Goal: Information Seeking & Learning: Learn about a topic

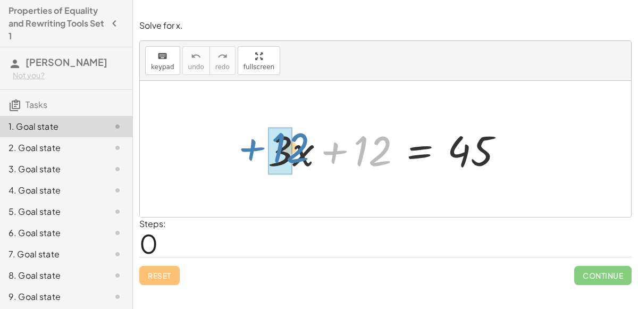
drag, startPoint x: 384, startPoint y: 148, endPoint x: 301, endPoint y: 145, distance: 83.0
click at [301, 145] on div at bounding box center [390, 149] width 255 height 55
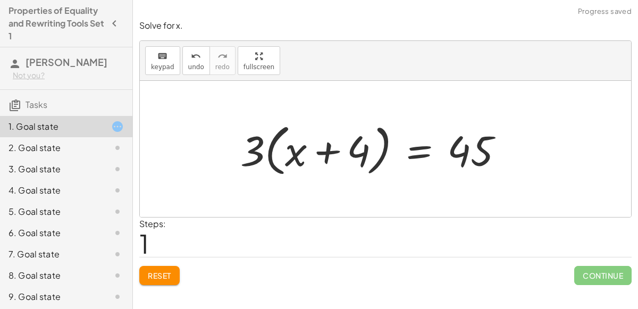
click at [265, 150] on div at bounding box center [376, 149] width 282 height 61
click at [296, 149] on div at bounding box center [376, 149] width 282 height 61
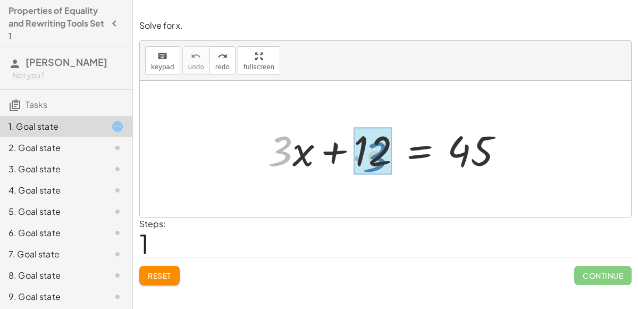
drag, startPoint x: 290, startPoint y: 150, endPoint x: 385, endPoint y: 154, distance: 95.2
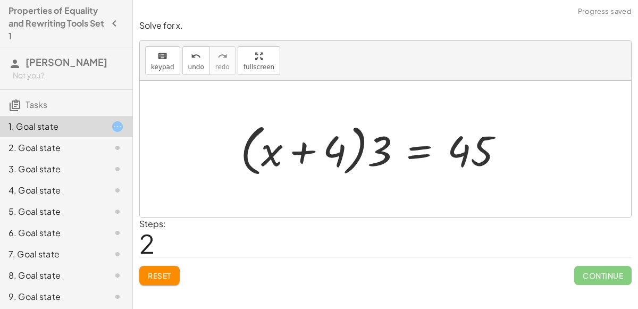
click at [336, 149] on div at bounding box center [376, 149] width 282 height 61
click at [358, 151] on div at bounding box center [376, 149] width 282 height 61
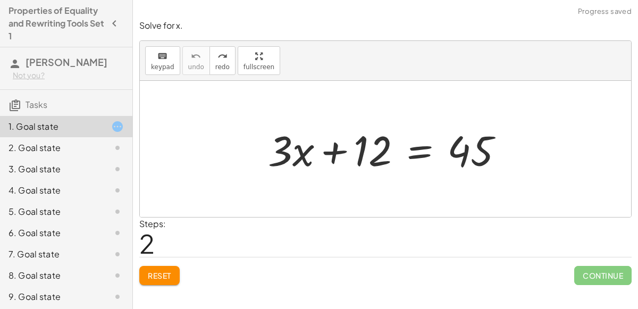
click at [158, 287] on div "Solve for x. keyboard keypad undo undo redo redo fullscreen + · 3 · x + 12 = 45…" at bounding box center [385, 152] width 505 height 278
click at [159, 285] on div "Solve for x. keyboard keypad undo undo redo redo fullscreen + · 3 · x + 12 = 45…" at bounding box center [385, 152] width 505 height 278
click at [163, 279] on button "Reset" at bounding box center [159, 275] width 40 height 19
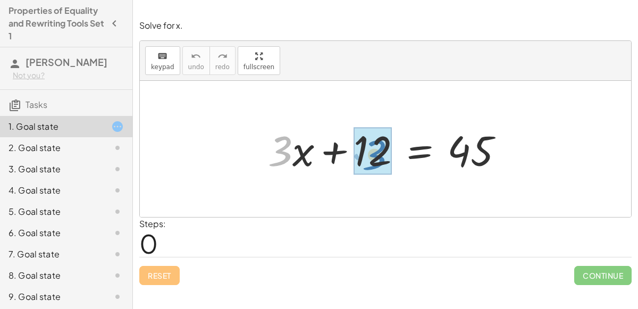
drag, startPoint x: 269, startPoint y: 159, endPoint x: 362, endPoint y: 162, distance: 93.1
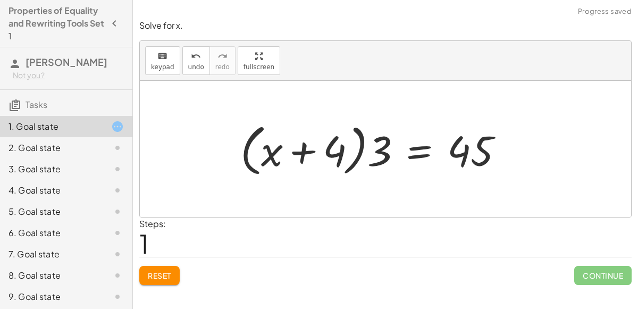
click at [304, 157] on div at bounding box center [376, 149] width 282 height 61
click at [361, 157] on div at bounding box center [376, 149] width 282 height 61
drag, startPoint x: 375, startPoint y: 156, endPoint x: 320, endPoint y: 153, distance: 55.4
click at [320, 153] on div at bounding box center [376, 149] width 282 height 61
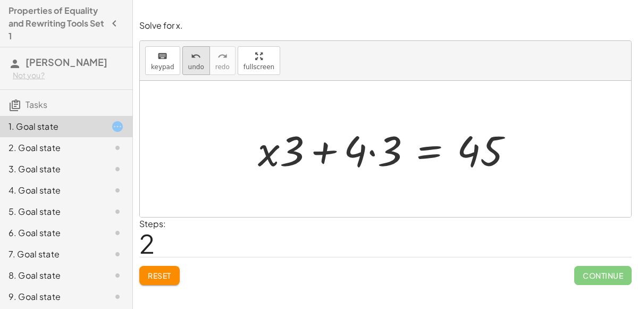
click at [197, 64] on span "undo" at bounding box center [196, 66] width 16 height 7
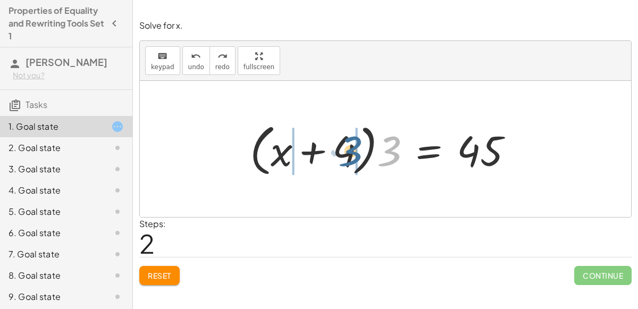
drag, startPoint x: 390, startPoint y: 147, endPoint x: 352, endPoint y: 147, distance: 37.7
click at [352, 147] on div at bounding box center [386, 149] width 282 height 61
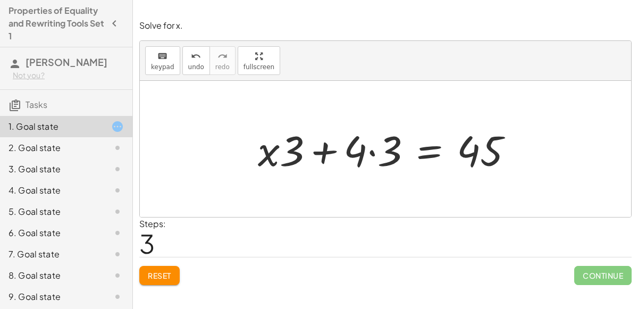
click at [358, 150] on div at bounding box center [389, 149] width 274 height 55
click at [376, 153] on div at bounding box center [389, 149] width 274 height 55
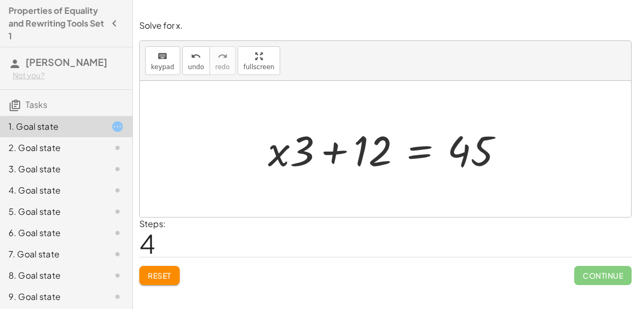
click at [329, 157] on div at bounding box center [390, 149] width 255 height 55
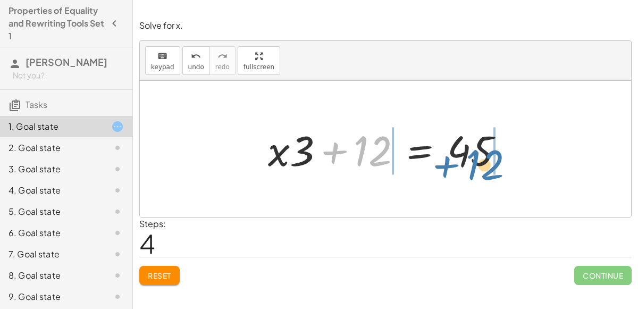
drag, startPoint x: 379, startPoint y: 154, endPoint x: 490, endPoint y: 168, distance: 112.0
click at [490, 168] on div at bounding box center [390, 149] width 255 height 55
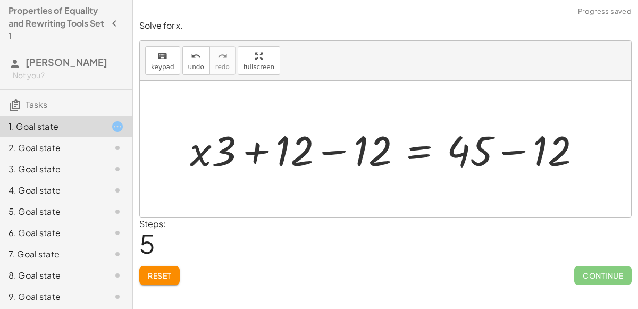
click at [156, 278] on span "Reset" at bounding box center [159, 276] width 23 height 10
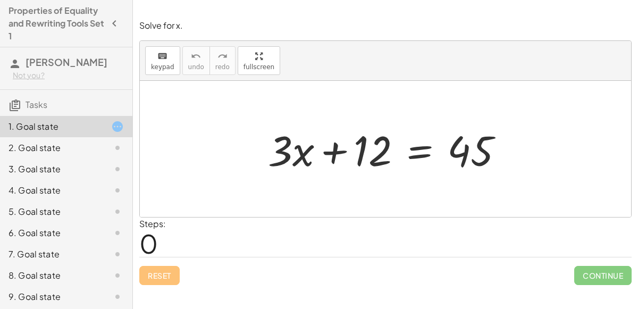
click at [156, 278] on div "Reset Continue" at bounding box center [385, 271] width 492 height 28
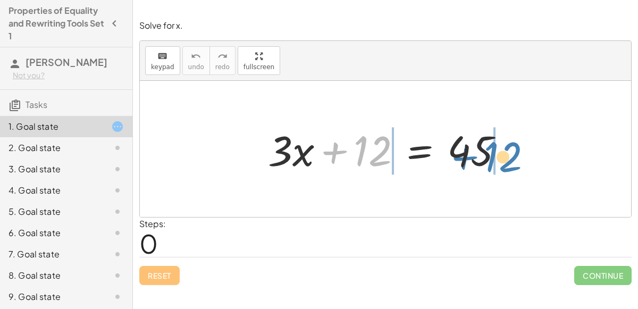
drag, startPoint x: 373, startPoint y: 161, endPoint x: 502, endPoint y: 167, distance: 128.8
click at [502, 167] on div at bounding box center [390, 149] width 255 height 55
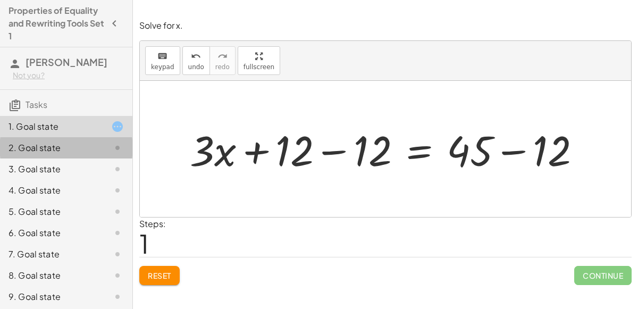
click at [79, 150] on div "2. Goal state" at bounding box center [52, 147] width 86 height 13
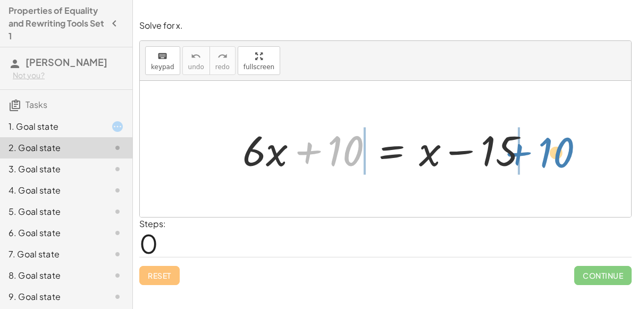
drag, startPoint x: 356, startPoint y: 153, endPoint x: 566, endPoint y: 154, distance: 210.0
click at [566, 154] on div "+ 10 + · 6 · x + 10 = + x − 15" at bounding box center [385, 149] width 491 height 136
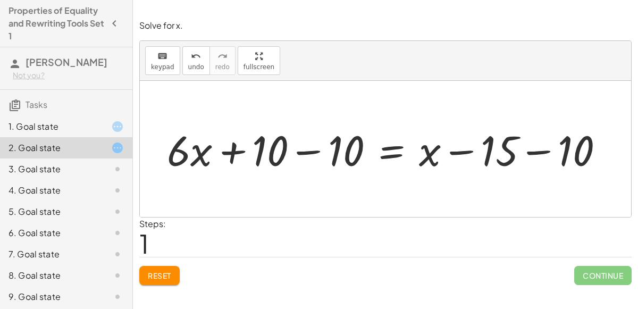
click at [319, 141] on div at bounding box center [390, 149] width 456 height 55
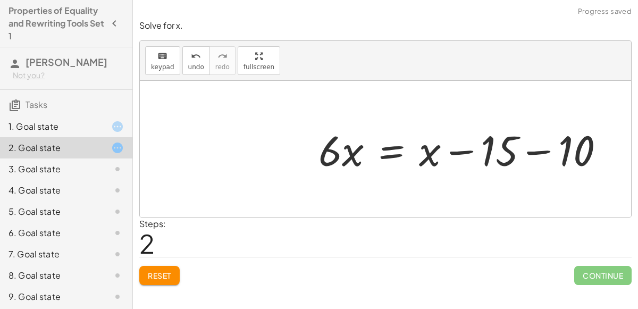
click at [536, 150] on div at bounding box center [465, 149] width 305 height 55
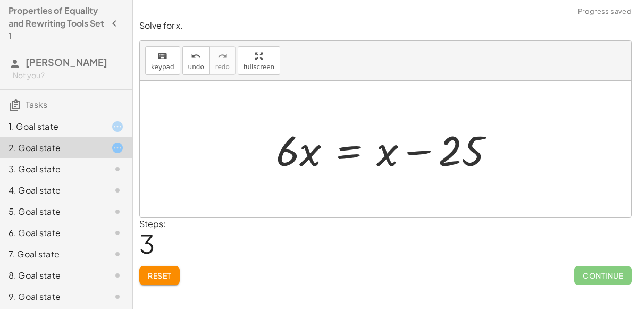
click at [423, 157] on div at bounding box center [390, 149] width 238 height 55
drag, startPoint x: 398, startPoint y: 156, endPoint x: 328, endPoint y: 160, distance: 70.3
click at [328, 160] on div at bounding box center [390, 149] width 238 height 55
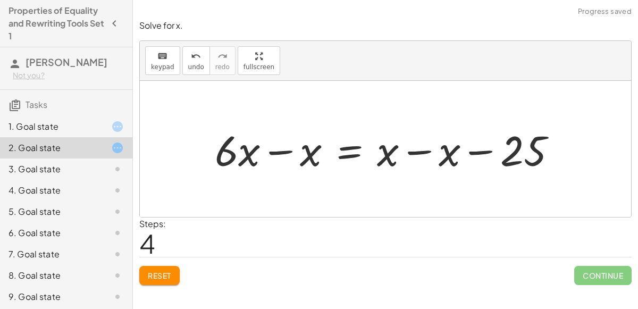
click at [274, 154] on div at bounding box center [389, 149] width 361 height 55
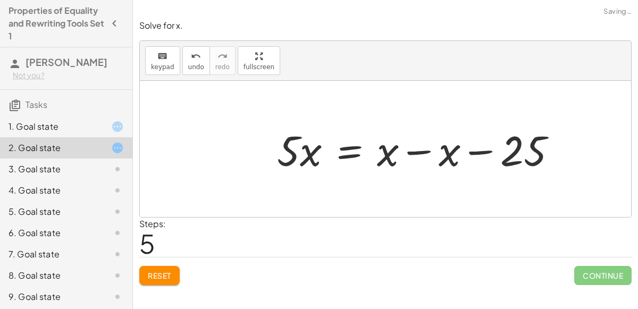
click at [405, 153] on div at bounding box center [421, 149] width 298 height 55
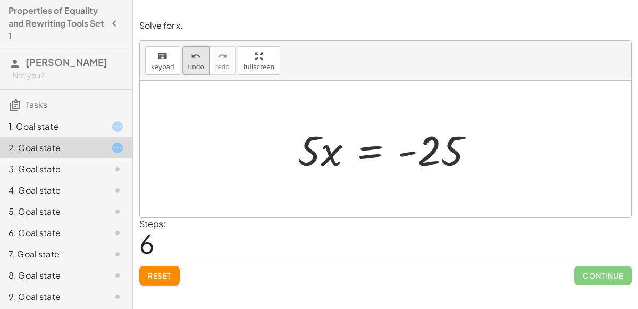
click at [194, 58] on icon "undo" at bounding box center [196, 56] width 10 height 13
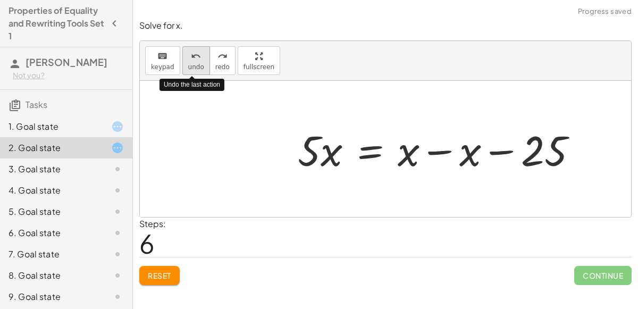
click at [191, 64] on span "undo" at bounding box center [196, 66] width 16 height 7
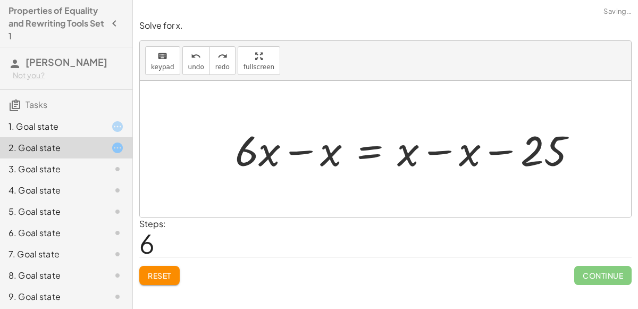
click at [78, 126] on div "1. Goal state" at bounding box center [52, 126] width 86 height 13
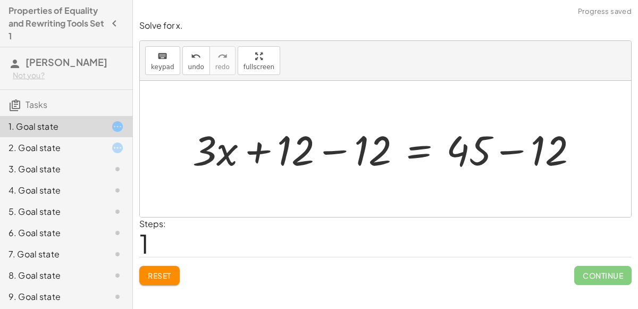
click at [326, 150] on div at bounding box center [389, 149] width 405 height 54
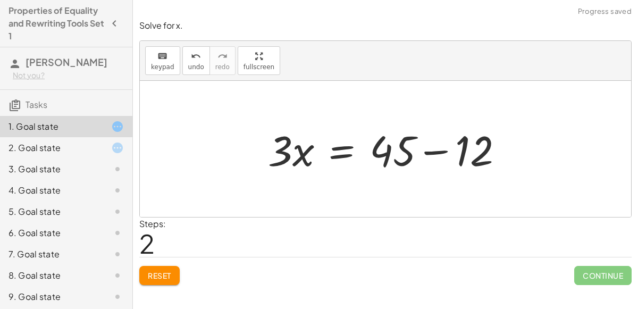
click at [453, 147] on div at bounding box center [390, 149] width 255 height 55
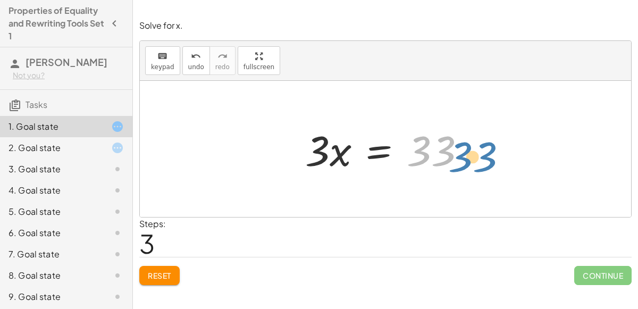
drag, startPoint x: 449, startPoint y: 145, endPoint x: 490, endPoint y: 150, distance: 40.7
click at [490, 150] on div "+ · 3 · x + 12 = 45 + · 3 · x + 12 − 12 = + 45 − 12 + · 3 · x + 0 = + 45 − 12 ·…" at bounding box center [385, 149] width 491 height 136
click at [89, 149] on div "2. Goal state" at bounding box center [52, 147] width 86 height 13
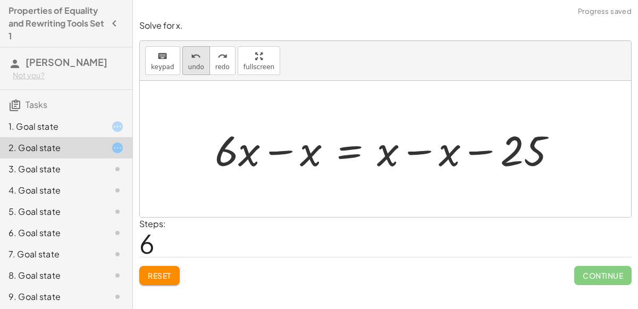
click at [195, 61] on icon "undo" at bounding box center [196, 56] width 10 height 13
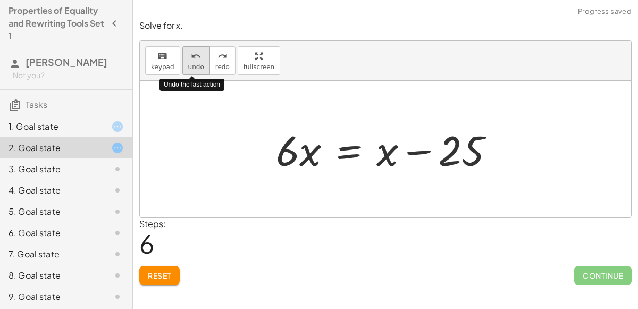
click at [195, 61] on icon "undo" at bounding box center [196, 56] width 10 height 13
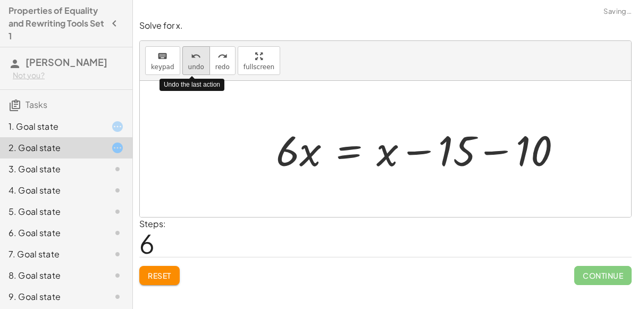
click at [195, 61] on icon "undo" at bounding box center [196, 56] width 10 height 13
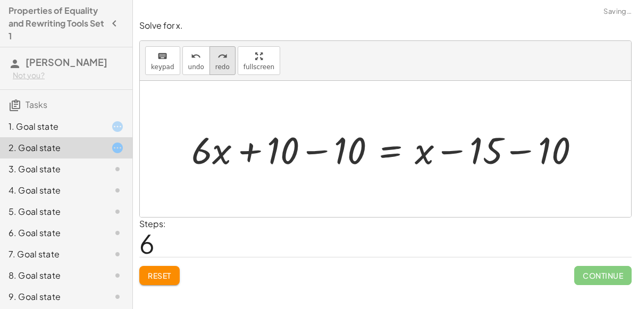
click at [216, 63] on span "redo" at bounding box center [222, 66] width 14 height 7
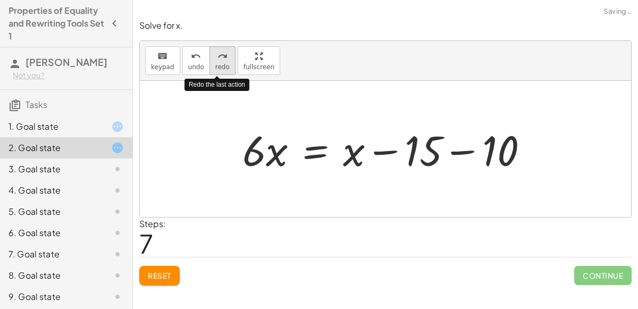
click at [216, 63] on span "redo" at bounding box center [222, 66] width 14 height 7
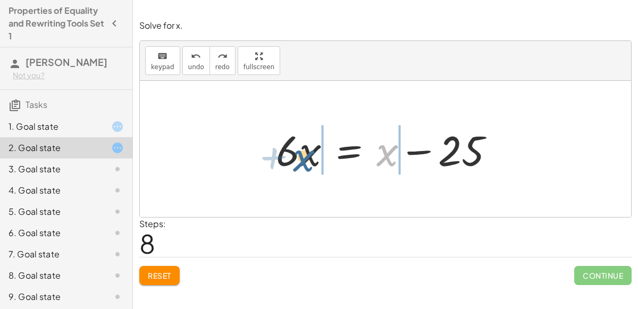
drag, startPoint x: 384, startPoint y: 155, endPoint x: 301, endPoint y: 161, distance: 83.1
click at [301, 161] on div at bounding box center [390, 149] width 238 height 55
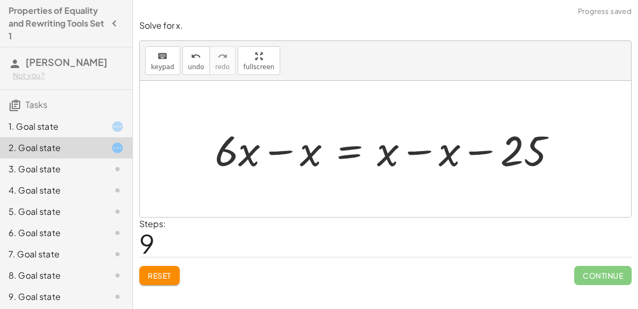
click at [281, 154] on div at bounding box center [389, 149] width 361 height 55
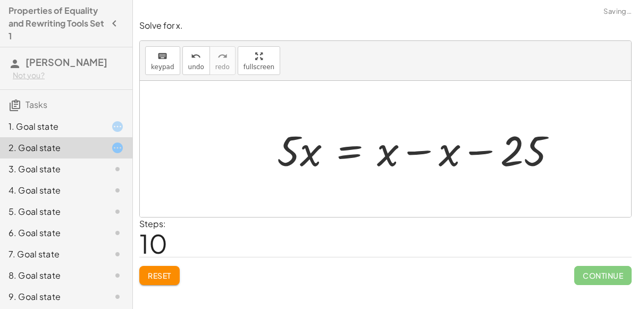
click at [422, 152] on div at bounding box center [421, 149] width 298 height 55
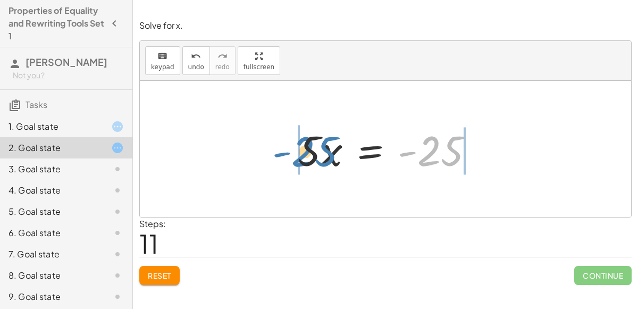
drag, startPoint x: 425, startPoint y: 139, endPoint x: 301, endPoint y: 140, distance: 124.4
click at [301, 140] on div at bounding box center [389, 149] width 195 height 55
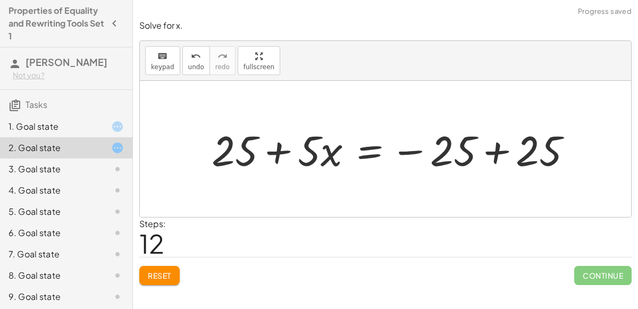
click at [276, 150] on div at bounding box center [396, 149] width 380 height 55
click at [493, 155] on div at bounding box center [396, 149] width 380 height 55
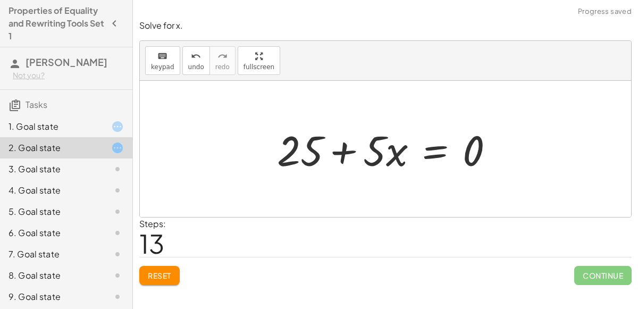
click at [340, 154] on div at bounding box center [390, 149] width 236 height 55
click at [272, 151] on div "+ · 6 · x + 10 = + x − 15 + · 6 · x + 10 − 10 = + x − 15 − 10 + · 6 · x + 0 = +…" at bounding box center [385, 149] width 249 height 60
click at [198, 69] on span "undo" at bounding box center [196, 66] width 16 height 7
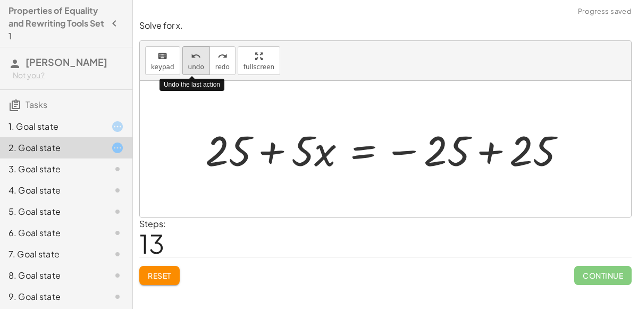
click at [198, 69] on span "undo" at bounding box center [196, 66] width 16 height 7
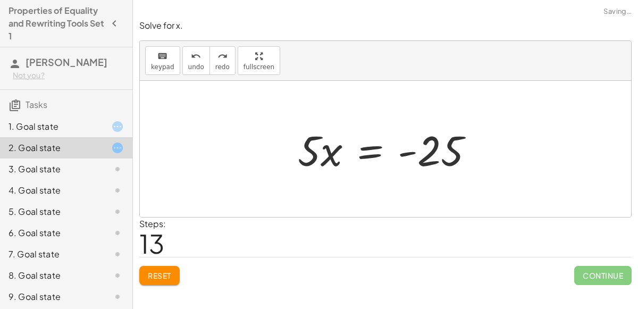
click at [58, 127] on div "1. Goal state" at bounding box center [52, 126] width 86 height 13
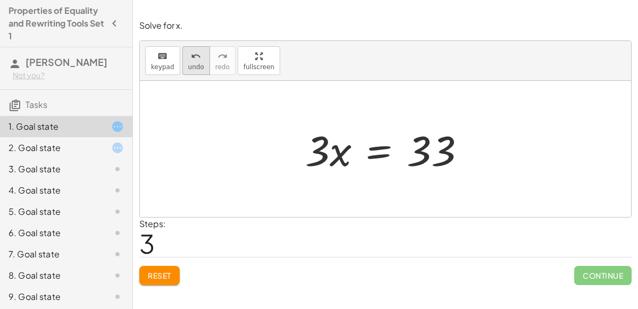
click at [188, 64] on span "undo" at bounding box center [196, 66] width 16 height 7
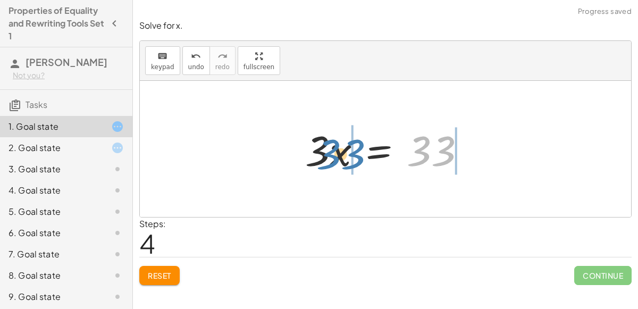
drag, startPoint x: 447, startPoint y: 149, endPoint x: 357, endPoint y: 153, distance: 90.4
click at [357, 153] on div at bounding box center [389, 149] width 179 height 55
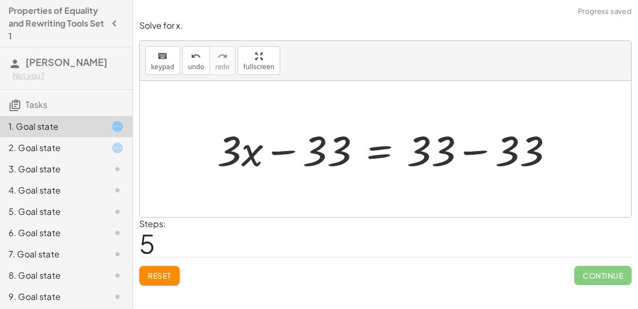
click at [287, 157] on div at bounding box center [390, 149] width 356 height 55
click at [469, 151] on div at bounding box center [390, 149] width 356 height 55
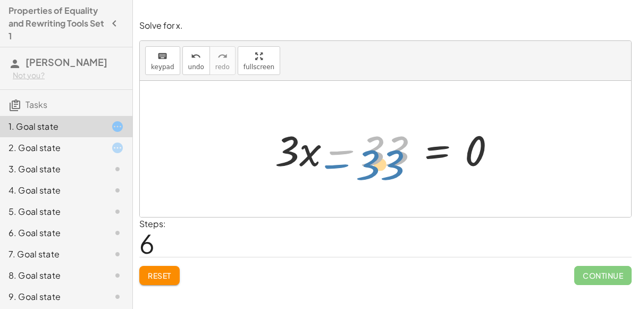
drag, startPoint x: 388, startPoint y: 158, endPoint x: 383, endPoint y: 171, distance: 14.1
click at [383, 171] on div at bounding box center [390, 149] width 240 height 55
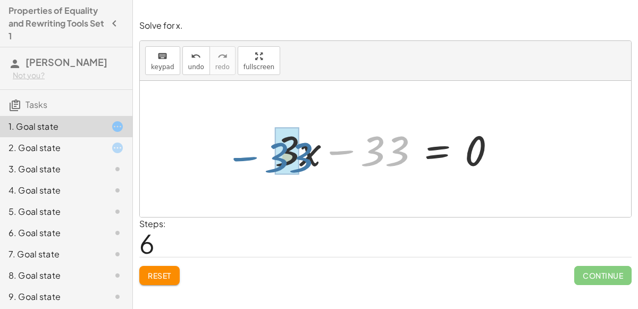
drag, startPoint x: 377, startPoint y: 162, endPoint x: 278, endPoint y: 170, distance: 99.7
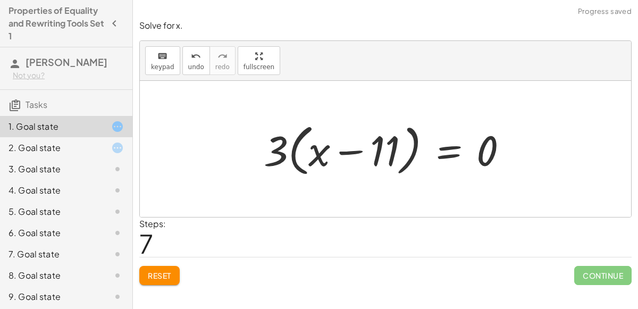
click at [299, 153] on div at bounding box center [389, 149] width 263 height 61
click at [381, 151] on div at bounding box center [389, 149] width 263 height 61
click at [353, 149] on div at bounding box center [389, 149] width 263 height 61
click at [268, 137] on div at bounding box center [389, 149] width 263 height 61
click at [273, 142] on div at bounding box center [389, 149] width 263 height 61
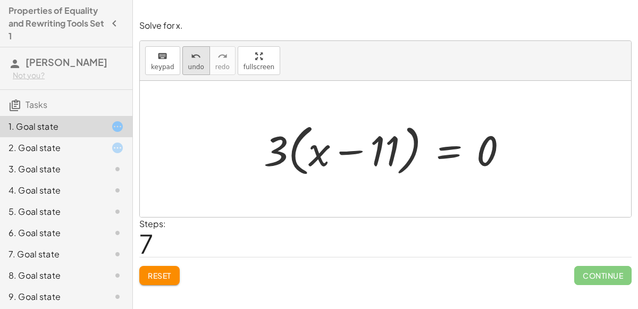
click at [190, 65] on span "undo" at bounding box center [196, 66] width 16 height 7
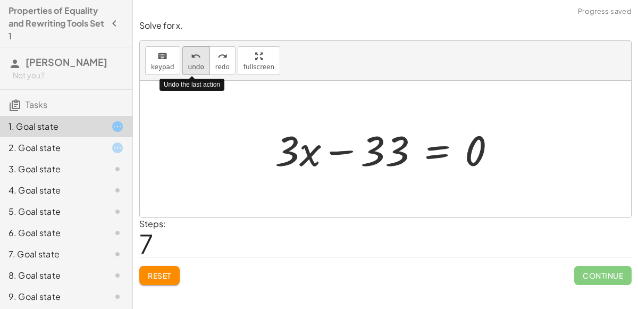
click at [191, 66] on span "undo" at bounding box center [196, 66] width 16 height 7
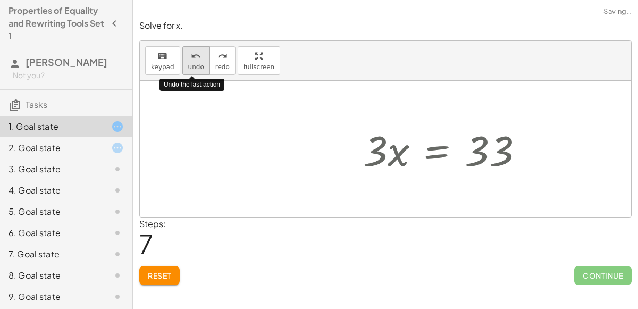
click at [192, 66] on span "undo" at bounding box center [196, 66] width 16 height 7
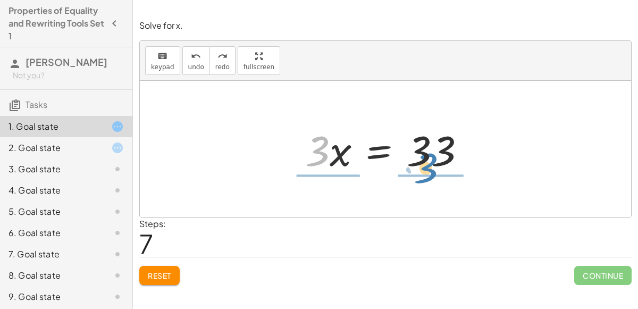
drag, startPoint x: 326, startPoint y: 155, endPoint x: 435, endPoint y: 172, distance: 109.8
click at [435, 172] on div at bounding box center [389, 149] width 179 height 55
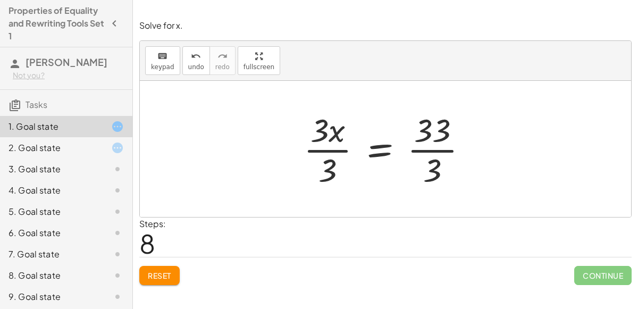
click at [333, 149] on div at bounding box center [389, 149] width 183 height 82
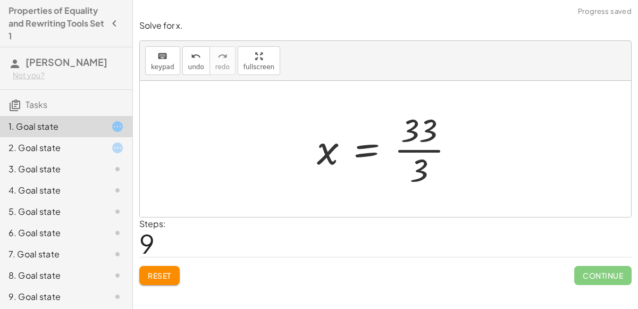
click at [415, 150] on div at bounding box center [390, 149] width 156 height 82
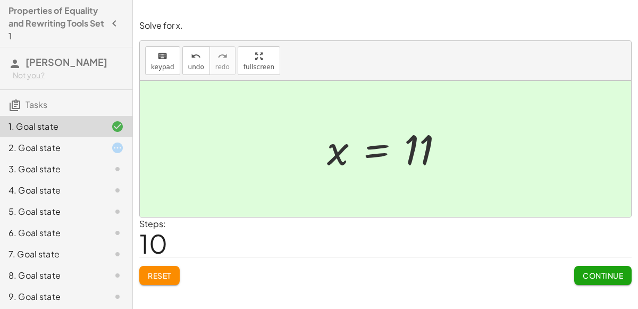
click at [585, 268] on button "Continue" at bounding box center [602, 275] width 57 height 19
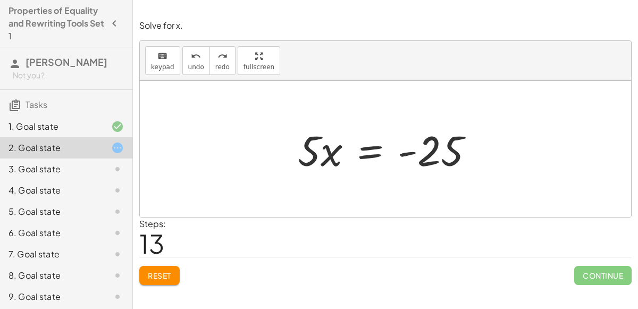
click at [163, 272] on span "Reset" at bounding box center [159, 276] width 23 height 10
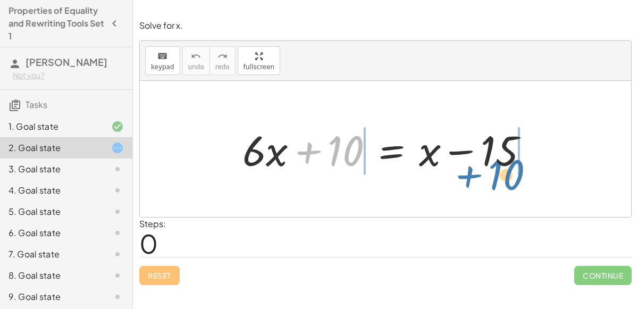
drag, startPoint x: 326, startPoint y: 149, endPoint x: 484, endPoint y: 169, distance: 159.0
click at [484, 169] on div at bounding box center [389, 149] width 305 height 55
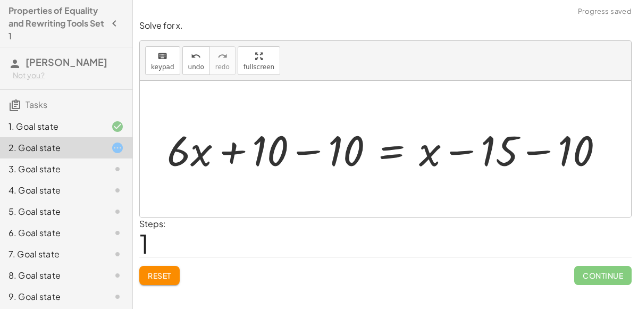
click at [300, 151] on div at bounding box center [390, 149] width 456 height 55
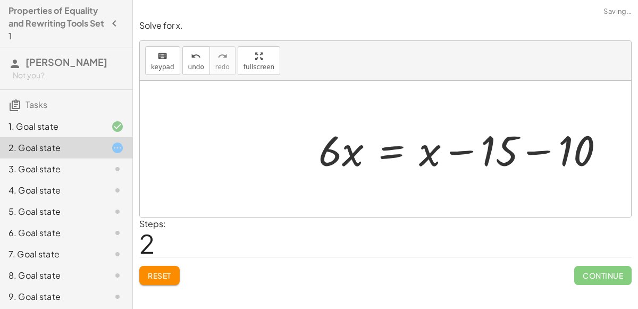
click at [527, 150] on div at bounding box center [465, 149] width 305 height 55
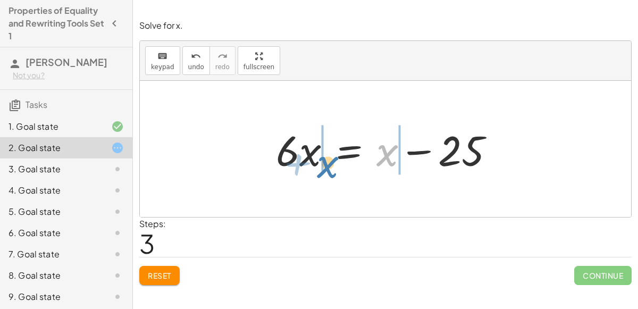
drag, startPoint x: 382, startPoint y: 157, endPoint x: 320, endPoint y: 168, distance: 62.7
click at [320, 168] on div at bounding box center [390, 149] width 238 height 55
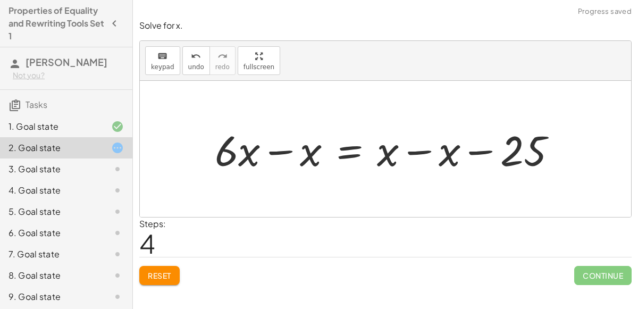
click at [283, 149] on div at bounding box center [389, 149] width 361 height 55
click at [402, 151] on div at bounding box center [421, 149] width 298 height 55
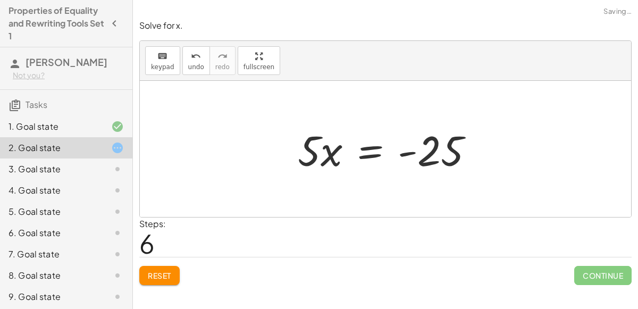
click at [405, 157] on div at bounding box center [389, 149] width 195 height 55
click at [183, 74] on div "undo undo redo redo" at bounding box center [208, 60] width 53 height 29
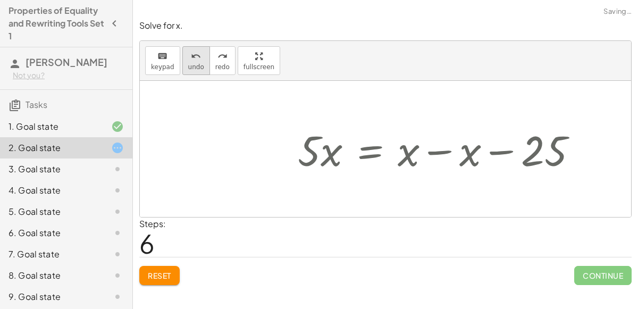
click at [186, 70] on button "undo undo" at bounding box center [196, 60] width 28 height 29
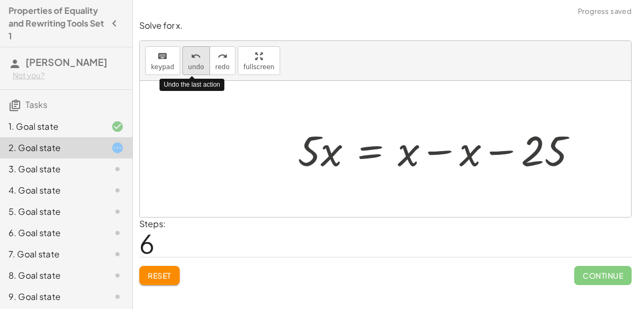
click at [186, 70] on button "undo undo" at bounding box center [196, 60] width 28 height 29
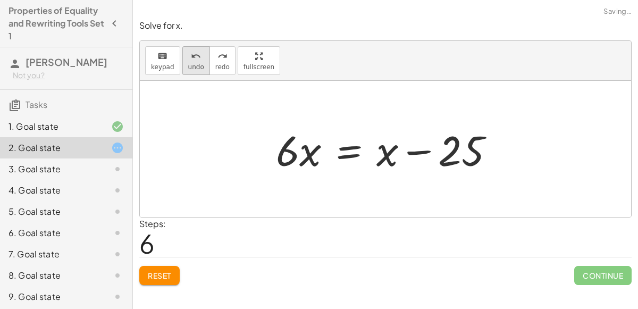
click at [192, 63] on span "undo" at bounding box center [196, 66] width 16 height 7
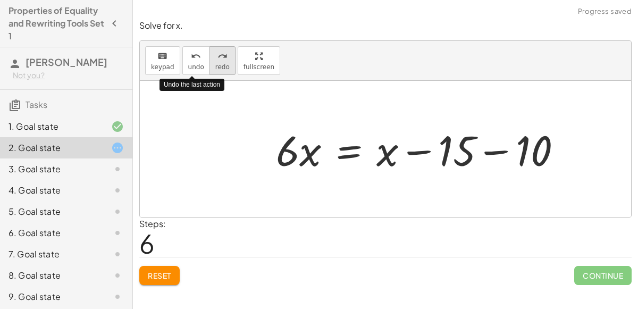
click at [222, 68] on span "redo" at bounding box center [222, 66] width 14 height 7
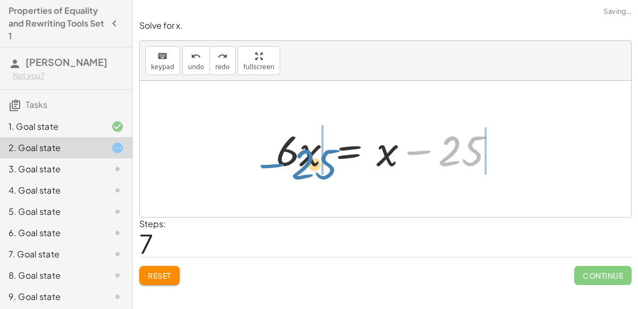
drag, startPoint x: 456, startPoint y: 150, endPoint x: 309, endPoint y: 164, distance: 147.3
click at [309, 164] on div at bounding box center [390, 149] width 238 height 55
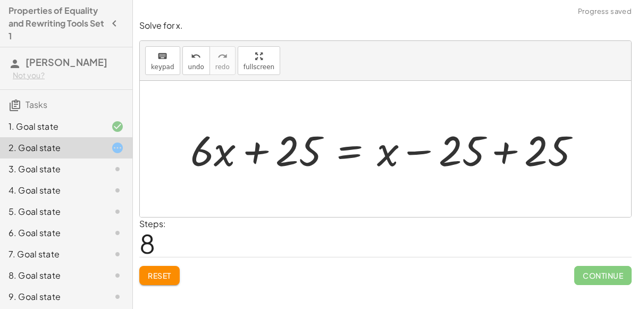
click at [278, 157] on div at bounding box center [389, 149] width 409 height 55
click at [265, 154] on div at bounding box center [389, 149] width 409 height 55
click at [495, 148] on div at bounding box center [389, 149] width 409 height 55
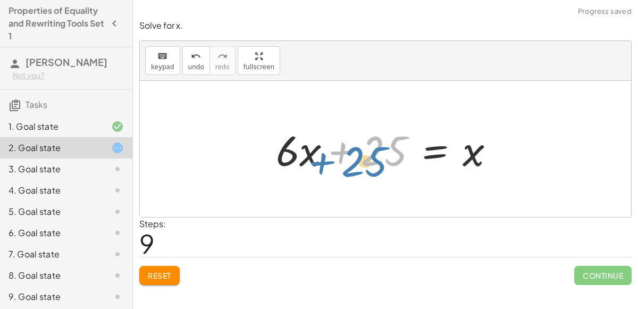
drag, startPoint x: 380, startPoint y: 151, endPoint x: 396, endPoint y: 150, distance: 16.5
click at [396, 150] on div at bounding box center [390, 149] width 238 height 55
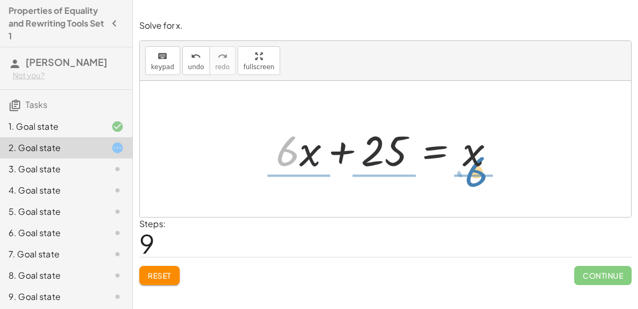
drag, startPoint x: 281, startPoint y: 150, endPoint x: 469, endPoint y: 172, distance: 189.4
click at [469, 172] on div at bounding box center [390, 149] width 238 height 55
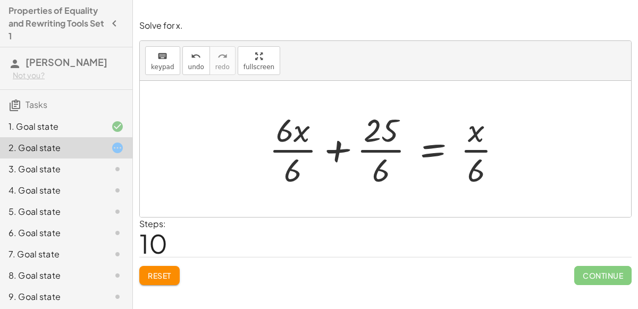
click at [285, 142] on div at bounding box center [390, 149] width 252 height 82
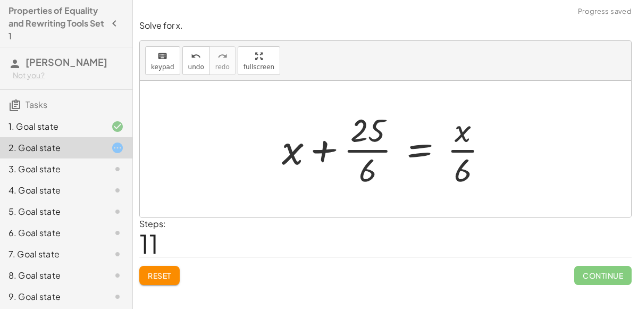
click at [366, 142] on div at bounding box center [389, 149] width 226 height 82
click at [457, 153] on div at bounding box center [389, 149] width 226 height 82
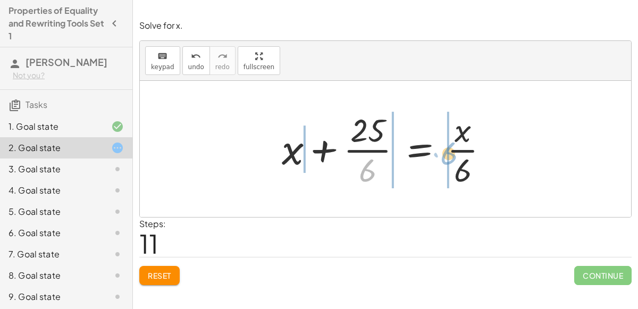
drag, startPoint x: 371, startPoint y: 161, endPoint x: 452, endPoint y: 144, distance: 83.1
click at [452, 144] on div at bounding box center [389, 149] width 226 height 82
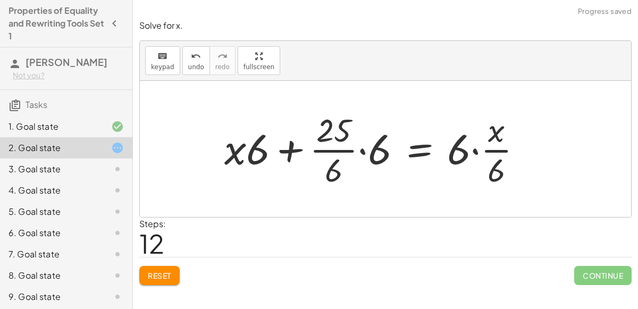
click at [329, 142] on div at bounding box center [377, 149] width 317 height 82
click at [364, 148] on div at bounding box center [377, 149] width 317 height 82
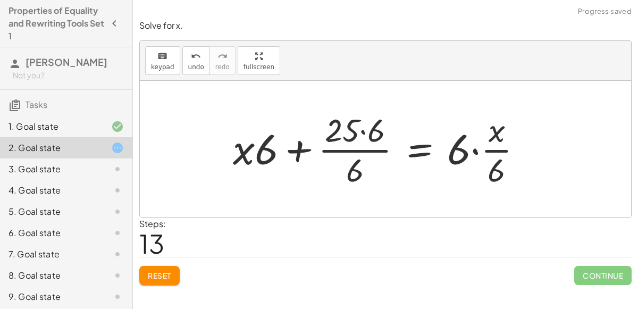
click at [366, 129] on div at bounding box center [382, 149] width 309 height 82
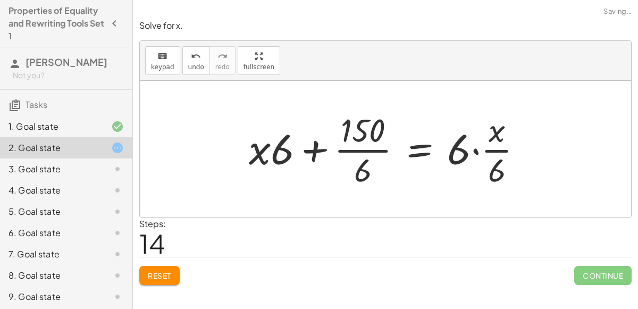
click at [367, 165] on div at bounding box center [389, 149] width 293 height 82
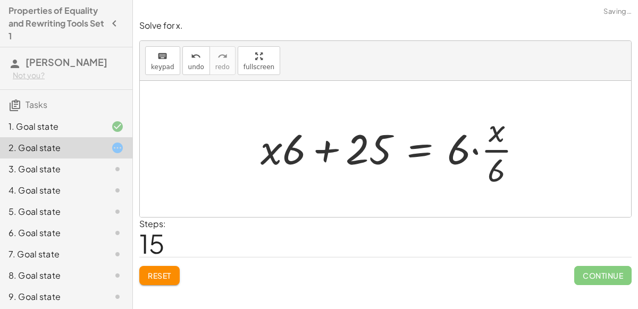
click at [290, 151] on div at bounding box center [395, 149] width 281 height 82
click at [479, 147] on div at bounding box center [395, 149] width 281 height 82
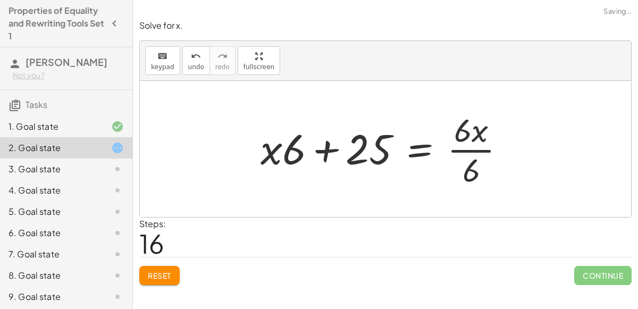
click at [475, 145] on div at bounding box center [387, 149] width 264 height 82
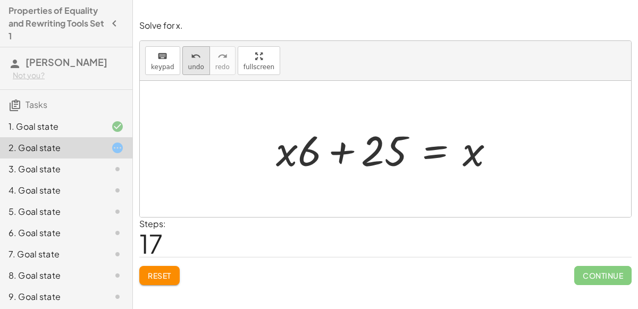
click at [187, 71] on button "undo undo" at bounding box center [196, 60] width 28 height 29
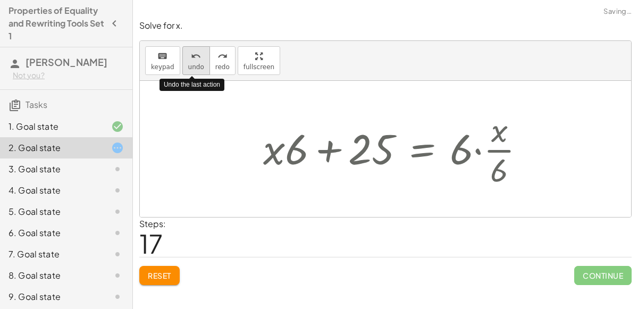
click at [187, 71] on button "undo undo" at bounding box center [196, 60] width 28 height 29
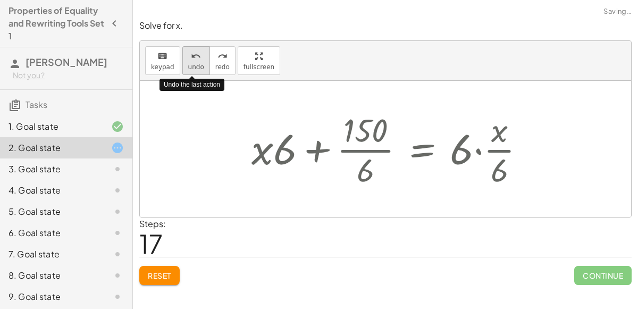
click at [187, 71] on button "undo undo" at bounding box center [196, 60] width 28 height 29
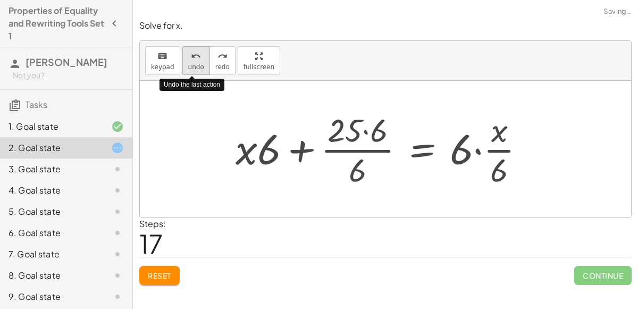
click at [187, 71] on button "undo undo" at bounding box center [196, 60] width 28 height 29
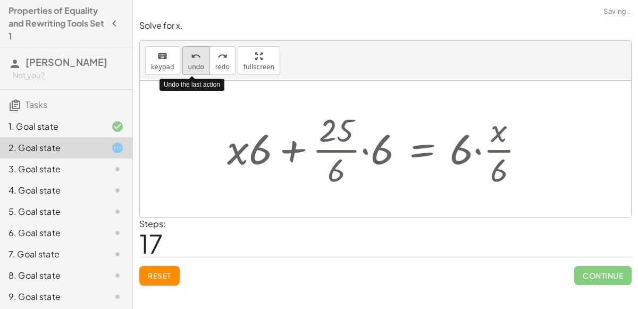
click at [187, 71] on button "undo undo" at bounding box center [196, 60] width 28 height 29
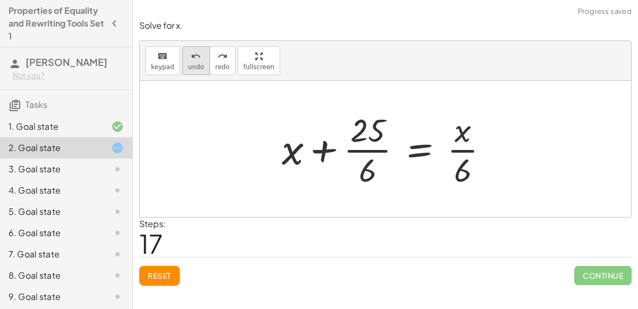
click at [193, 68] on span "undo" at bounding box center [196, 66] width 16 height 7
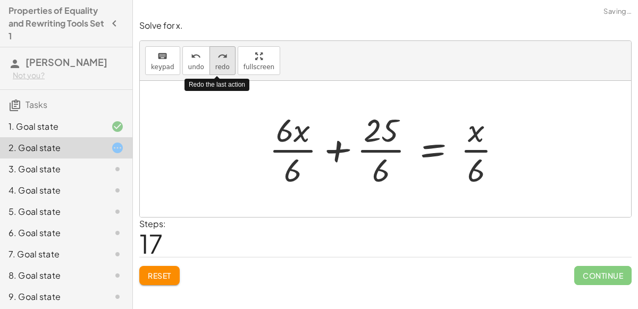
click at [215, 66] on span "redo" at bounding box center [222, 66] width 14 height 7
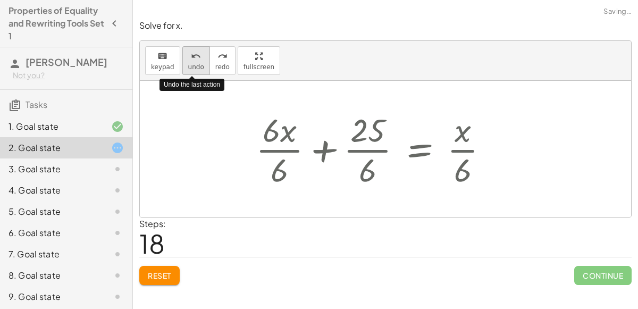
click at [196, 66] on span "undo" at bounding box center [196, 66] width 16 height 7
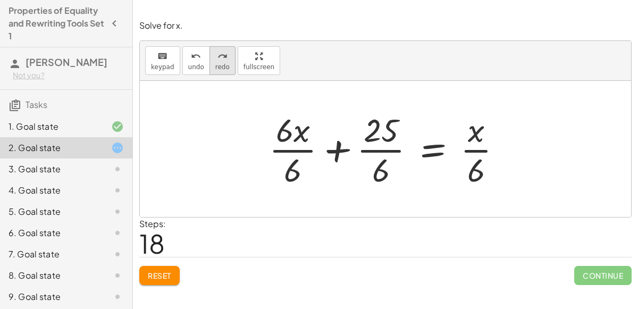
click at [209, 57] on button "redo redo" at bounding box center [222, 60] width 26 height 29
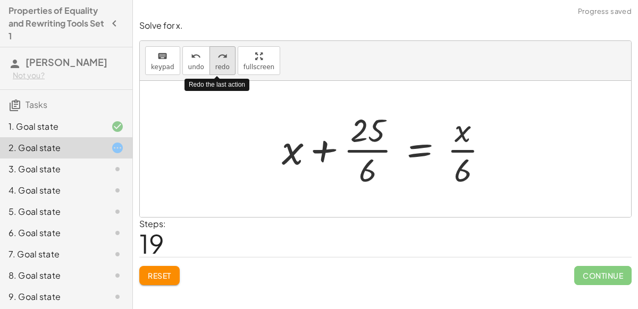
click at [209, 57] on button "redo redo" at bounding box center [222, 60] width 26 height 29
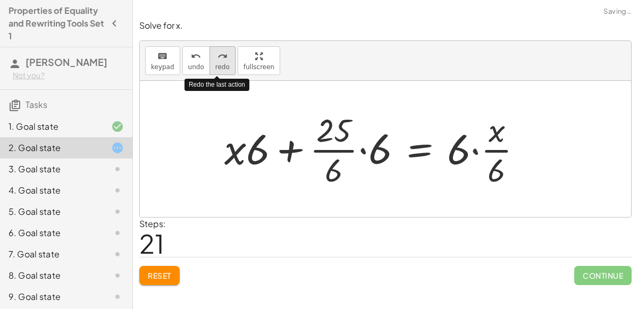
click at [209, 57] on button "redo redo" at bounding box center [222, 60] width 26 height 29
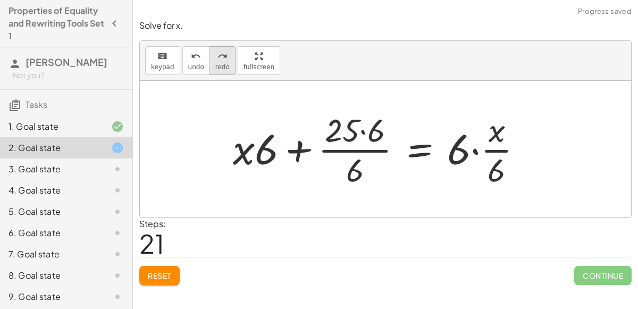
click at [228, 60] on button "redo redo" at bounding box center [222, 60] width 26 height 29
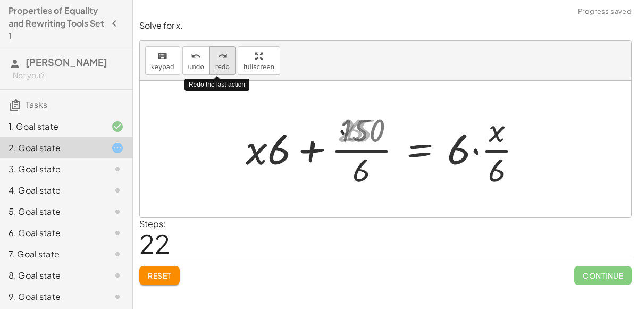
click at [228, 60] on button "redo redo" at bounding box center [222, 60] width 26 height 29
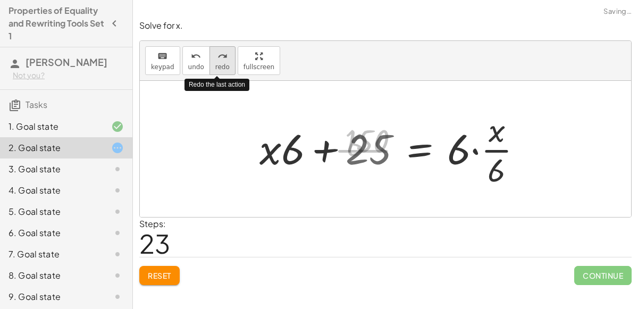
click at [228, 60] on button "redo redo" at bounding box center [222, 60] width 26 height 29
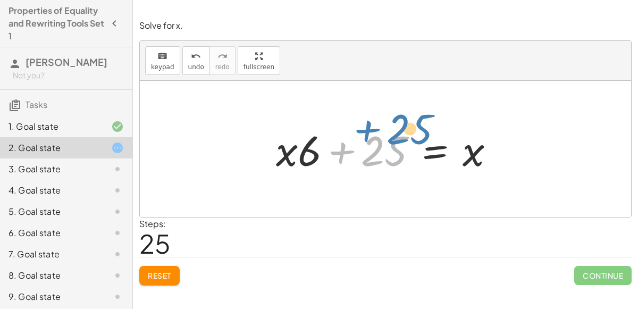
drag, startPoint x: 376, startPoint y: 145, endPoint x: 399, endPoint y: 126, distance: 29.1
click at [399, 126] on div at bounding box center [390, 149] width 238 height 55
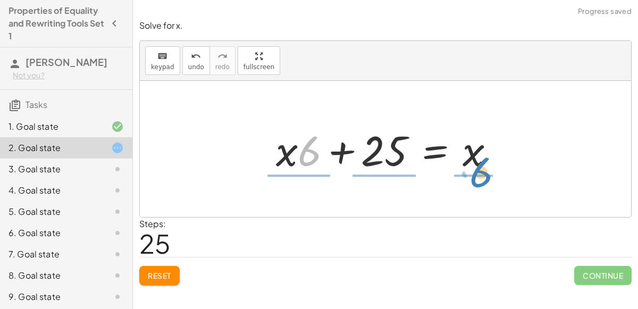
drag, startPoint x: 306, startPoint y: 150, endPoint x: 478, endPoint y: 173, distance: 173.2
click at [478, 173] on div at bounding box center [390, 149] width 238 height 55
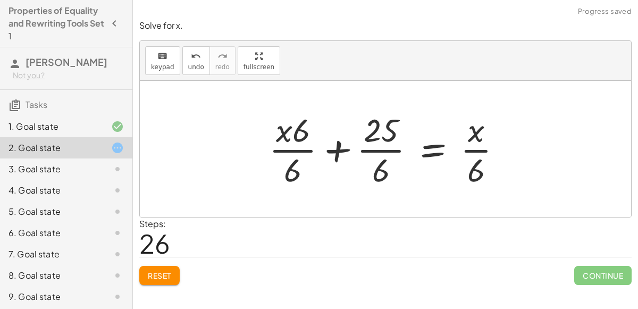
click at [292, 139] on div at bounding box center [390, 149] width 252 height 82
click at [373, 144] on div at bounding box center [390, 149] width 252 height 82
click at [476, 153] on div at bounding box center [390, 149] width 252 height 82
drag, startPoint x: 476, startPoint y: 164, endPoint x: 461, endPoint y: 138, distance: 30.3
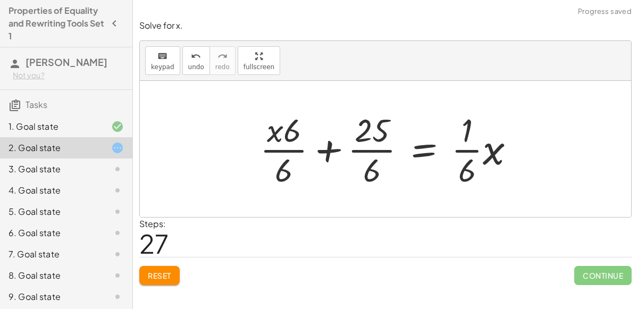
click at [474, 169] on div at bounding box center [392, 149] width 274 height 82
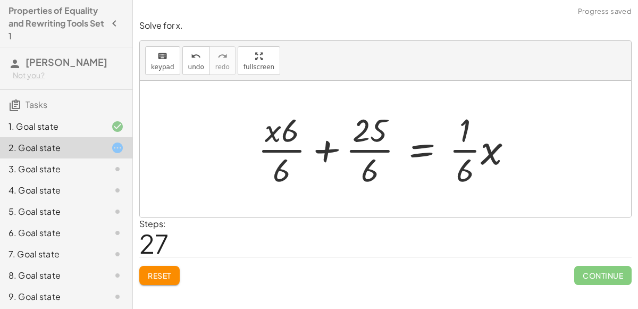
click at [453, 167] on div at bounding box center [389, 149] width 274 height 82
click at [478, 150] on div at bounding box center [389, 149] width 274 height 82
drag, startPoint x: 356, startPoint y: 180, endPoint x: 330, endPoint y: 139, distance: 48.1
click at [330, 139] on div at bounding box center [389, 149] width 274 height 82
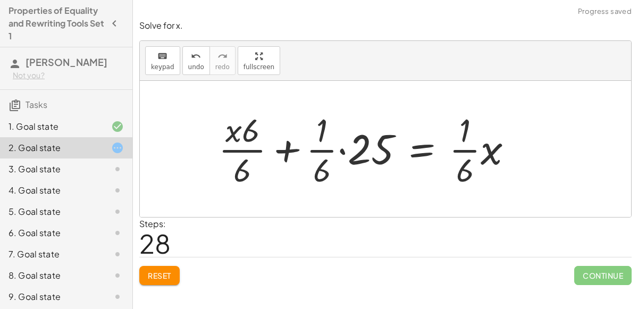
click at [310, 150] on div at bounding box center [369, 149] width 313 height 82
click at [338, 151] on div at bounding box center [369, 149] width 313 height 82
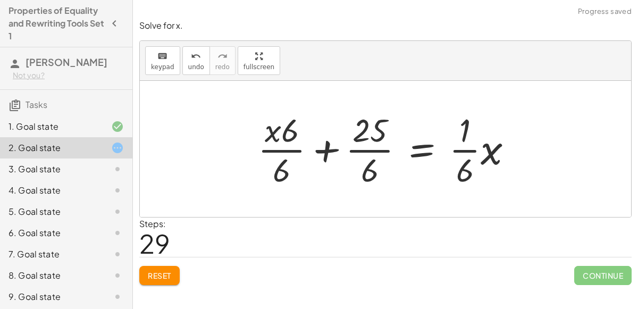
click at [326, 150] on div at bounding box center [389, 149] width 274 height 82
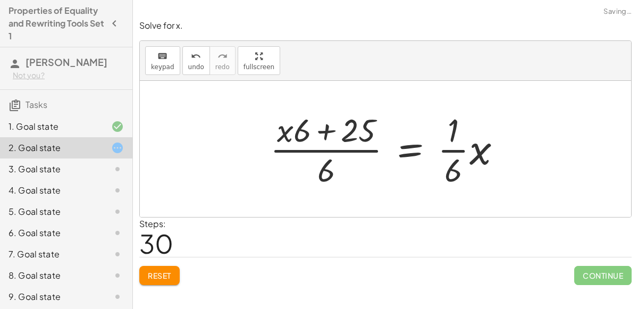
click at [326, 133] on div at bounding box center [390, 149] width 250 height 82
click at [323, 163] on div at bounding box center [390, 149] width 250 height 82
click at [459, 164] on div at bounding box center [390, 149] width 250 height 82
click at [446, 164] on div at bounding box center [390, 149] width 250 height 82
click at [103, 166] on div at bounding box center [109, 169] width 30 height 13
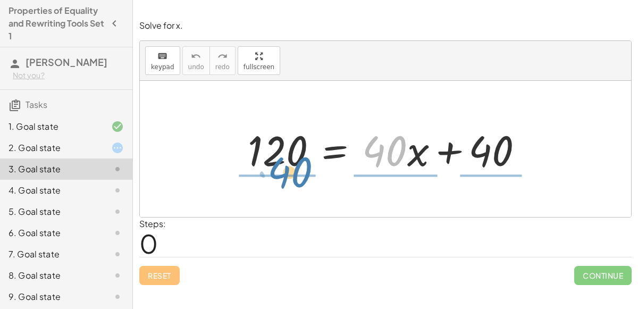
drag, startPoint x: 375, startPoint y: 159, endPoint x: 280, endPoint y: 178, distance: 97.0
click at [280, 178] on div "· 40 120 = + · 40 · x + 40" at bounding box center [386, 149] width 308 height 60
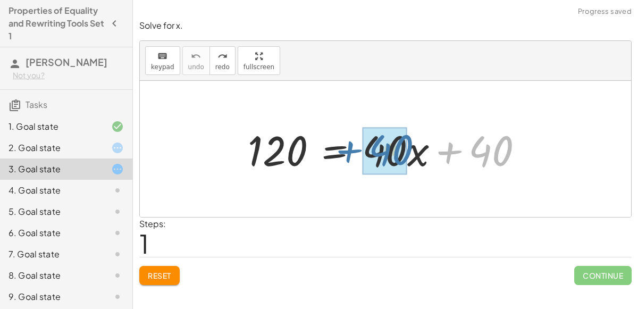
drag, startPoint x: 473, startPoint y: 150, endPoint x: 374, endPoint y: 150, distance: 99.4
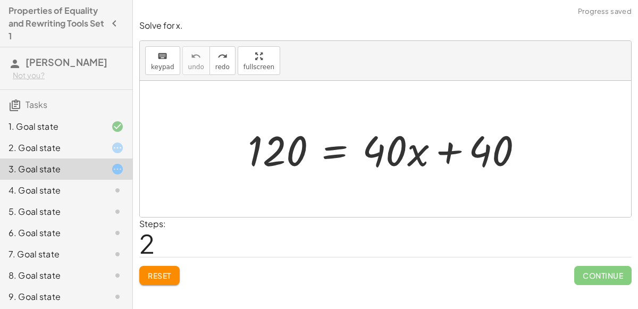
click at [165, 268] on button "Reset" at bounding box center [159, 275] width 40 height 19
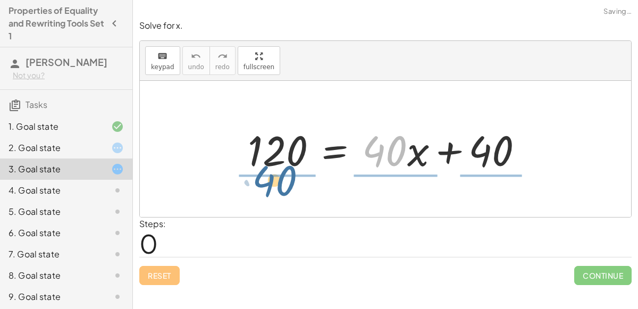
drag, startPoint x: 405, startPoint y: 142, endPoint x: 296, endPoint y: 170, distance: 112.4
click at [296, 170] on div at bounding box center [389, 149] width 294 height 55
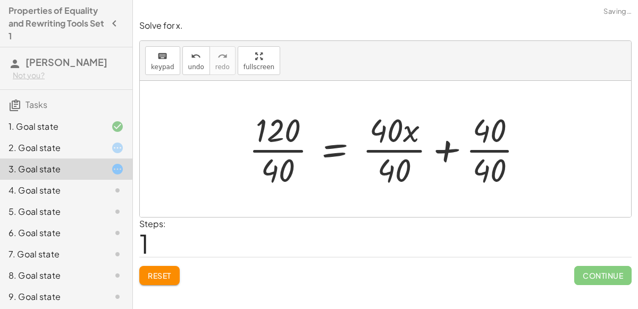
click at [284, 144] on div at bounding box center [389, 149] width 293 height 82
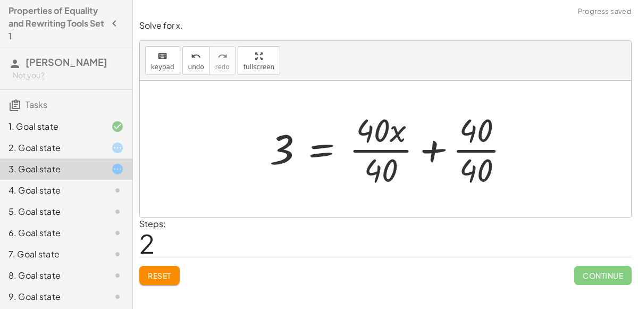
click at [399, 149] on div at bounding box center [393, 149] width 259 height 82
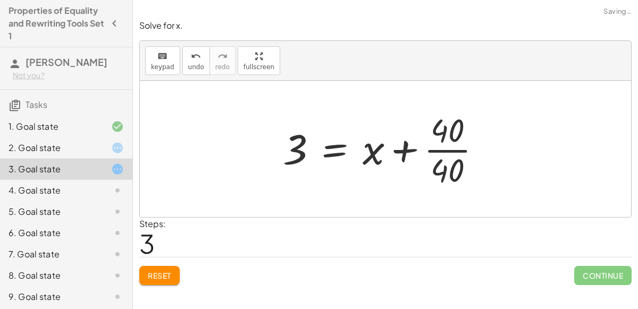
click at [437, 145] on div at bounding box center [385, 149] width 217 height 82
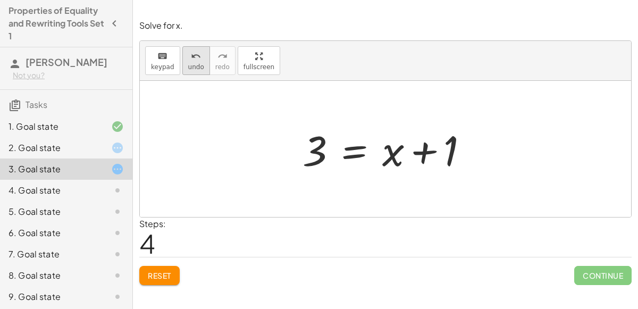
click at [199, 56] on button "undo undo" at bounding box center [196, 60] width 28 height 29
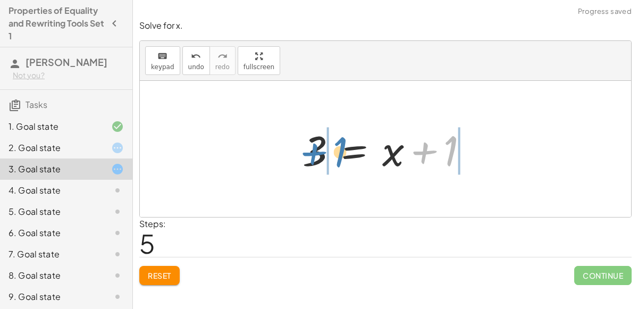
drag, startPoint x: 415, startPoint y: 155, endPoint x: 306, endPoint y: 157, distance: 108.5
click at [306, 157] on div at bounding box center [389, 149] width 185 height 55
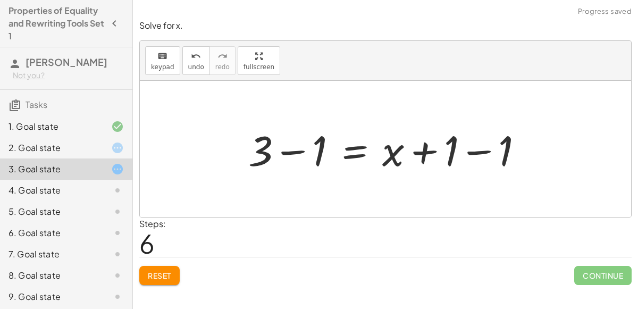
click at [284, 153] on div at bounding box center [390, 149] width 294 height 55
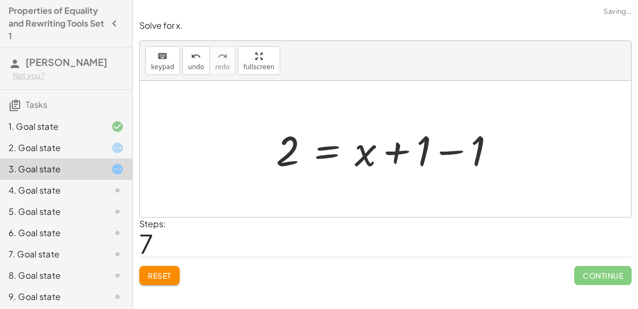
click at [459, 146] on div at bounding box center [390, 149] width 239 height 55
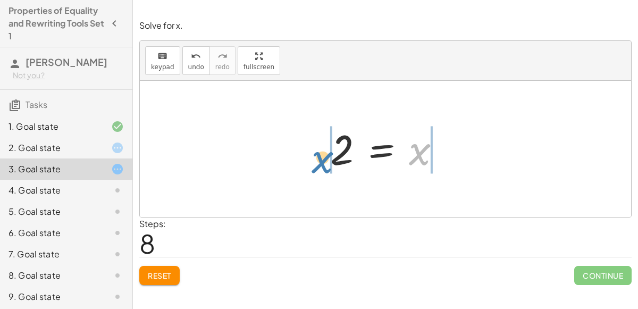
drag, startPoint x: 424, startPoint y: 154, endPoint x: 332, endPoint y: 163, distance: 92.9
click at [332, 163] on div at bounding box center [390, 149] width 130 height 53
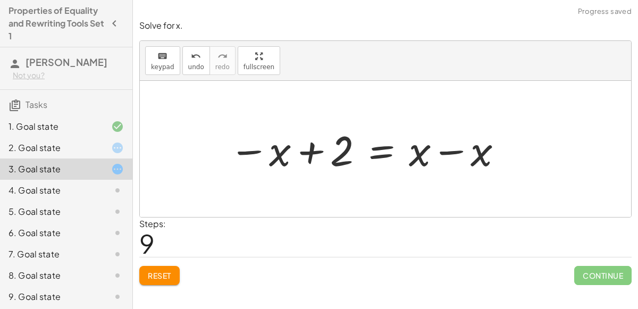
click at [314, 156] on div at bounding box center [366, 149] width 285 height 55
click at [449, 154] on div at bounding box center [366, 149] width 285 height 55
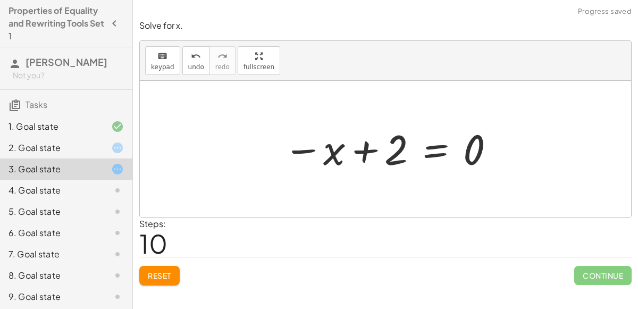
click at [360, 151] on div at bounding box center [389, 149] width 223 height 53
drag, startPoint x: 313, startPoint y: 158, endPoint x: 391, endPoint y: 156, distance: 78.7
click at [391, 156] on div at bounding box center [389, 149] width 223 height 53
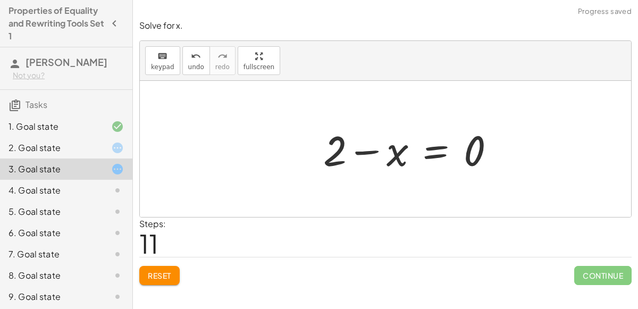
click at [369, 153] on div at bounding box center [413, 149] width 191 height 55
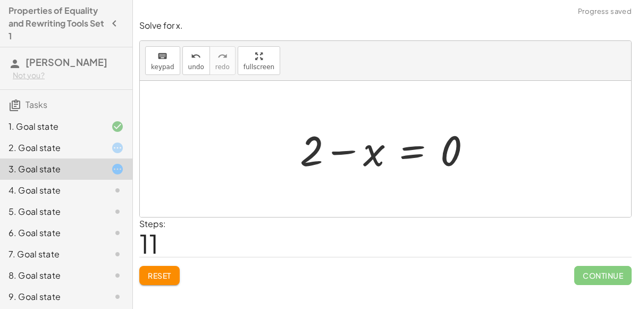
click at [369, 154] on div at bounding box center [389, 149] width 191 height 55
click at [192, 61] on icon "undo" at bounding box center [196, 56] width 10 height 13
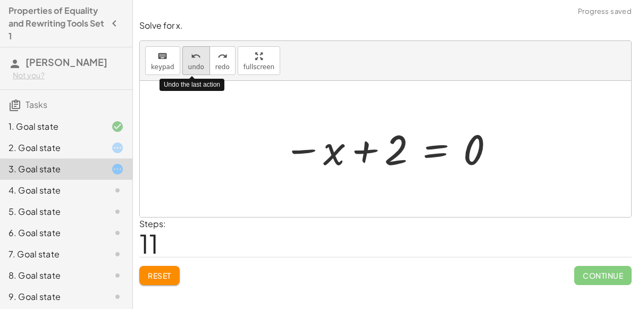
click at [192, 61] on icon "undo" at bounding box center [196, 56] width 10 height 13
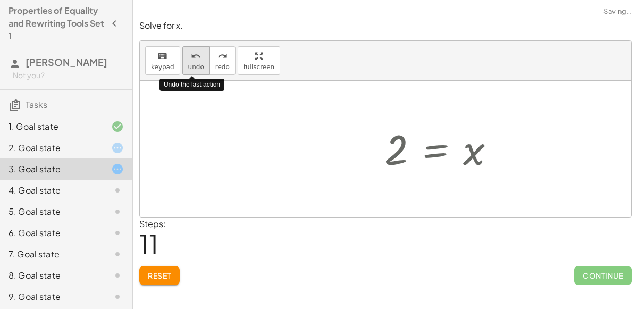
click at [192, 61] on icon "undo" at bounding box center [196, 56] width 10 height 13
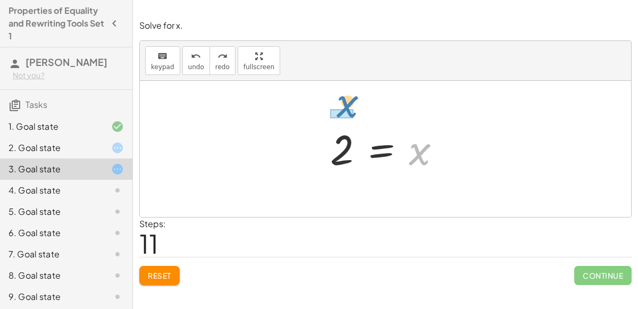
drag, startPoint x: 420, startPoint y: 153, endPoint x: 348, endPoint y: 105, distance: 86.7
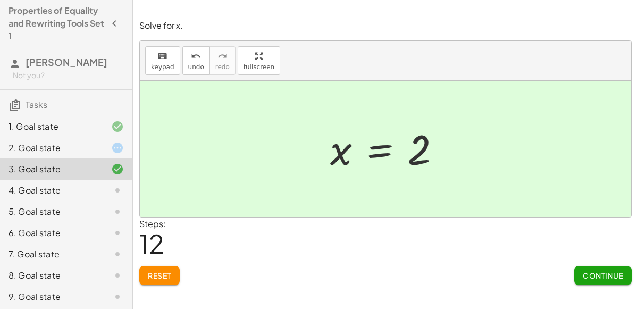
click at [595, 271] on span "Continue" at bounding box center [603, 276] width 40 height 10
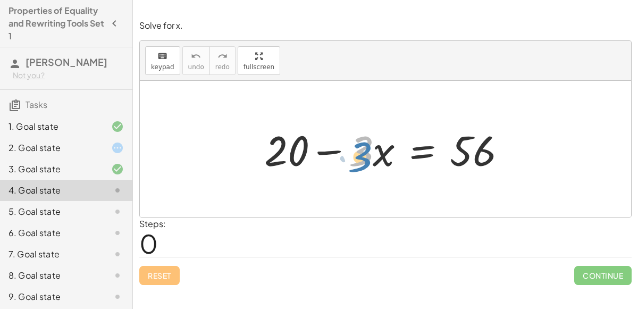
click at [359, 154] on div at bounding box center [390, 149] width 262 height 55
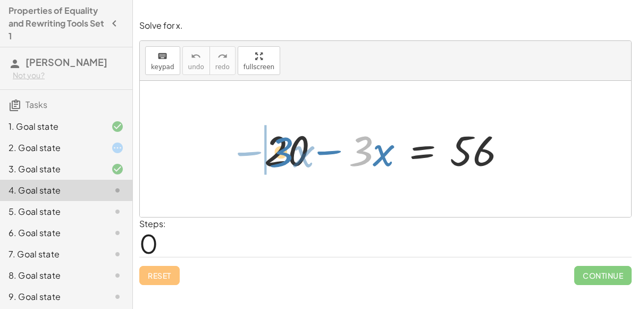
drag, startPoint x: 359, startPoint y: 156, endPoint x: 280, endPoint y: 160, distance: 79.8
click at [280, 160] on div at bounding box center [390, 149] width 262 height 55
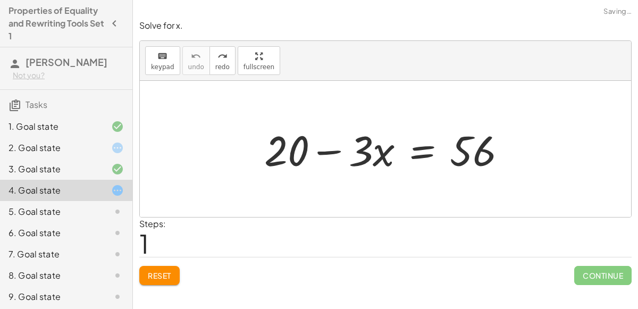
click at [169, 280] on button "Reset" at bounding box center [159, 275] width 40 height 19
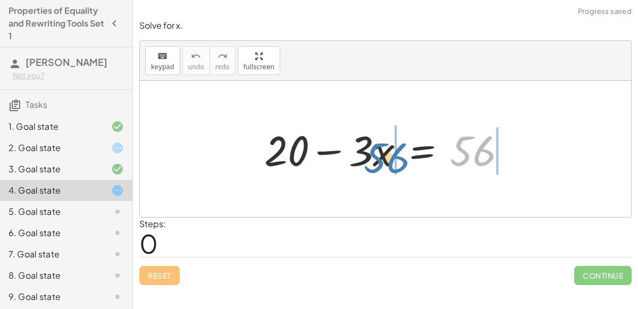
drag, startPoint x: 460, startPoint y: 149, endPoint x: 374, endPoint y: 157, distance: 87.0
click at [374, 157] on div at bounding box center [390, 149] width 262 height 55
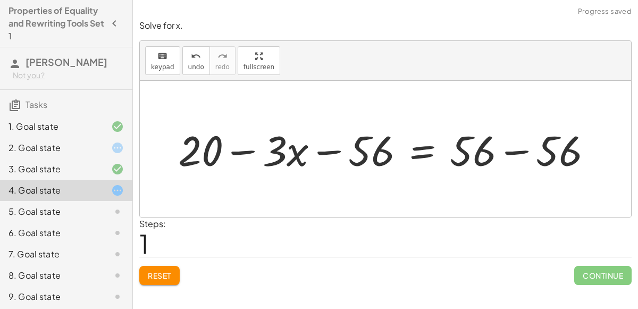
click at [331, 153] on div at bounding box center [390, 149] width 434 height 55
click at [513, 153] on div at bounding box center [390, 149] width 434 height 55
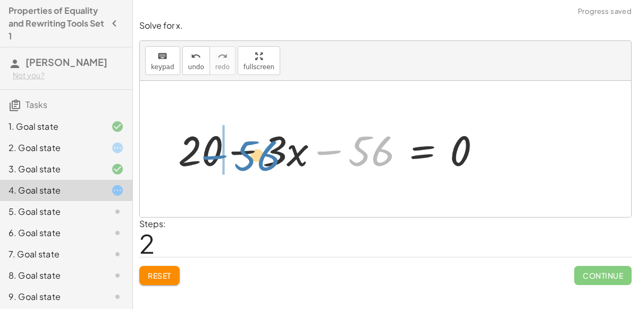
drag, startPoint x: 365, startPoint y: 157, endPoint x: 250, endPoint y: 164, distance: 115.0
click at [250, 164] on div at bounding box center [334, 149] width 322 height 55
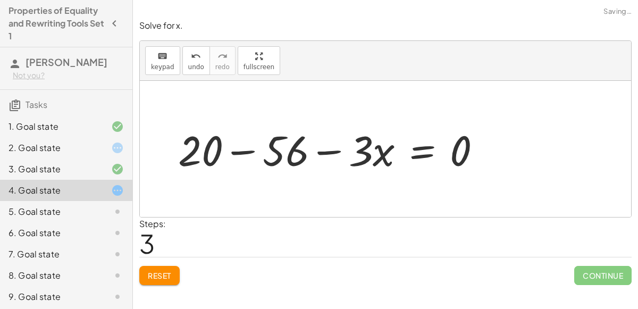
click at [232, 151] on div at bounding box center [334, 149] width 322 height 55
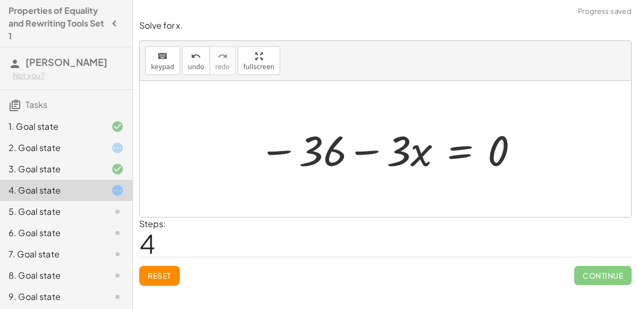
click at [323, 158] on div at bounding box center [390, 149] width 272 height 55
click at [359, 157] on div at bounding box center [390, 149] width 272 height 55
click at [398, 157] on div at bounding box center [390, 149] width 272 height 55
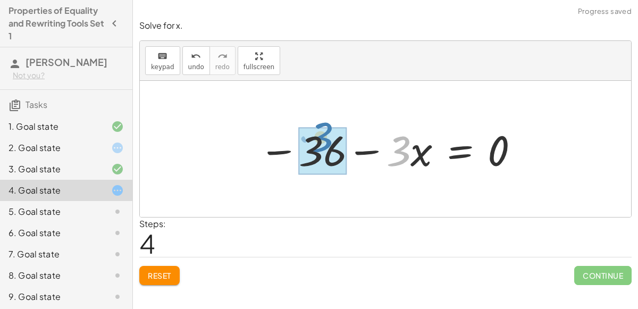
drag, startPoint x: 399, startPoint y: 159, endPoint x: 323, endPoint y: 143, distance: 78.2
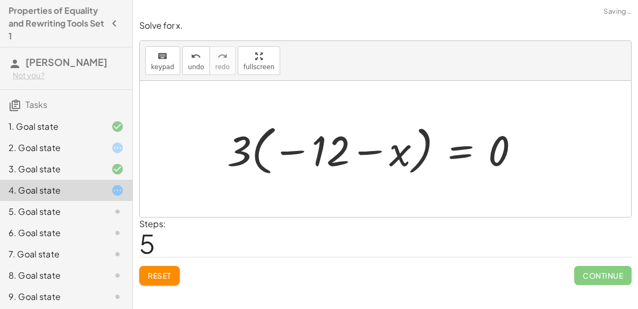
click at [324, 147] on div at bounding box center [378, 149] width 312 height 59
click at [254, 153] on div at bounding box center [378, 149] width 312 height 59
click at [315, 150] on div at bounding box center [378, 149] width 312 height 59
click at [364, 153] on div at bounding box center [378, 149] width 312 height 59
click at [274, 159] on div at bounding box center [378, 149] width 312 height 59
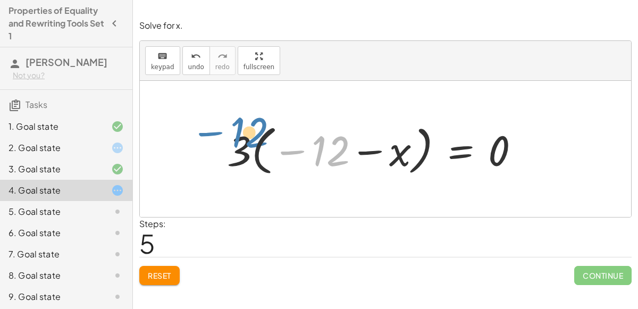
drag, startPoint x: 335, startPoint y: 151, endPoint x: 264, endPoint y: 140, distance: 72.1
click at [264, 140] on div at bounding box center [378, 149] width 312 height 59
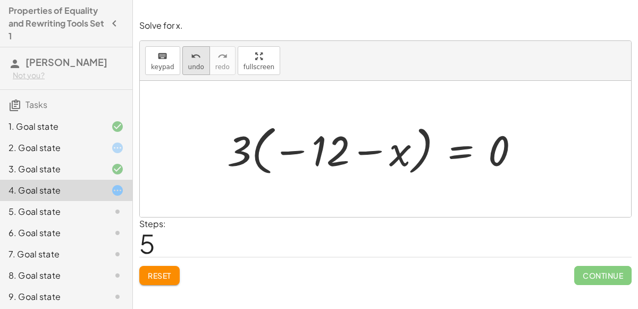
click at [188, 64] on span "undo" at bounding box center [196, 66] width 16 height 7
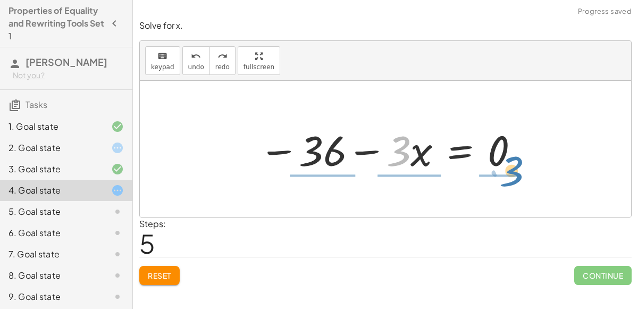
drag, startPoint x: 391, startPoint y: 156, endPoint x: 503, endPoint y: 176, distance: 113.4
click at [503, 176] on div "+ 20 − · 3 · x = 56 + 20 − · 3 · x − 56 = + 56 − 56 + 20 − · 3 · x − 56 = 0 + 2…" at bounding box center [385, 149] width 285 height 60
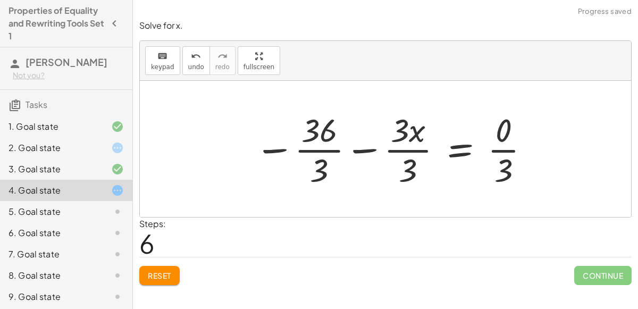
click at [394, 152] on div at bounding box center [392, 149] width 287 height 82
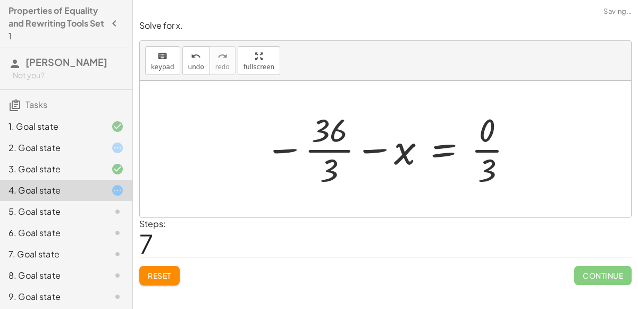
click at [341, 151] on div at bounding box center [389, 149] width 260 height 82
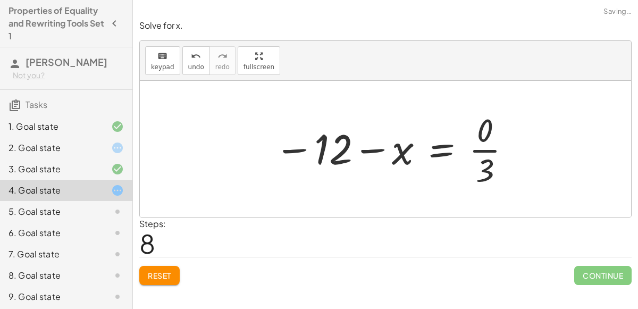
click at [482, 162] on div at bounding box center [393, 149] width 249 height 82
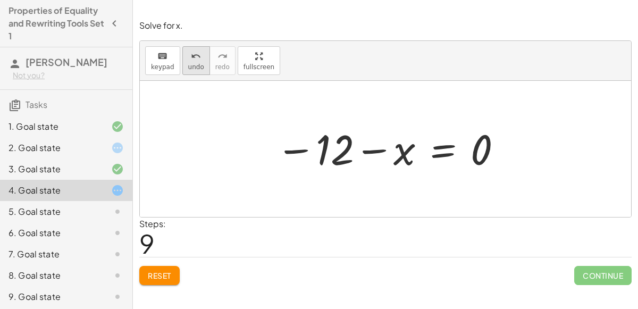
click at [188, 57] on div "undo" at bounding box center [196, 55] width 16 height 13
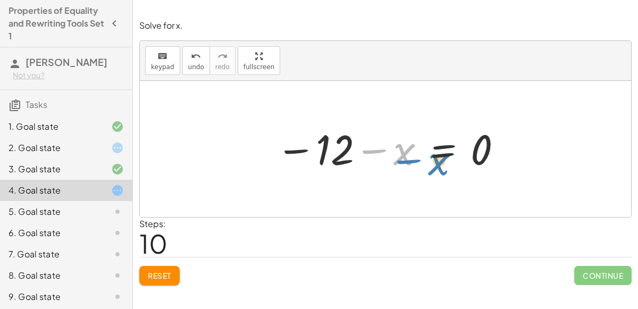
drag, startPoint x: 395, startPoint y: 154, endPoint x: 432, endPoint y: 158, distance: 36.3
click at [432, 158] on div at bounding box center [390, 149] width 238 height 53
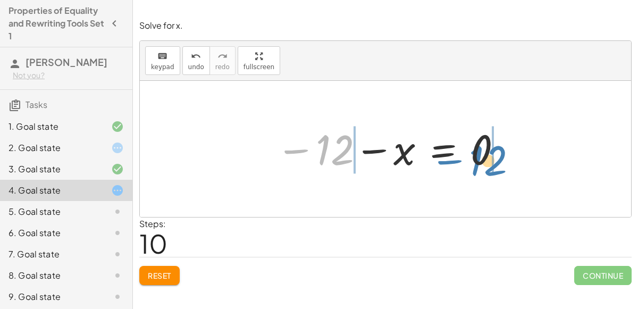
drag, startPoint x: 337, startPoint y: 153, endPoint x: 489, endPoint y: 163, distance: 151.8
click at [489, 163] on div at bounding box center [390, 149] width 238 height 53
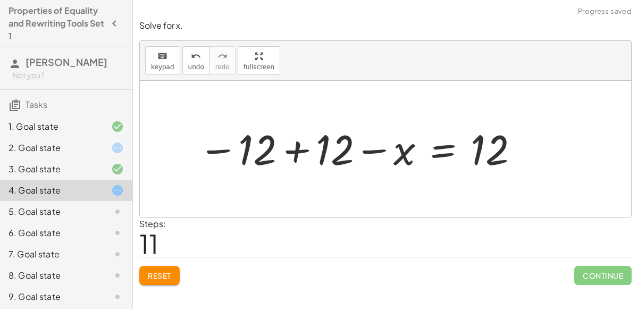
click at [303, 149] on div at bounding box center [359, 149] width 332 height 53
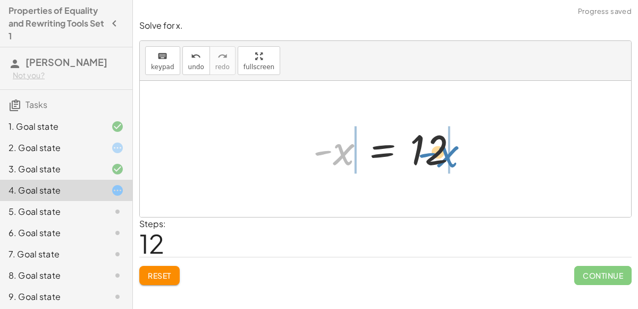
drag, startPoint x: 344, startPoint y: 150, endPoint x: 449, endPoint y: 153, distance: 104.2
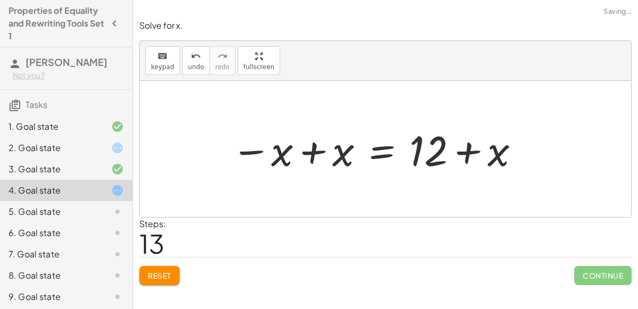
click at [318, 158] on div at bounding box center [376, 149] width 300 height 55
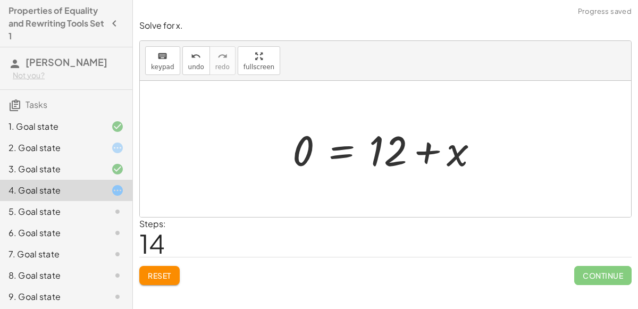
click at [428, 147] on div at bounding box center [389, 149] width 205 height 55
click at [184, 74] on div "keyboard keypad undo [PERSON_NAME] redo fullscreen" at bounding box center [385, 61] width 491 height 40
click at [188, 69] on span "undo" at bounding box center [196, 66] width 16 height 7
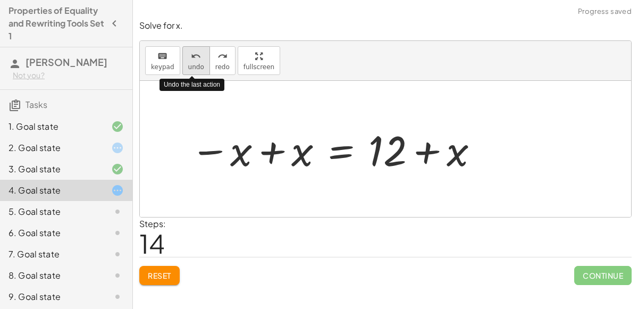
click at [188, 69] on span "undo" at bounding box center [196, 66] width 16 height 7
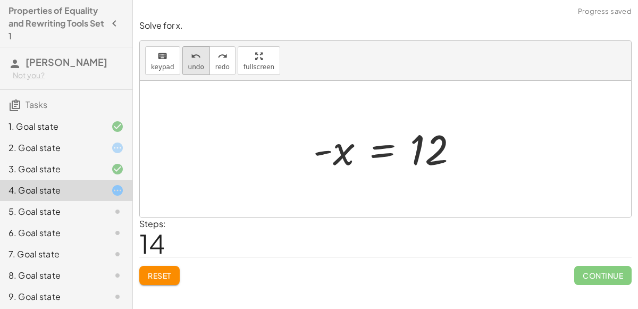
click at [193, 55] on icon "undo" at bounding box center [196, 56] width 10 height 13
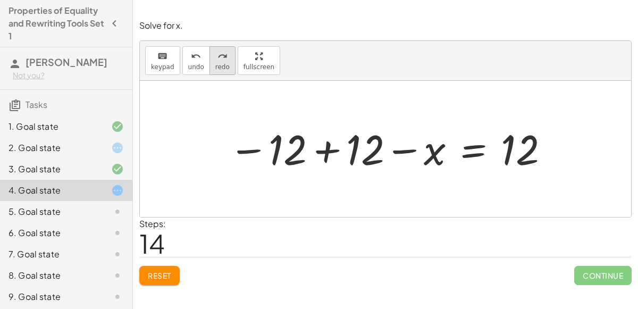
click at [215, 61] on button "redo redo" at bounding box center [222, 60] width 26 height 29
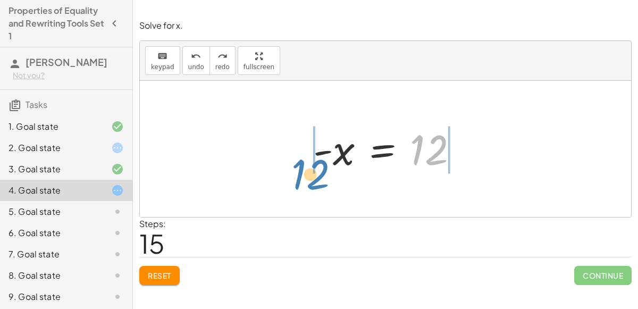
drag, startPoint x: 422, startPoint y: 153, endPoint x: 297, endPoint y: 176, distance: 126.6
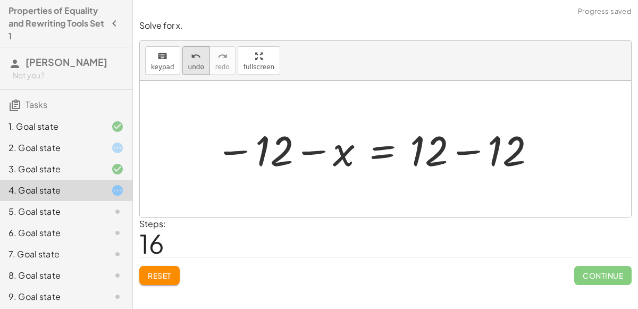
click at [198, 72] on button "undo undo" at bounding box center [196, 60] width 28 height 29
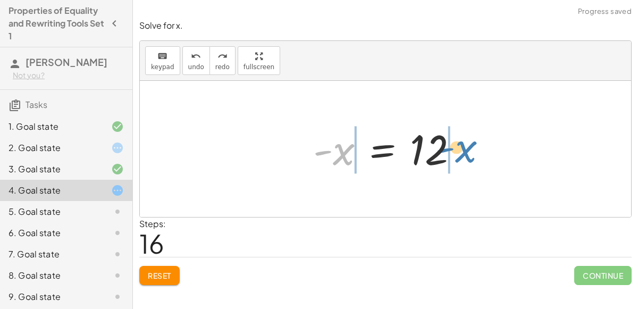
drag, startPoint x: 336, startPoint y: 156, endPoint x: 458, endPoint y: 154, distance: 121.8
click at [458, 154] on div at bounding box center [390, 149] width 164 height 53
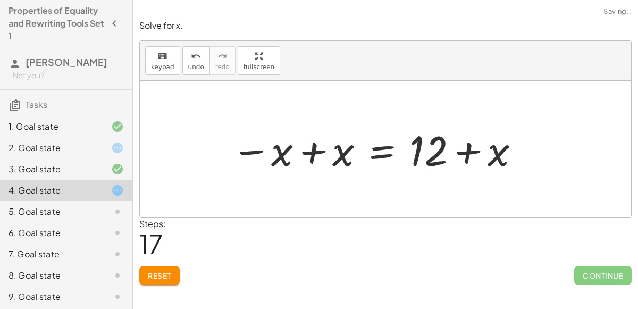
click at [478, 151] on div at bounding box center [376, 149] width 300 height 55
click at [194, 68] on span "undo" at bounding box center [196, 66] width 16 height 7
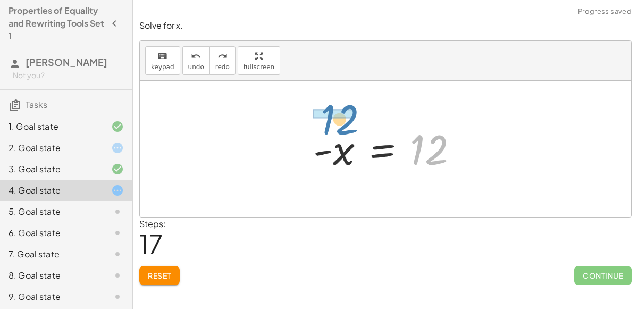
drag, startPoint x: 425, startPoint y: 156, endPoint x: 335, endPoint y: 126, distance: 94.3
click at [335, 126] on div at bounding box center [390, 149] width 164 height 53
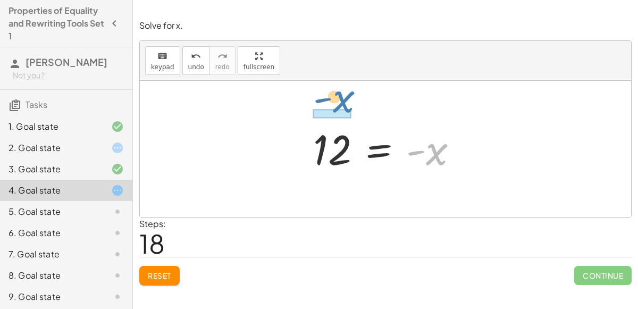
drag, startPoint x: 433, startPoint y: 155, endPoint x: 338, endPoint y: 101, distance: 109.5
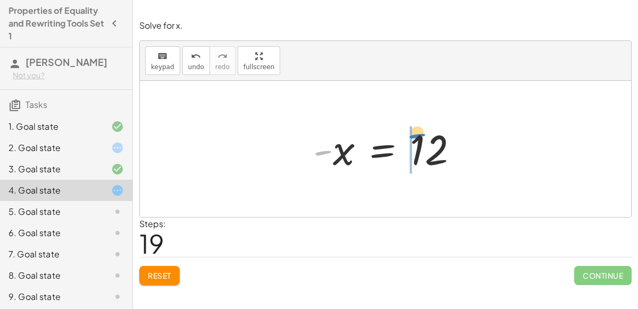
drag, startPoint x: 316, startPoint y: 155, endPoint x: 409, endPoint y: 141, distance: 94.0
click at [409, 141] on div at bounding box center [390, 149] width 164 height 53
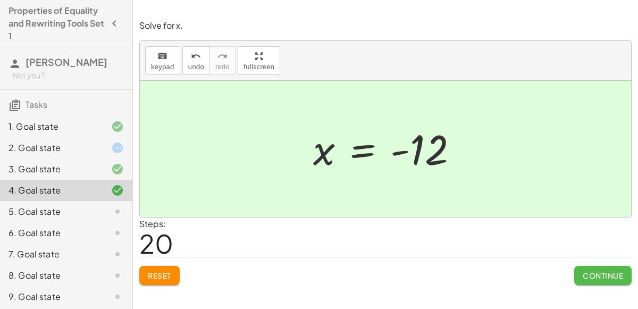
click at [604, 266] on button "Continue" at bounding box center [602, 275] width 57 height 19
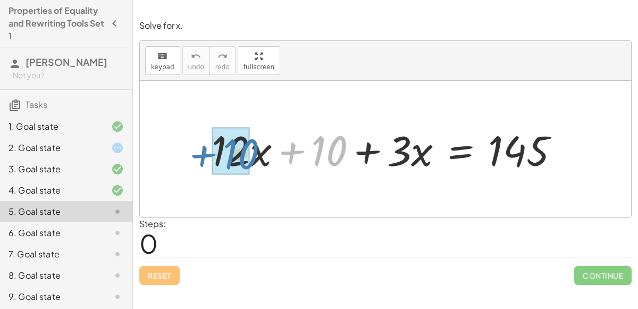
drag, startPoint x: 329, startPoint y: 145, endPoint x: 239, endPoint y: 147, distance: 89.8
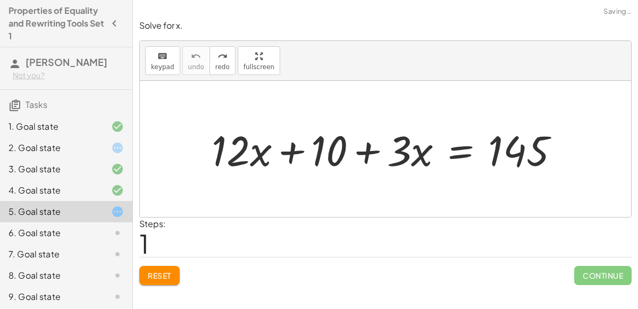
click at [161, 276] on span "Reset" at bounding box center [159, 276] width 23 height 10
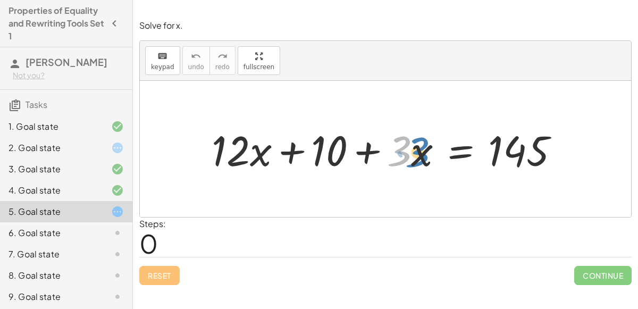
click at [394, 147] on div at bounding box center [389, 149] width 367 height 55
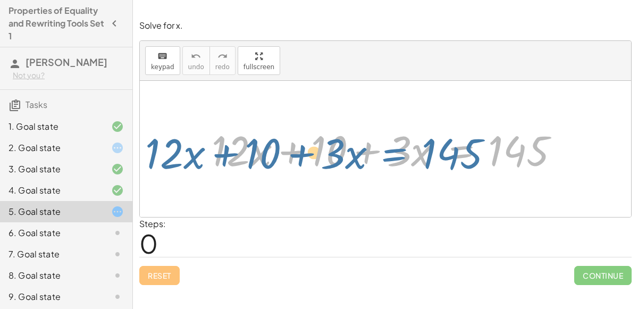
drag, startPoint x: 487, startPoint y: 151, endPoint x: 421, endPoint y: 154, distance: 65.9
click at [421, 154] on div at bounding box center [389, 149] width 367 height 55
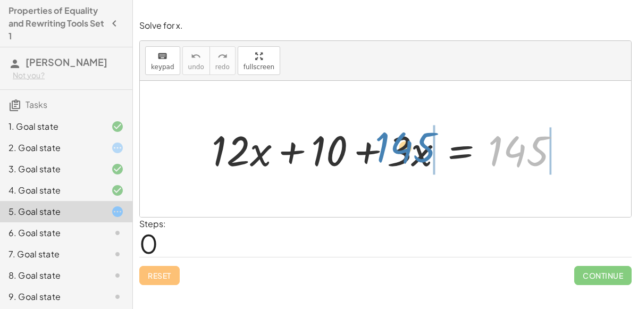
drag, startPoint x: 523, startPoint y: 153, endPoint x: 411, endPoint y: 148, distance: 112.3
click at [411, 148] on div at bounding box center [389, 149] width 367 height 55
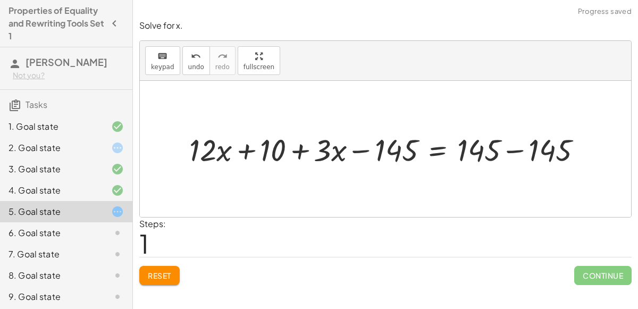
click at [347, 151] on div at bounding box center [390, 149] width 412 height 40
click at [363, 150] on div at bounding box center [390, 149] width 412 height 40
click at [507, 147] on div at bounding box center [390, 149] width 412 height 40
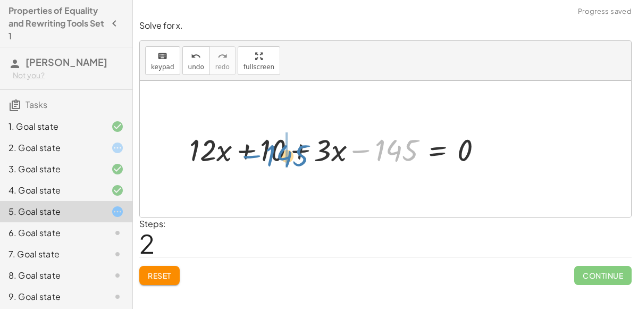
drag, startPoint x: 390, startPoint y: 154, endPoint x: 282, endPoint y: 158, distance: 108.0
click at [282, 158] on div at bounding box center [340, 149] width 312 height 40
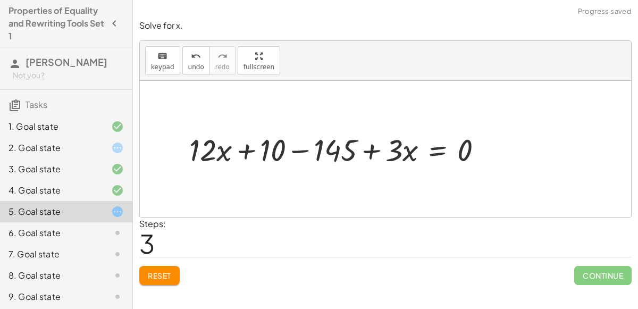
click at [319, 145] on div at bounding box center [340, 149] width 312 height 40
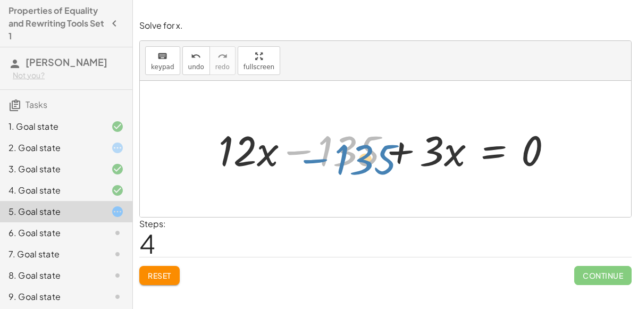
drag, startPoint x: 356, startPoint y: 151, endPoint x: 373, endPoint y: 159, distance: 19.5
click at [373, 159] on div at bounding box center [389, 149] width 353 height 55
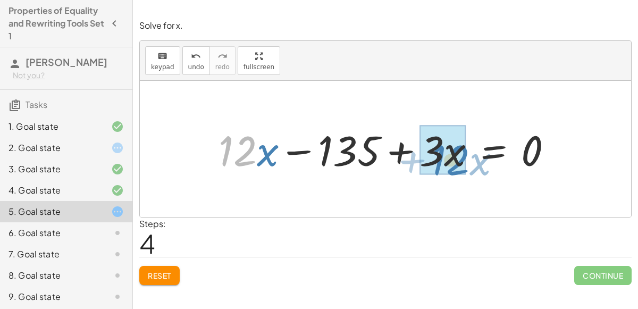
drag, startPoint x: 245, startPoint y: 146, endPoint x: 455, endPoint y: 153, distance: 210.1
click at [455, 153] on div at bounding box center [389, 149] width 353 height 55
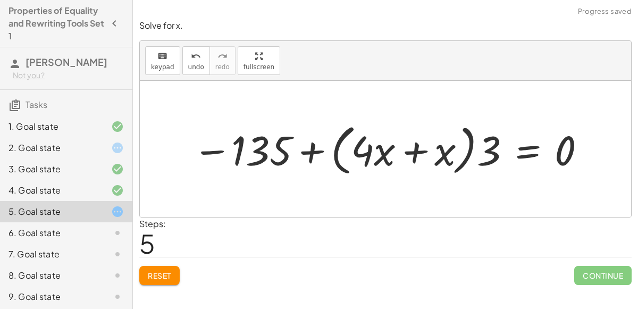
click at [406, 150] on div at bounding box center [389, 149] width 405 height 60
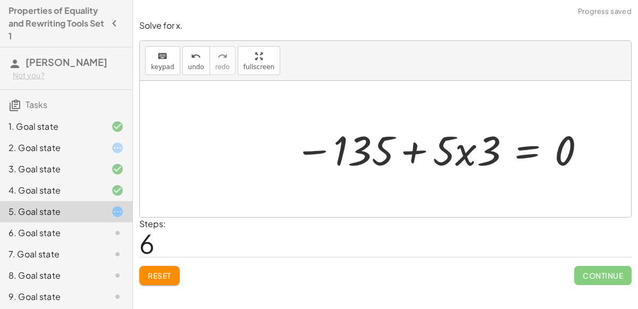
click at [460, 154] on div at bounding box center [440, 149] width 303 height 54
drag, startPoint x: 494, startPoint y: 154, endPoint x: 450, endPoint y: 153, distance: 44.1
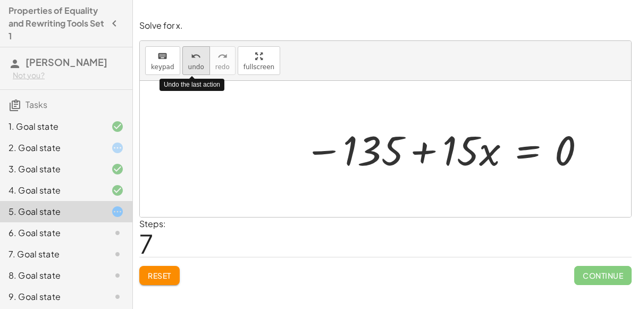
click at [191, 59] on icon "undo" at bounding box center [196, 56] width 10 height 13
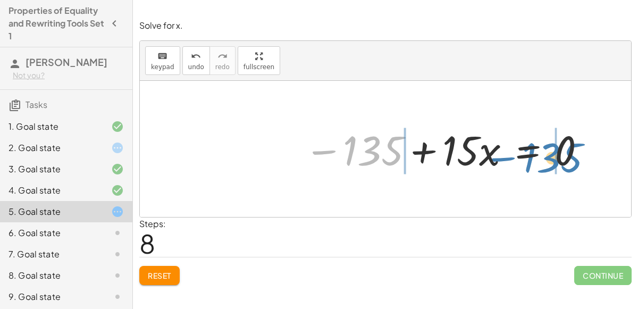
drag, startPoint x: 375, startPoint y: 150, endPoint x: 555, endPoint y: 156, distance: 179.8
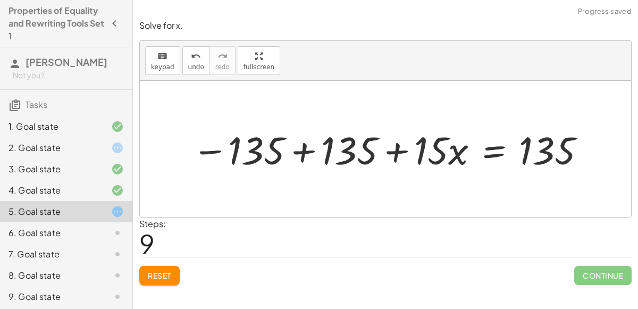
click at [316, 150] on div at bounding box center [390, 149] width 406 height 50
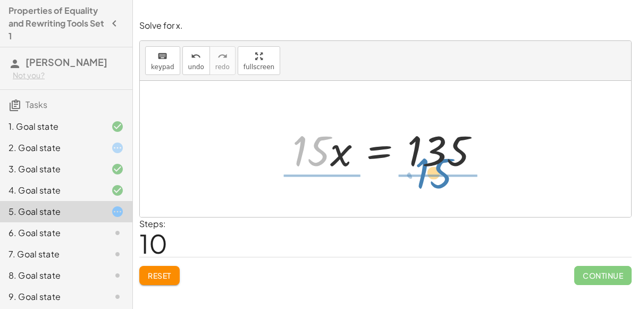
drag, startPoint x: 305, startPoint y: 146, endPoint x: 427, endPoint y: 166, distance: 124.0
click at [427, 166] on div at bounding box center [390, 149] width 206 height 55
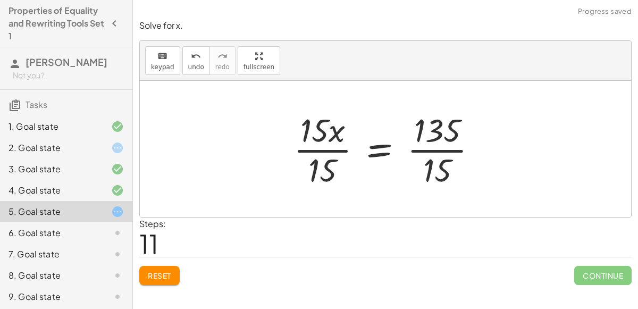
click at [317, 131] on div at bounding box center [389, 149] width 203 height 82
click at [316, 132] on div at bounding box center [389, 149] width 203 height 82
click at [324, 162] on div at bounding box center [389, 149] width 203 height 82
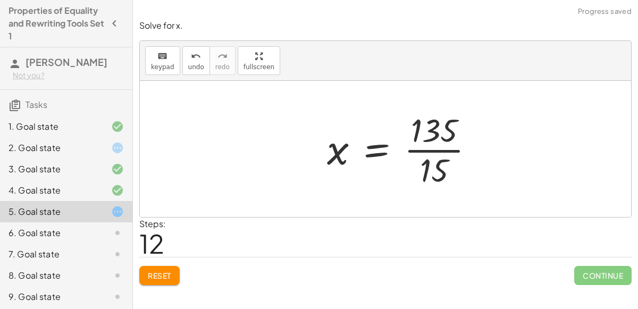
click at [434, 156] on div at bounding box center [405, 149] width 166 height 82
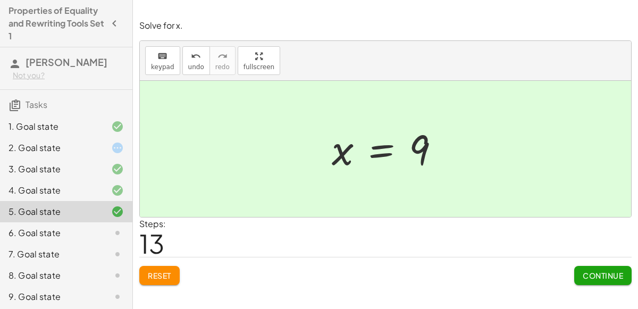
click at [582, 266] on button "Continue" at bounding box center [602, 275] width 57 height 19
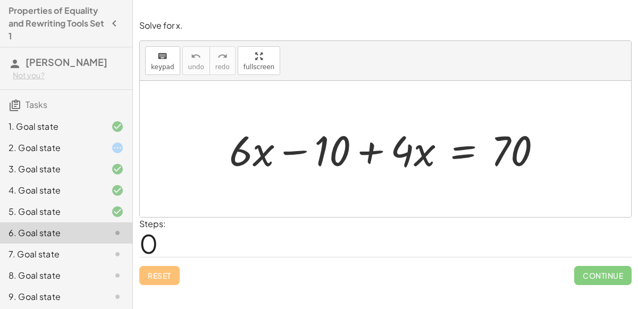
scroll to position [9, 0]
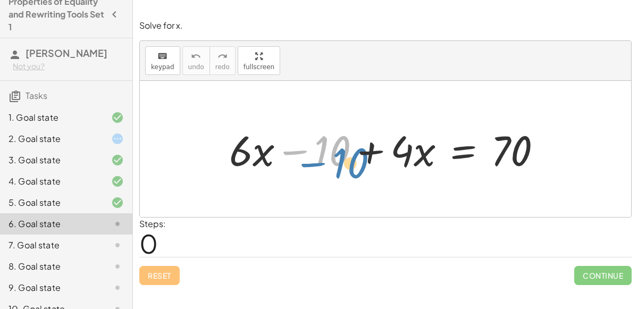
drag, startPoint x: 315, startPoint y: 158, endPoint x: 332, endPoint y: 166, distance: 19.0
click at [332, 166] on div at bounding box center [390, 149] width 332 height 55
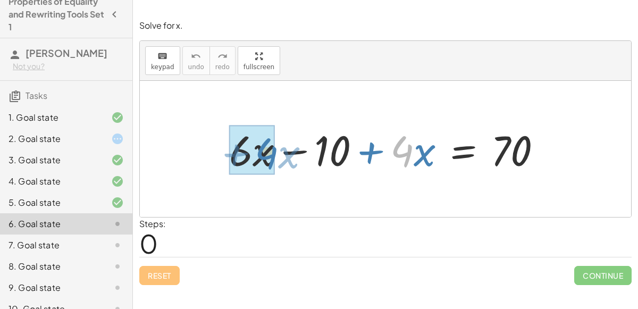
drag, startPoint x: 407, startPoint y: 157, endPoint x: 271, endPoint y: 159, distance: 136.1
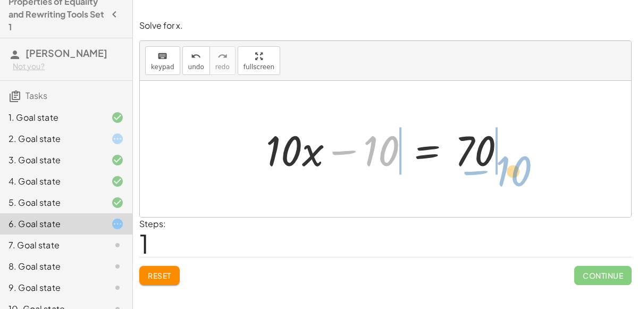
drag, startPoint x: 385, startPoint y: 150, endPoint x: 517, endPoint y: 170, distance: 133.4
click at [517, 170] on div at bounding box center [389, 149] width 259 height 55
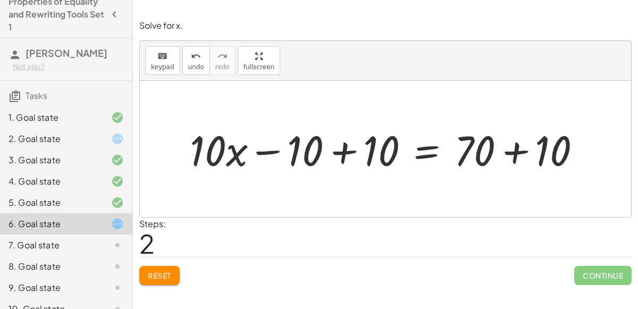
click at [515, 144] on div at bounding box center [389, 149] width 410 height 55
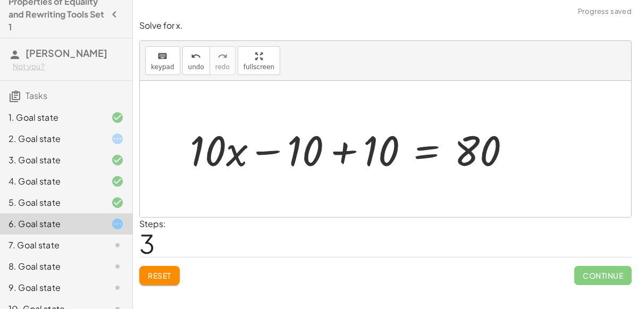
click at [347, 146] on div at bounding box center [354, 149] width 341 height 55
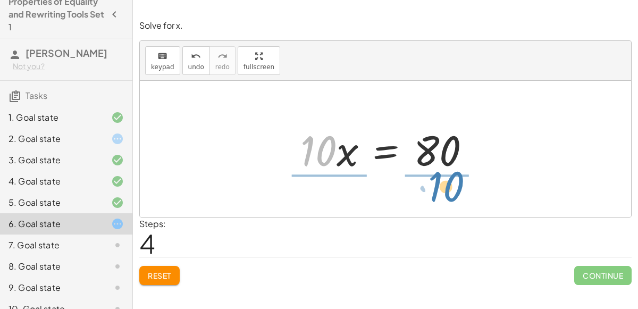
drag, startPoint x: 310, startPoint y: 159, endPoint x: 436, endPoint y: 194, distance: 130.8
click at [436, 194] on div "+ · 6 · x − 10 + · 4 · x = 70 + · 10 · x − 10 = 70 + · 10 · x − 10 + 10 = + 70 …" at bounding box center [385, 149] width 491 height 136
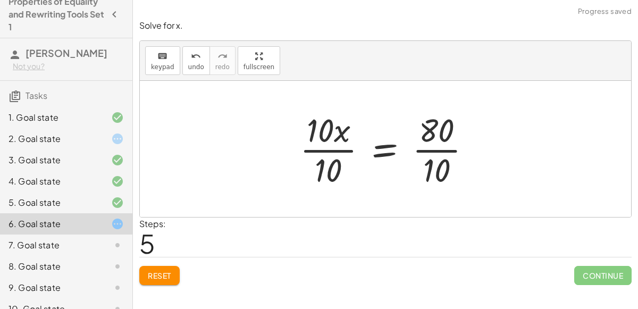
click at [319, 132] on div at bounding box center [389, 149] width 191 height 82
click at [324, 164] on div at bounding box center [389, 149] width 191 height 82
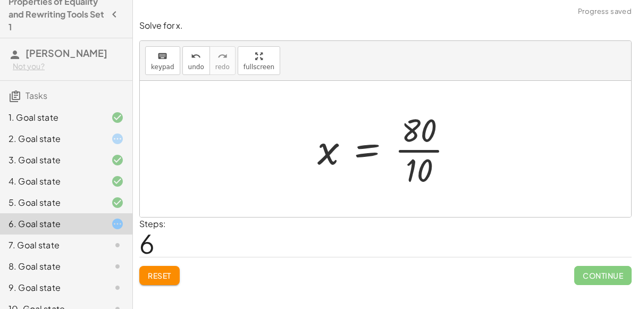
click at [418, 144] on div at bounding box center [389, 149] width 155 height 82
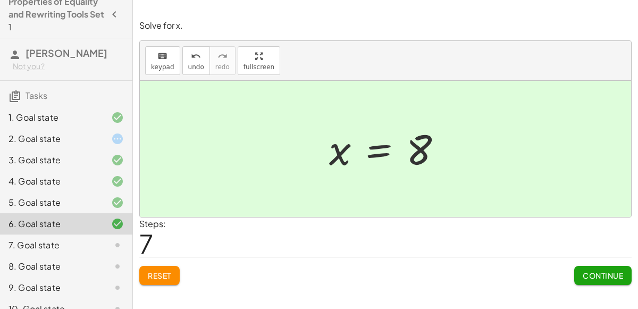
click at [604, 279] on span "Continue" at bounding box center [603, 276] width 40 height 10
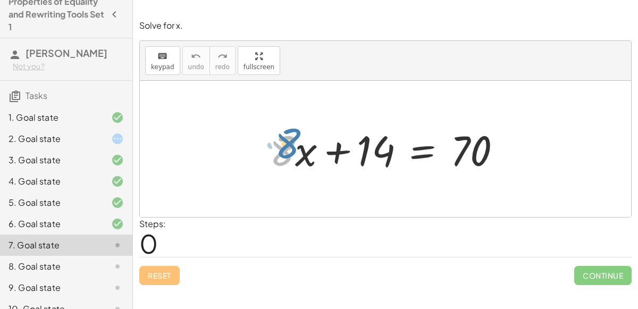
click at [290, 148] on div at bounding box center [389, 149] width 250 height 55
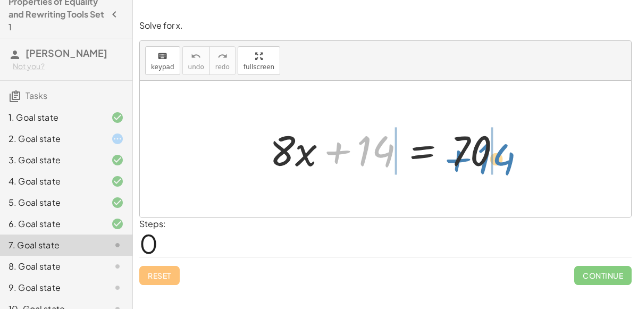
drag, startPoint x: 382, startPoint y: 152, endPoint x: 501, endPoint y: 158, distance: 119.2
click at [501, 158] on div at bounding box center [389, 149] width 250 height 55
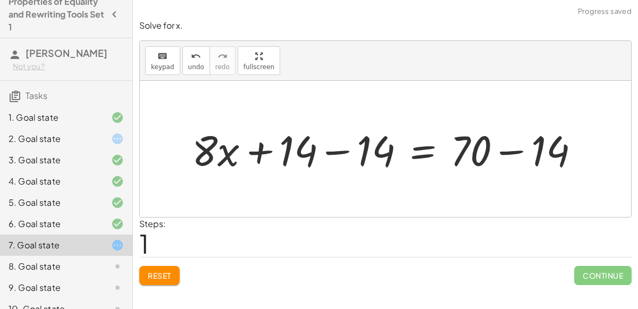
click at [326, 156] on div at bounding box center [390, 149] width 406 height 55
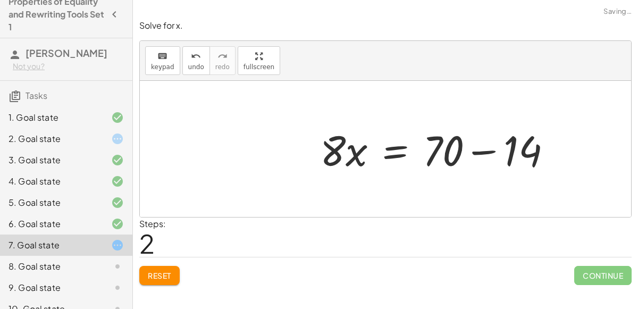
click at [520, 153] on div "+ · 8 · x + 14 = 70 + · 8 · x + 14 − 14 = + 70 − 14 + · 8 · x + 0 = + 70 − 14 ·…" at bounding box center [385, 149] width 491 height 136
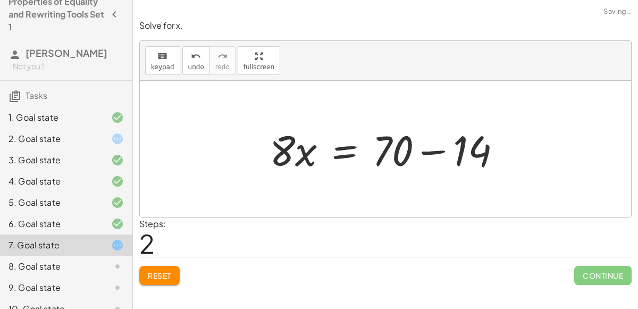
click at [469, 152] on div at bounding box center [389, 149] width 250 height 55
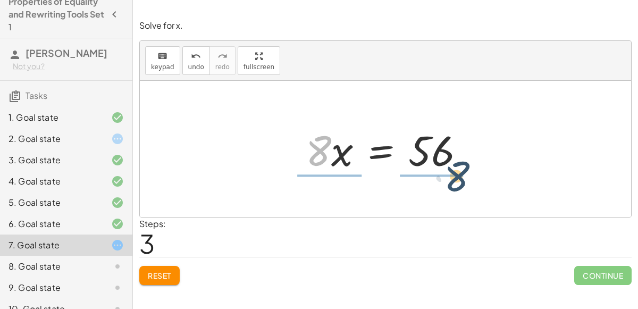
drag, startPoint x: 319, startPoint y: 158, endPoint x: 457, endPoint y: 186, distance: 139.9
click at [457, 186] on div "+ · 8 · x + 14 = 70 + · 8 · x + 14 − 14 = + 70 − 14 + · 8 · x + 0 = + 70 − 14 ·…" at bounding box center [385, 149] width 491 height 136
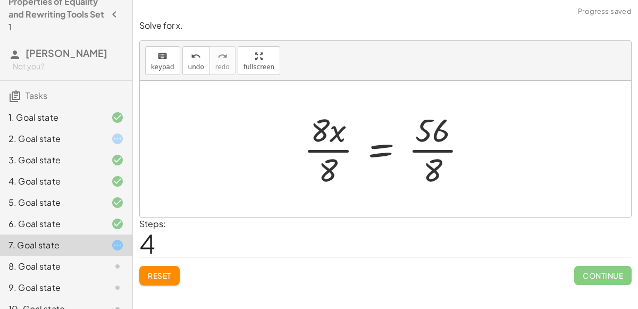
click at [322, 134] on div at bounding box center [389, 149] width 182 height 82
click at [316, 135] on div at bounding box center [389, 149] width 182 height 82
click at [316, 123] on div at bounding box center [389, 149] width 182 height 82
click at [329, 182] on div at bounding box center [389, 149] width 182 height 82
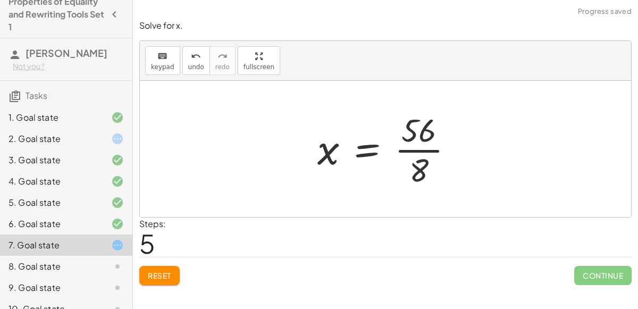
click at [418, 166] on div at bounding box center [389, 149] width 155 height 82
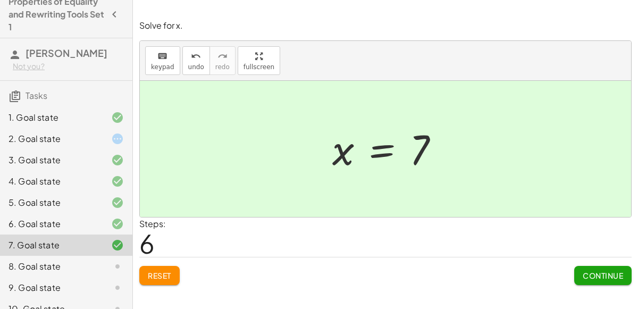
click at [620, 271] on span "Continue" at bounding box center [603, 276] width 40 height 10
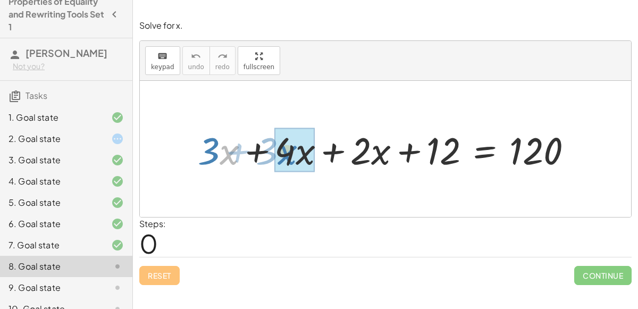
drag, startPoint x: 220, startPoint y: 158, endPoint x: 280, endPoint y: 158, distance: 59.5
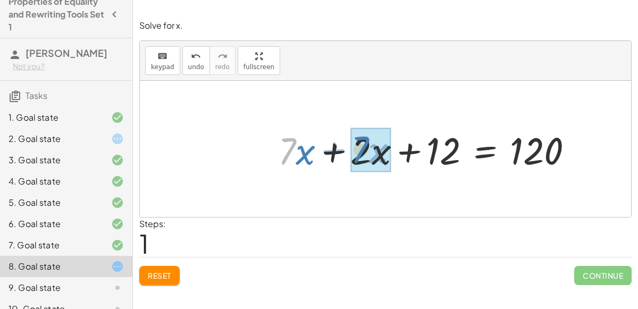
drag, startPoint x: 294, startPoint y: 153, endPoint x: 368, endPoint y: 150, distance: 74.5
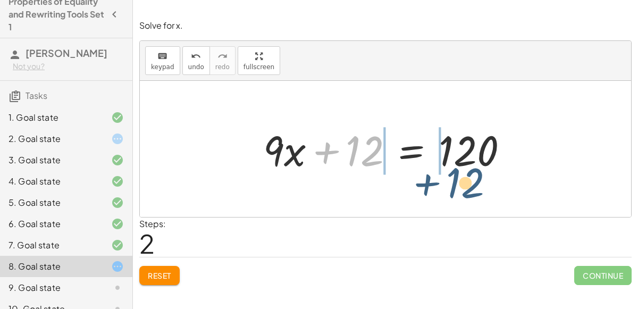
drag, startPoint x: 369, startPoint y: 154, endPoint x: 469, endPoint y: 185, distance: 104.2
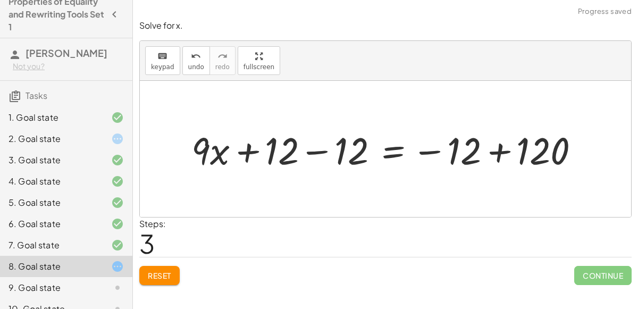
click at [485, 153] on div at bounding box center [389, 148] width 407 height 49
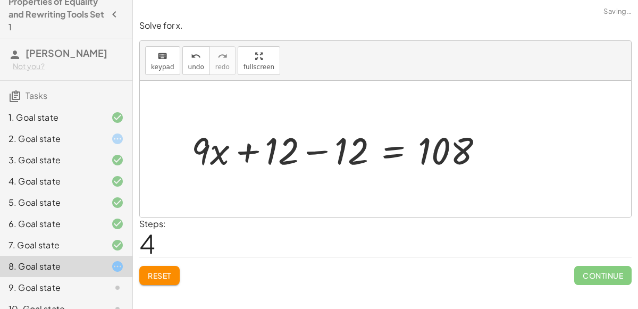
click at [346, 156] on div at bounding box center [341, 148] width 310 height 49
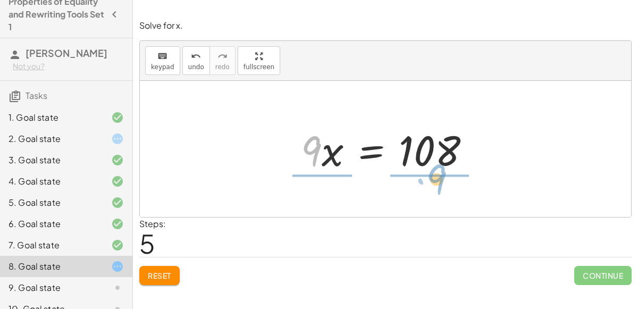
drag, startPoint x: 306, startPoint y: 154, endPoint x: 430, endPoint y: 186, distance: 128.0
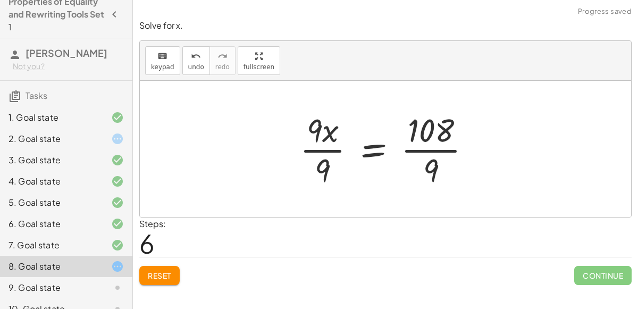
click at [319, 138] on div at bounding box center [389, 149] width 190 height 82
click at [314, 124] on div at bounding box center [389, 149] width 190 height 82
click at [321, 153] on div at bounding box center [389, 149] width 190 height 82
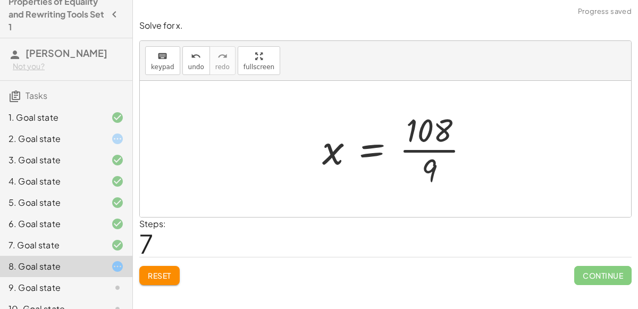
click at [435, 149] on div at bounding box center [400, 149] width 166 height 82
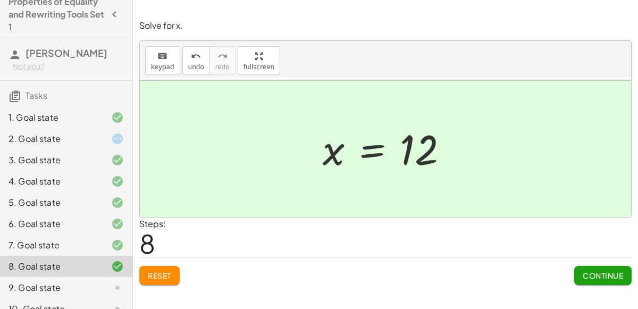
click at [597, 272] on span "Continue" at bounding box center [603, 276] width 40 height 10
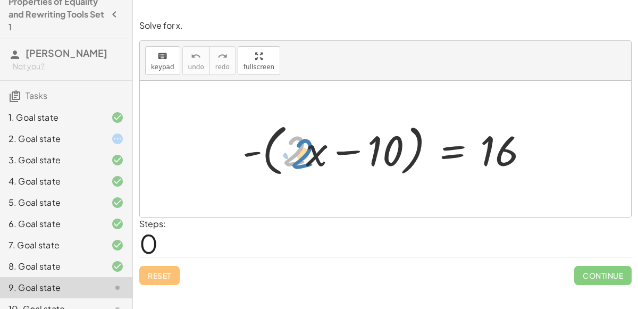
drag, startPoint x: 297, startPoint y: 157, endPoint x: 305, endPoint y: 159, distance: 8.3
click at [305, 159] on div at bounding box center [389, 149] width 305 height 61
click at [311, 160] on div at bounding box center [389, 149] width 305 height 61
drag, startPoint x: 296, startPoint y: 142, endPoint x: 298, endPoint y: 151, distance: 8.8
click at [298, 151] on div at bounding box center [389, 149] width 305 height 61
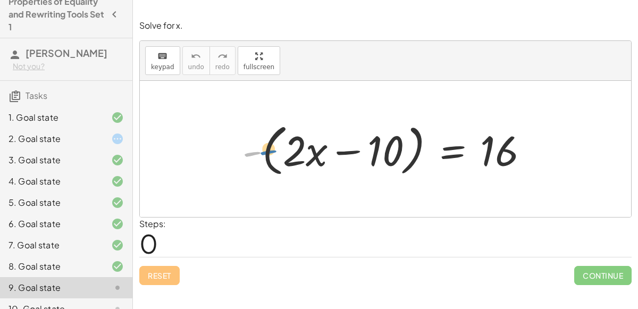
click at [259, 149] on div at bounding box center [389, 149] width 305 height 61
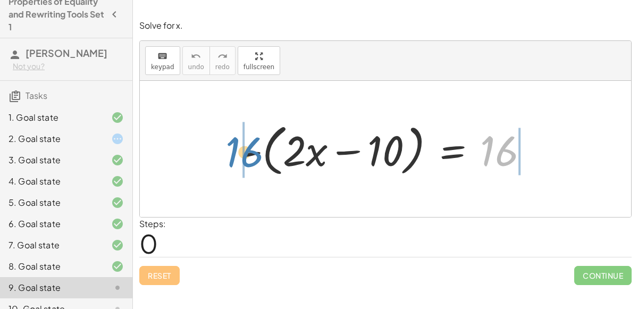
drag, startPoint x: 494, startPoint y: 150, endPoint x: 237, endPoint y: 150, distance: 256.7
click at [237, 150] on div at bounding box center [389, 149] width 305 height 61
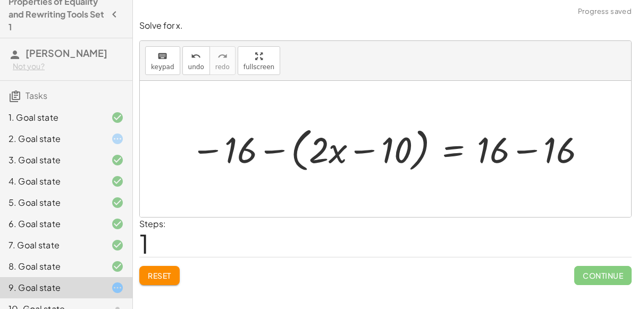
click at [239, 155] on div at bounding box center [390, 148] width 408 height 53
click at [268, 155] on div at bounding box center [390, 148] width 408 height 53
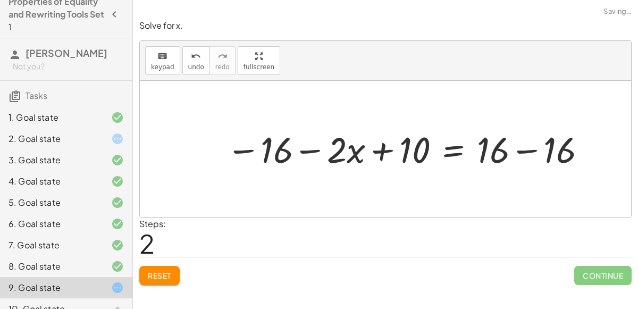
click at [523, 150] on div at bounding box center [407, 148] width 373 height 47
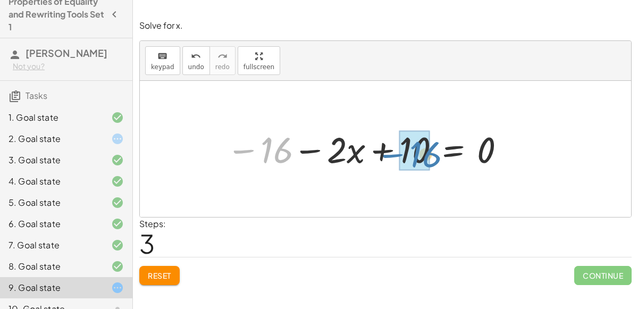
drag, startPoint x: 281, startPoint y: 153, endPoint x: 430, endPoint y: 157, distance: 148.9
click at [430, 157] on div at bounding box center [366, 148] width 291 height 47
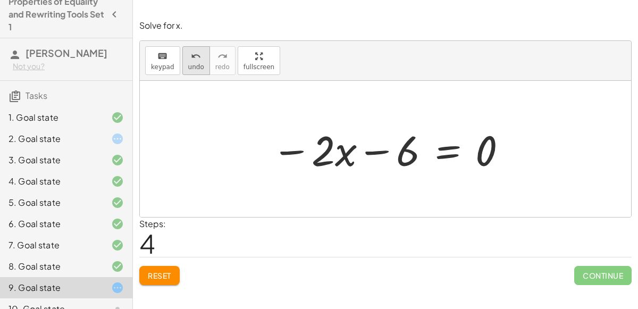
click at [182, 68] on button "undo undo" at bounding box center [196, 60] width 28 height 29
click at [191, 66] on span "undo" at bounding box center [196, 66] width 16 height 7
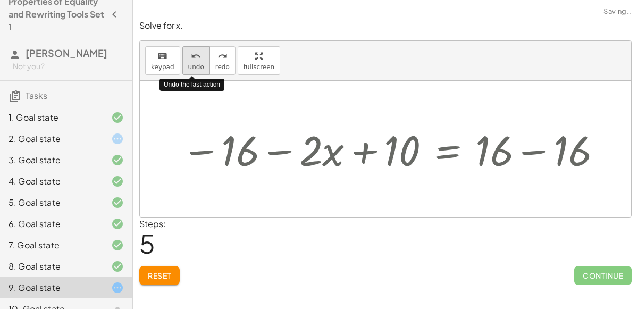
click at [189, 69] on span "undo" at bounding box center [196, 66] width 16 height 7
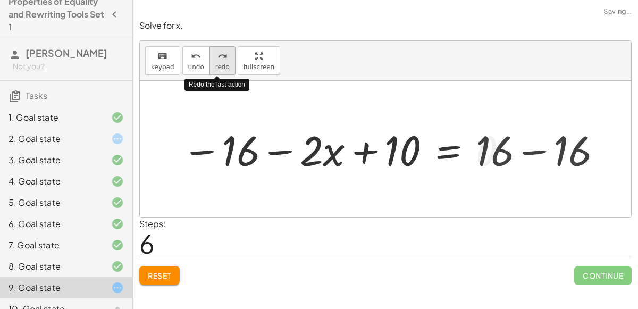
click at [215, 69] on span "redo" at bounding box center [222, 66] width 14 height 7
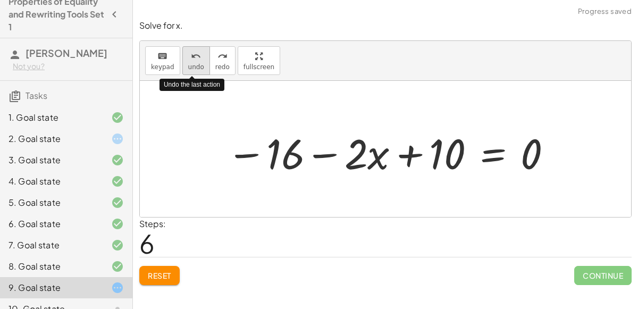
click at [195, 73] on button "undo undo" at bounding box center [196, 60] width 28 height 29
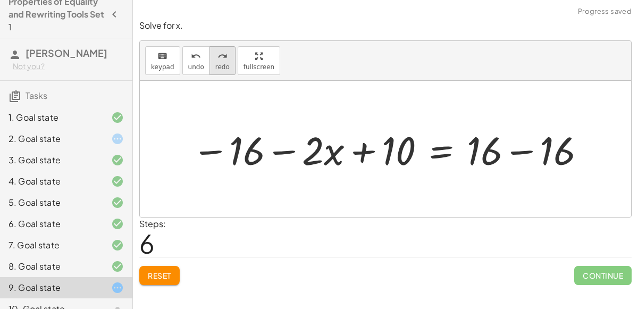
click at [215, 72] on button "redo redo" at bounding box center [222, 60] width 26 height 29
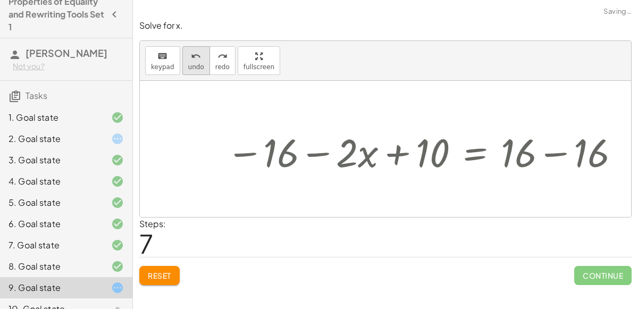
click at [196, 71] on button "undo undo" at bounding box center [196, 60] width 28 height 29
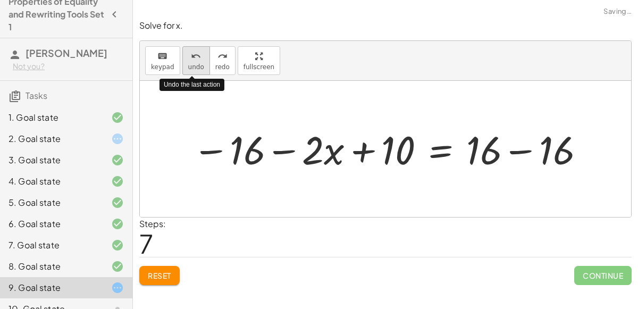
click at [196, 71] on button "undo undo" at bounding box center [196, 60] width 28 height 29
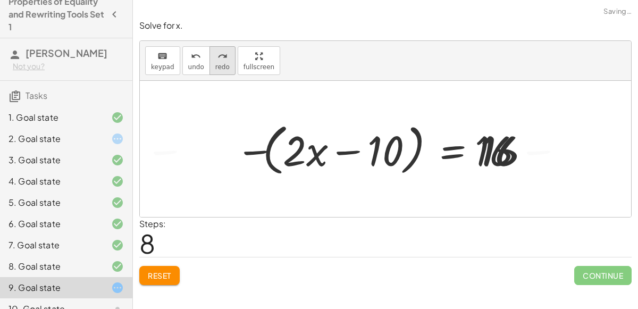
click at [209, 73] on button "redo redo" at bounding box center [222, 60] width 26 height 29
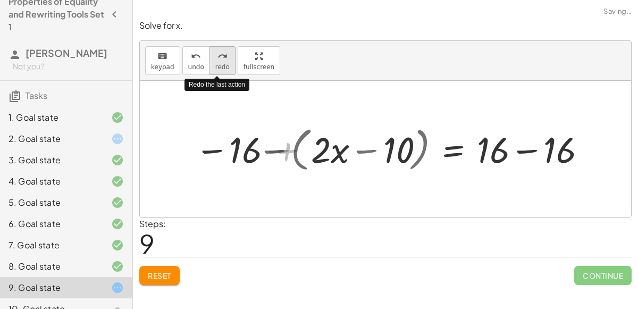
click at [209, 73] on button "redo redo" at bounding box center [222, 60] width 26 height 29
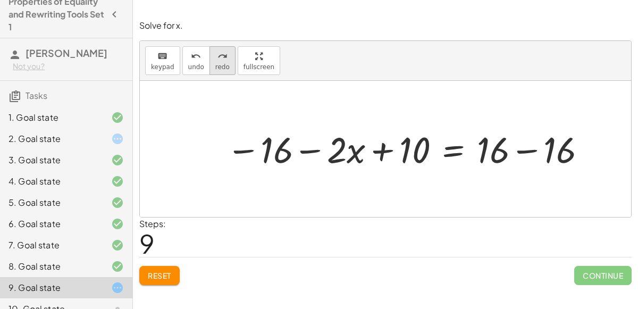
click at [220, 54] on icon "redo" at bounding box center [222, 56] width 10 height 13
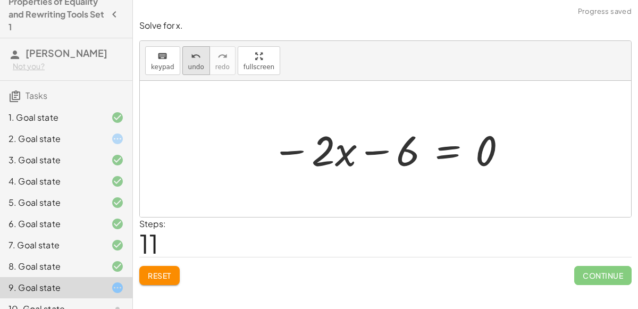
click at [201, 61] on button "undo undo" at bounding box center [196, 60] width 28 height 29
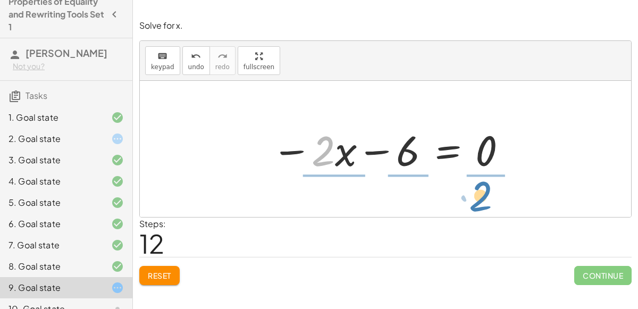
drag, startPoint x: 322, startPoint y: 154, endPoint x: 479, endPoint y: 199, distance: 163.7
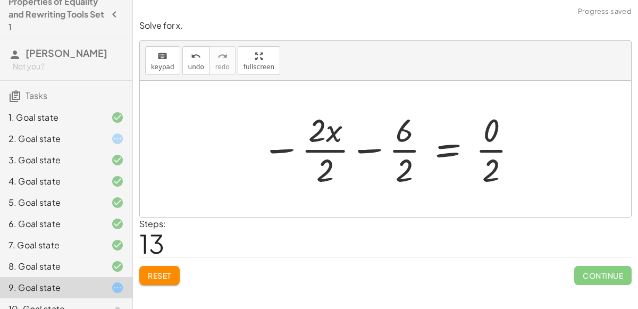
click at [317, 138] on div at bounding box center [389, 149] width 267 height 82
click at [315, 127] on div at bounding box center [389, 149] width 267 height 82
click at [326, 171] on div at bounding box center [389, 149] width 267 height 82
click at [407, 170] on div at bounding box center [402, 149] width 241 height 82
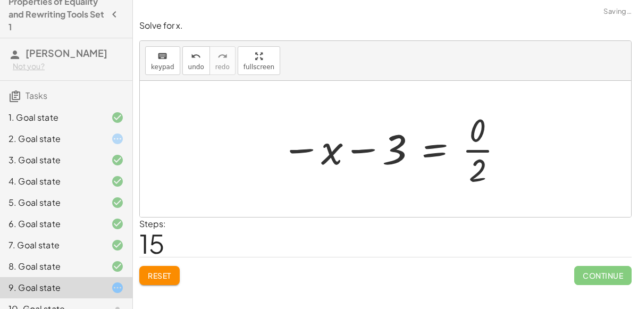
click at [481, 167] on div at bounding box center [393, 149] width 234 height 82
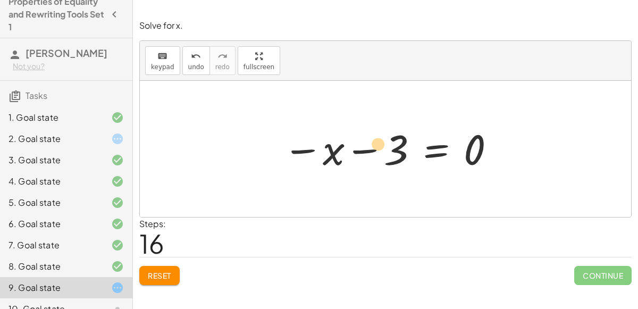
drag, startPoint x: 337, startPoint y: 163, endPoint x: 374, endPoint y: 161, distance: 36.7
click at [374, 161] on div at bounding box center [389, 149] width 224 height 53
drag, startPoint x: 400, startPoint y: 155, endPoint x: 317, endPoint y: 166, distance: 83.7
click at [317, 166] on div at bounding box center [389, 149] width 224 height 53
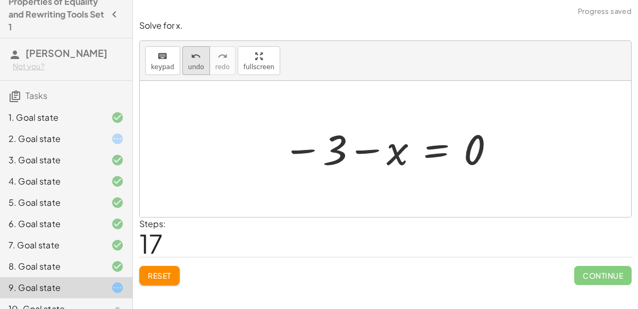
click at [193, 59] on icon "undo" at bounding box center [196, 56] width 10 height 13
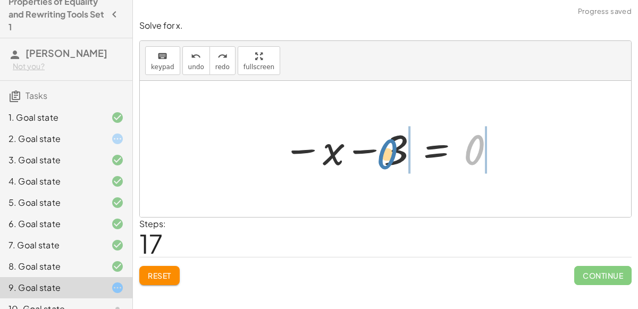
drag, startPoint x: 478, startPoint y: 148, endPoint x: 394, endPoint y: 151, distance: 84.0
click at [394, 151] on div at bounding box center [389, 149] width 224 height 53
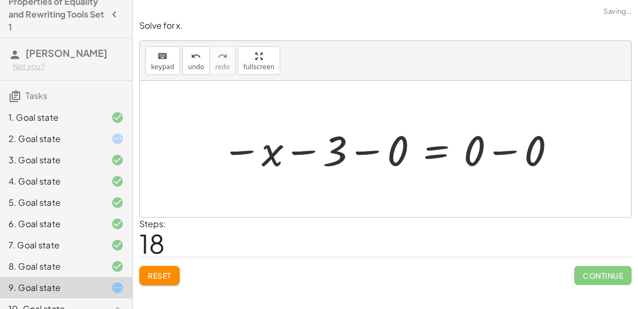
click at [363, 149] on div at bounding box center [389, 149] width 346 height 55
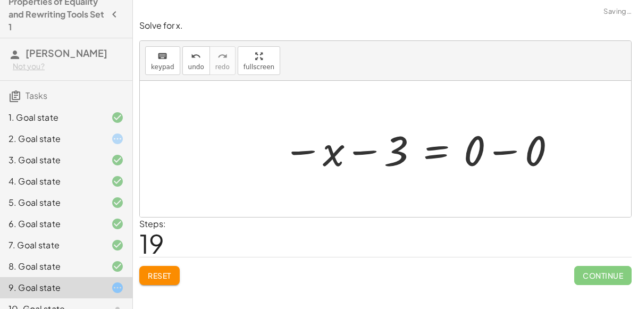
click at [503, 152] on div at bounding box center [419, 149] width 285 height 55
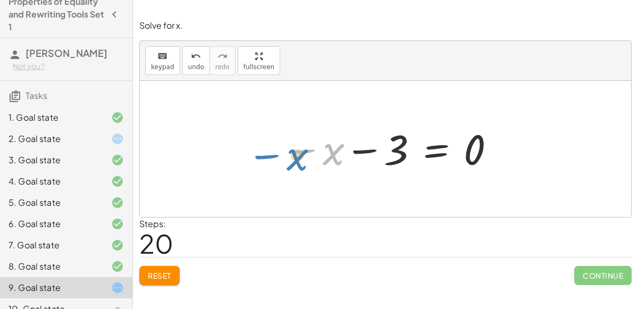
drag, startPoint x: 332, startPoint y: 158, endPoint x: 294, endPoint y: 160, distance: 37.2
click at [294, 160] on div at bounding box center [389, 149] width 224 height 53
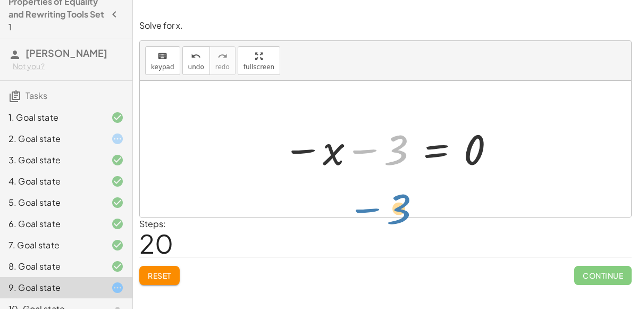
drag, startPoint x: 392, startPoint y: 157, endPoint x: 375, endPoint y: 204, distance: 49.6
click at [375, 204] on div "- ( + · 2 · x − 10 ) = 16 − 16 − ( + · 2 · x − 10 ) = + 16 − 16 − 16 − · 2 · x …" at bounding box center [385, 149] width 491 height 136
click at [313, 150] on div at bounding box center [389, 149] width 224 height 53
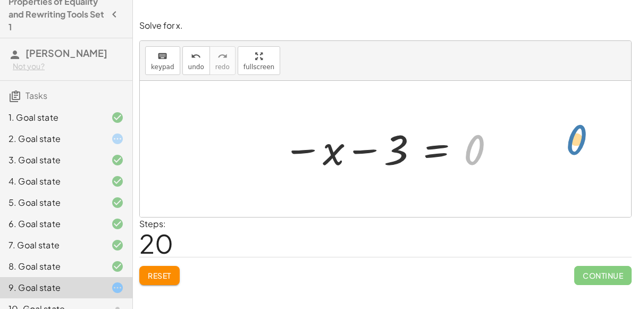
drag, startPoint x: 468, startPoint y: 158, endPoint x: 570, endPoint y: 147, distance: 102.7
click at [570, 147] on div "- ( + · 2 · x − 10 ) = 16 − 16 − ( + · 2 · x − 10 ) = + 16 − 16 − 16 − · 2 · x …" at bounding box center [385, 149] width 491 height 136
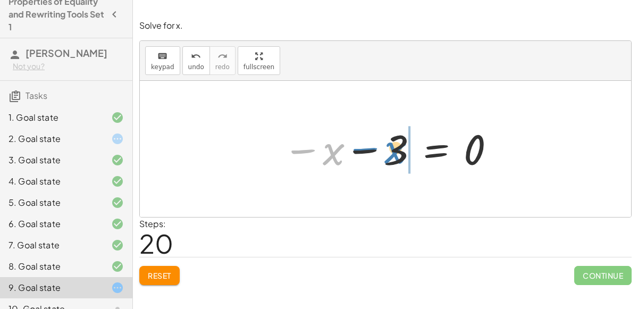
drag, startPoint x: 308, startPoint y: 146, endPoint x: 371, endPoint y: 145, distance: 62.7
click at [371, 145] on div at bounding box center [389, 149] width 224 height 53
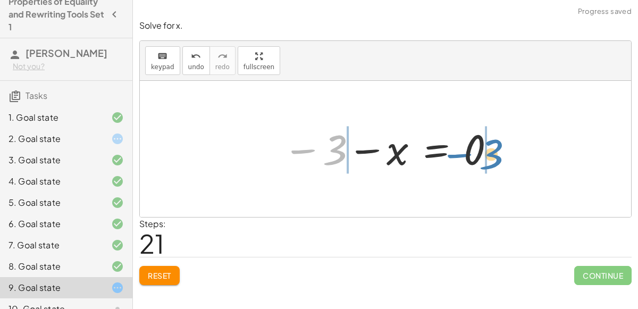
drag, startPoint x: 302, startPoint y: 147, endPoint x: 456, endPoint y: 150, distance: 153.6
click at [456, 150] on div at bounding box center [389, 149] width 224 height 53
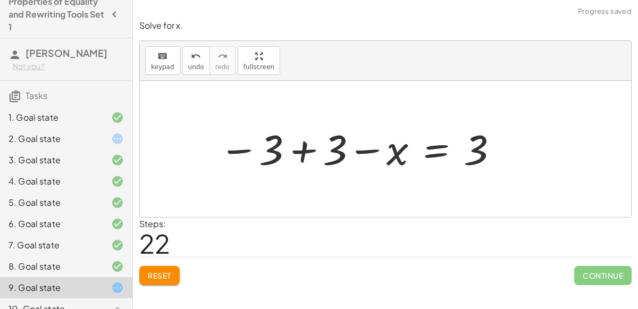
click at [319, 148] on div at bounding box center [359, 149] width 291 height 53
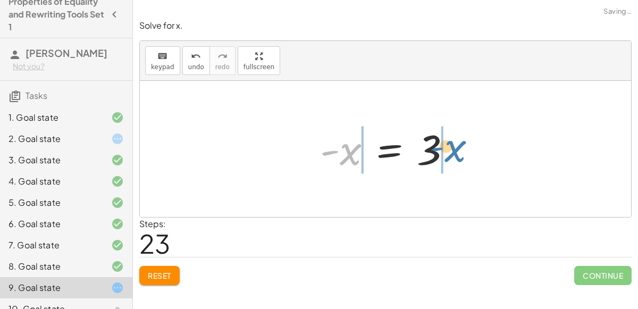
drag, startPoint x: 343, startPoint y: 162, endPoint x: 451, endPoint y: 158, distance: 108.0
click at [451, 158] on div at bounding box center [390, 149] width 150 height 53
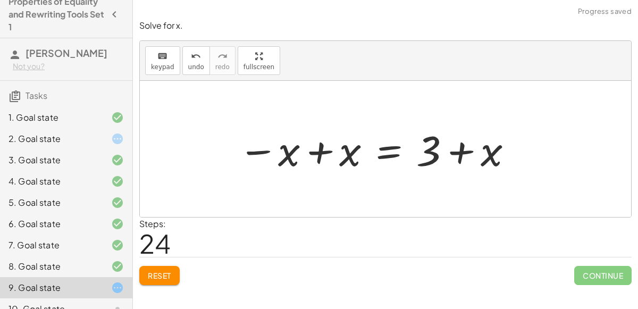
click at [462, 151] on div at bounding box center [376, 149] width 287 height 55
click at [198, 66] on span "undo" at bounding box center [196, 66] width 16 height 7
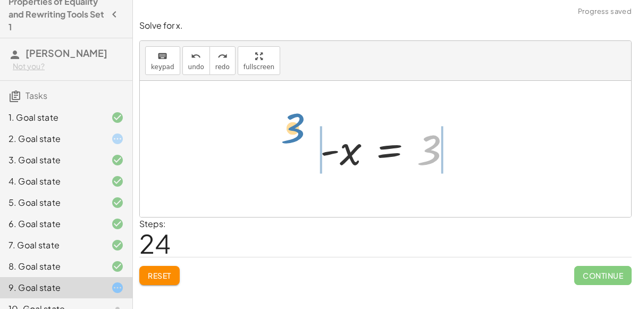
drag, startPoint x: 431, startPoint y: 157, endPoint x: 293, endPoint y: 137, distance: 139.2
click at [293, 137] on div "- ( + · 2 · x − 10 ) = 16 − 16 − ( + · 2 · x − 10 ) = + 16 − 16 − 16 − · 2 · x …" at bounding box center [385, 149] width 491 height 136
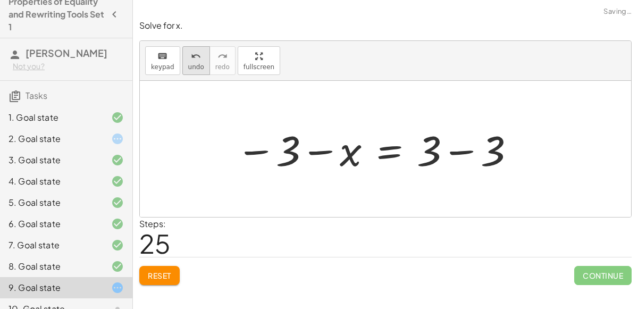
click at [194, 70] on span "undo" at bounding box center [196, 66] width 16 height 7
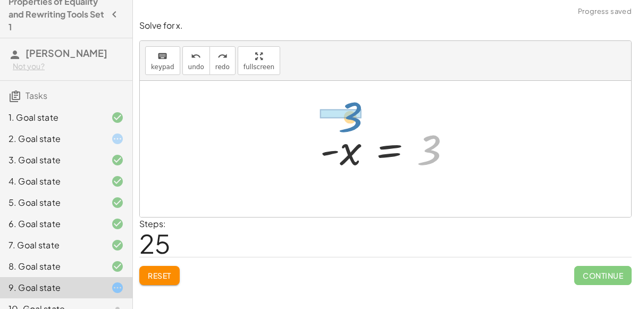
drag, startPoint x: 428, startPoint y: 142, endPoint x: 350, endPoint y: 111, distance: 84.2
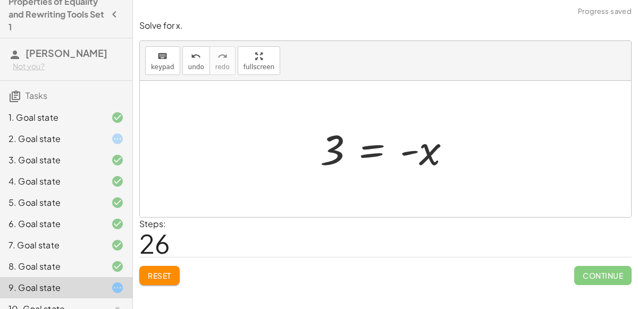
click at [433, 153] on div at bounding box center [390, 149] width 150 height 53
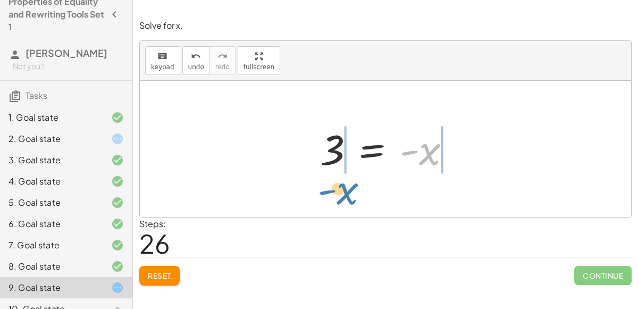
drag, startPoint x: 429, startPoint y: 154, endPoint x: 344, endPoint y: 194, distance: 94.2
click at [344, 194] on div "- ( + · 2 · x − 10 ) = 16 − 16 − ( + · 2 · x − 10 ) = + 16 − 16 − 16 − · 2 · x …" at bounding box center [385, 149] width 491 height 136
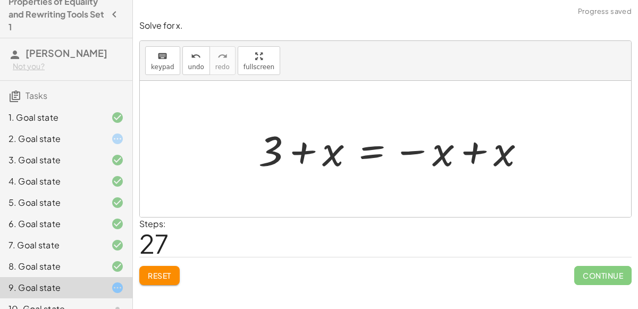
click at [313, 155] on div at bounding box center [396, 149] width 287 height 55
click at [475, 154] on div at bounding box center [396, 149] width 287 height 55
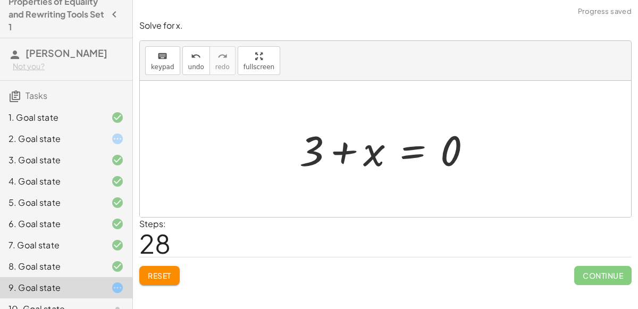
click at [350, 155] on div at bounding box center [389, 149] width 191 height 55
drag, startPoint x: 305, startPoint y: 158, endPoint x: 453, endPoint y: 168, distance: 149.1
click at [453, 168] on div at bounding box center [389, 149] width 191 height 55
click at [443, 145] on div at bounding box center [369, 149] width 278 height 55
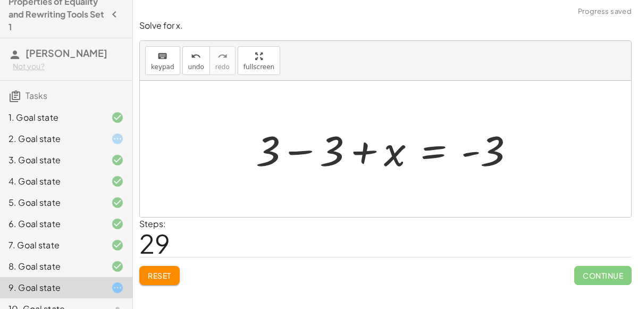
click at [318, 151] on div at bounding box center [389, 149] width 278 height 55
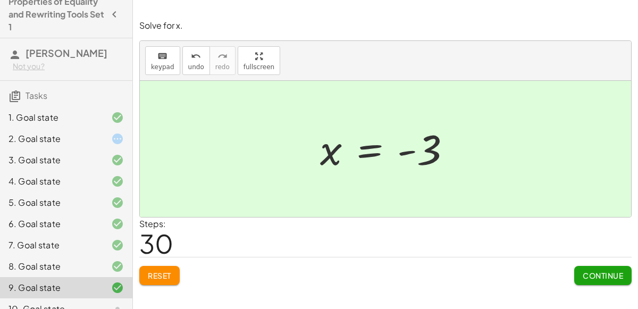
click at [606, 264] on div "Continue" at bounding box center [602, 271] width 57 height 28
click at [605, 273] on span "Continue" at bounding box center [603, 276] width 40 height 10
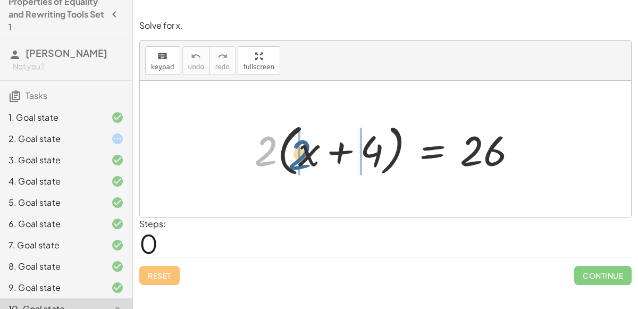
drag, startPoint x: 268, startPoint y: 151, endPoint x: 302, endPoint y: 154, distance: 33.6
click at [302, 154] on div at bounding box center [390, 149] width 282 height 61
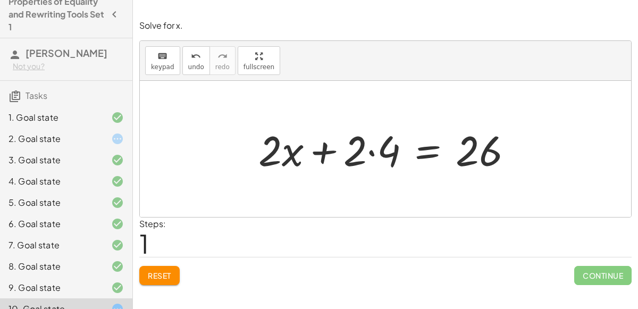
click at [364, 153] on div at bounding box center [389, 149] width 273 height 55
click at [381, 152] on div at bounding box center [389, 149] width 273 height 55
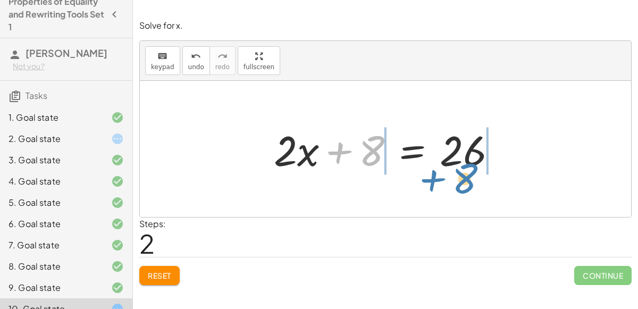
drag, startPoint x: 369, startPoint y: 152, endPoint x: 465, endPoint y: 177, distance: 98.4
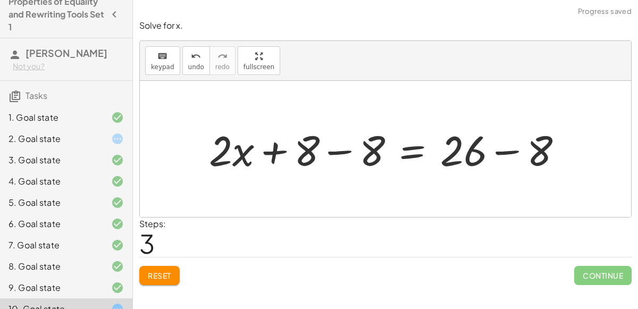
click at [339, 148] on div at bounding box center [390, 149] width 373 height 55
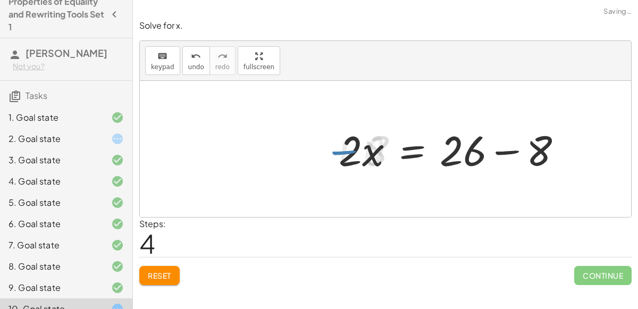
click at [518, 149] on div at bounding box center [455, 149] width 242 height 55
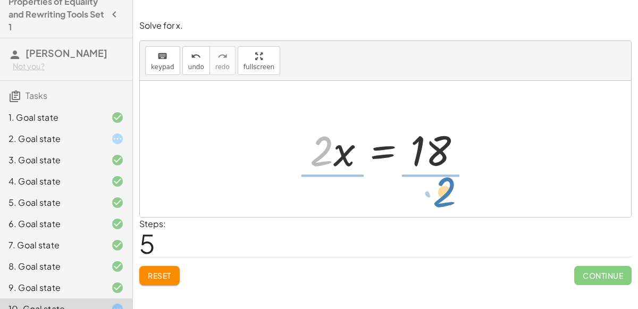
drag, startPoint x: 315, startPoint y: 153, endPoint x: 437, endPoint y: 193, distance: 128.9
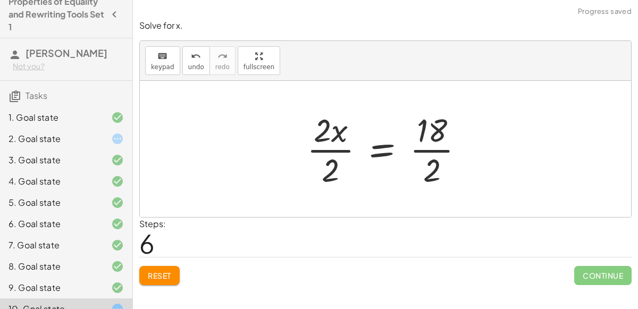
click at [439, 137] on div at bounding box center [389, 149] width 176 height 82
click at [437, 137] on div at bounding box center [389, 149] width 176 height 82
click at [432, 169] on div at bounding box center [389, 149] width 176 height 82
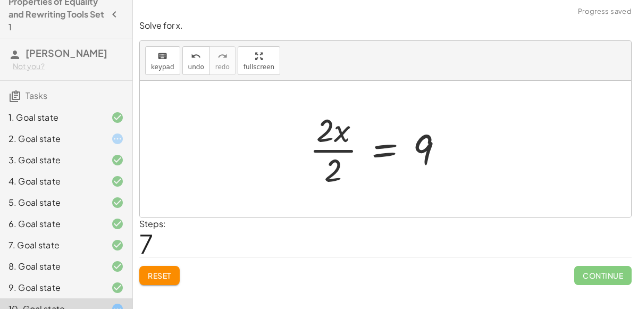
click at [328, 174] on div at bounding box center [380, 149] width 153 height 82
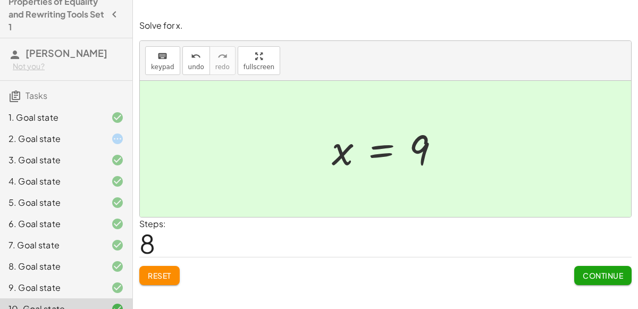
click at [610, 272] on span "Continue" at bounding box center [603, 276] width 40 height 10
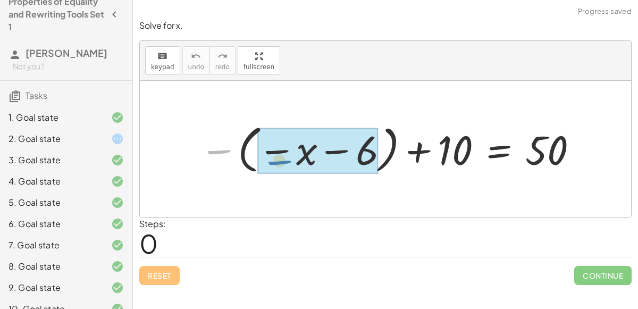
drag, startPoint x: 215, startPoint y: 148, endPoint x: 275, endPoint y: 157, distance: 61.3
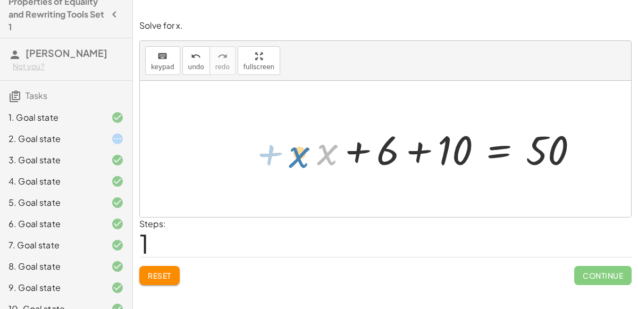
drag, startPoint x: 323, startPoint y: 145, endPoint x: 293, endPoint y: 147, distance: 29.8
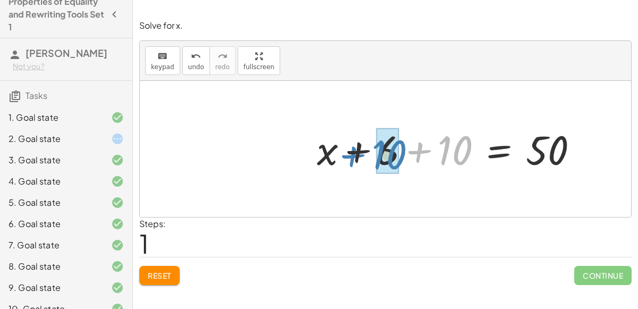
drag, startPoint x: 399, startPoint y: 158, endPoint x: 333, endPoint y: 162, distance: 66.0
click at [333, 162] on div at bounding box center [452, 148] width 281 height 53
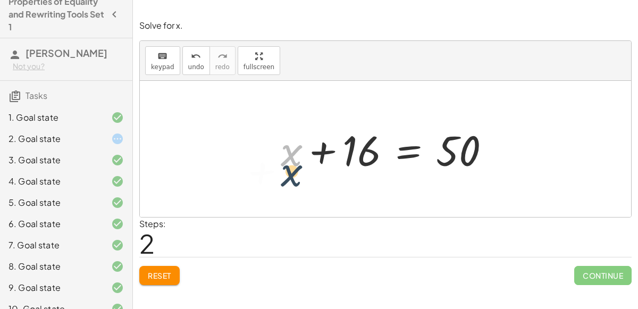
drag, startPoint x: 292, startPoint y: 145, endPoint x: 292, endPoint y: 167, distance: 22.3
click at [292, 167] on div at bounding box center [389, 149] width 229 height 55
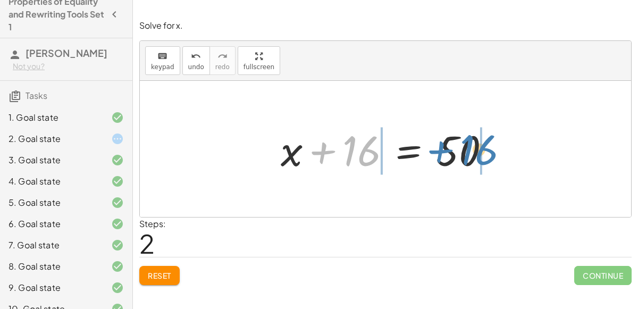
drag, startPoint x: 349, startPoint y: 151, endPoint x: 464, endPoint y: 150, distance: 115.4
click at [464, 150] on div at bounding box center [389, 149] width 229 height 55
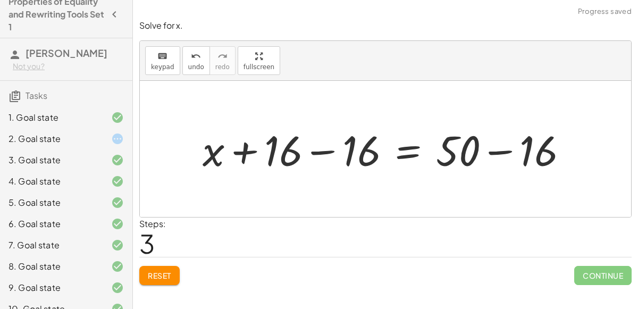
click at [330, 150] on div at bounding box center [389, 149] width 384 height 55
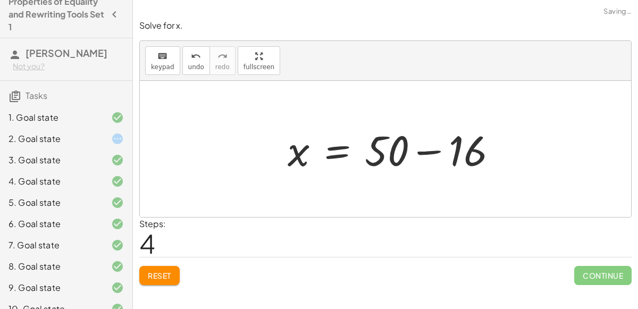
click at [501, 160] on div at bounding box center [396, 149] width 229 height 55
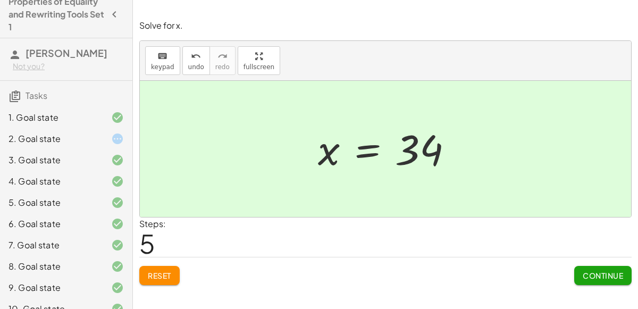
scroll to position [65, 0]
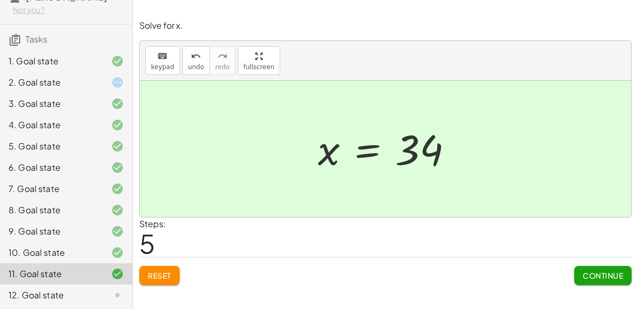
click at [44, 294] on div "12. Goal state" at bounding box center [52, 295] width 86 height 13
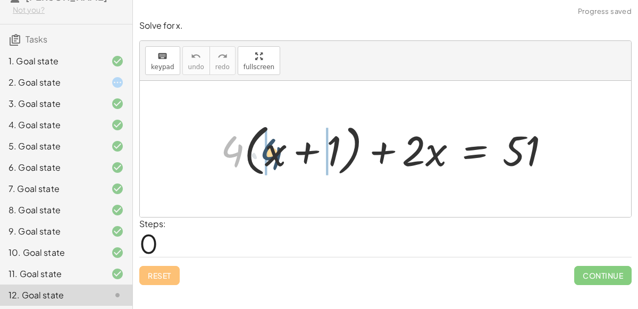
drag, startPoint x: 230, startPoint y: 148, endPoint x: 266, endPoint y: 148, distance: 36.1
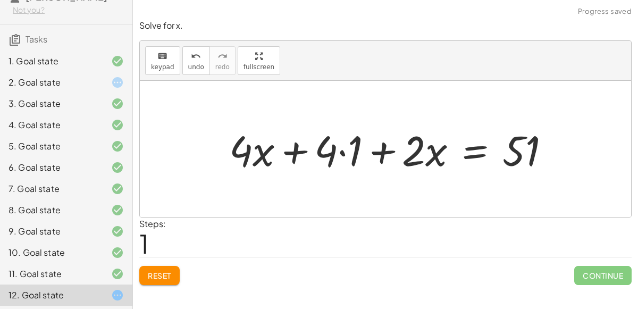
click at [339, 154] on div at bounding box center [394, 149] width 340 height 55
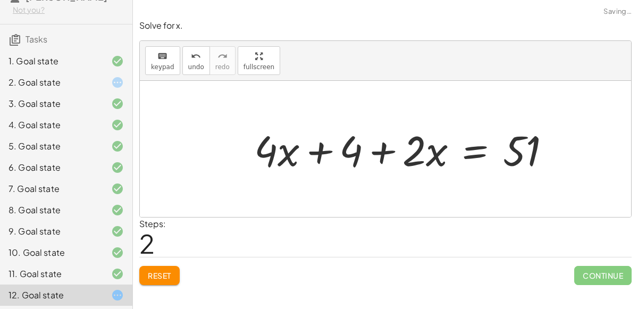
click at [356, 151] on div at bounding box center [406, 149] width 315 height 55
click at [390, 150] on div at bounding box center [406, 149] width 315 height 55
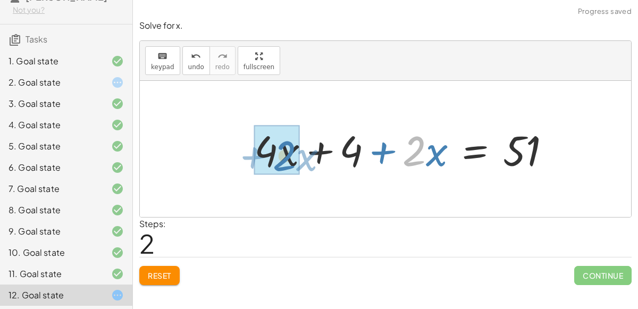
drag, startPoint x: 422, startPoint y: 153, endPoint x: 293, endPoint y: 157, distance: 129.2
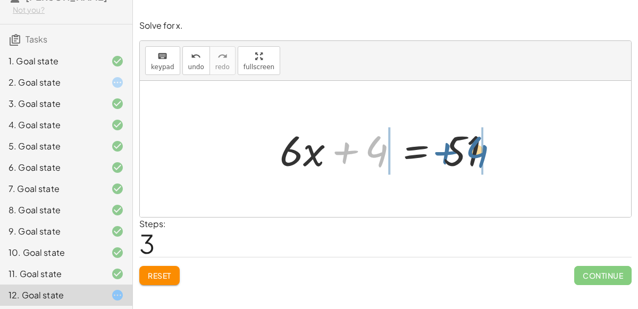
drag, startPoint x: 374, startPoint y: 159, endPoint x: 478, endPoint y: 161, distance: 104.2
click at [478, 161] on div at bounding box center [389, 149] width 231 height 55
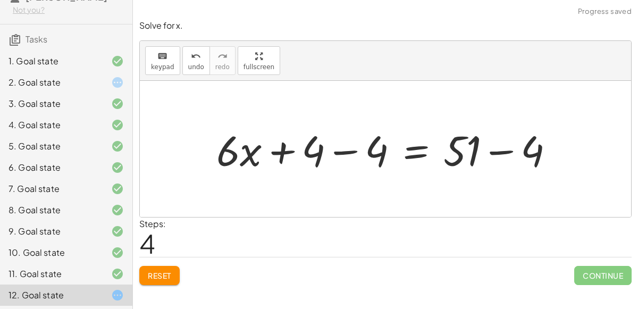
click at [468, 157] on div at bounding box center [389, 149] width 357 height 55
click at [465, 157] on div at bounding box center [389, 149] width 357 height 55
click at [509, 161] on div at bounding box center [389, 149] width 357 height 55
click at [354, 148] on div at bounding box center [360, 149] width 299 height 55
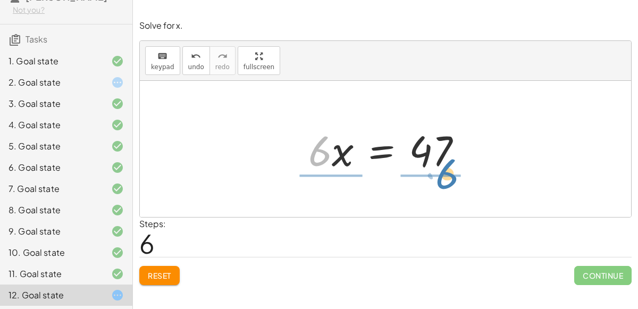
drag, startPoint x: 313, startPoint y: 146, endPoint x: 438, endPoint y: 172, distance: 127.5
click at [438, 172] on div at bounding box center [389, 149] width 173 height 55
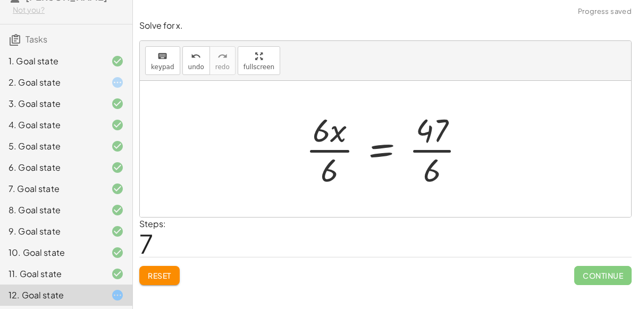
click at [323, 137] on div at bounding box center [389, 149] width 179 height 82
click at [325, 171] on div at bounding box center [389, 149] width 179 height 82
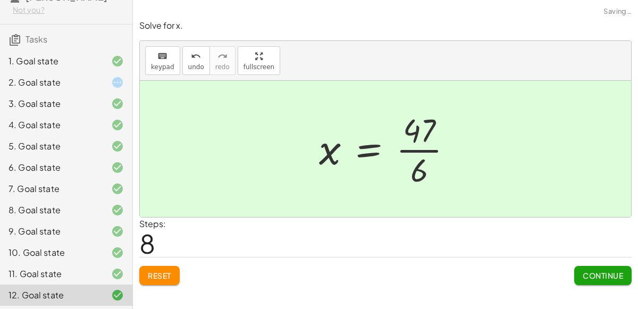
click at [440, 160] on div at bounding box center [390, 149] width 153 height 82
click at [95, 80] on div at bounding box center [109, 82] width 30 height 13
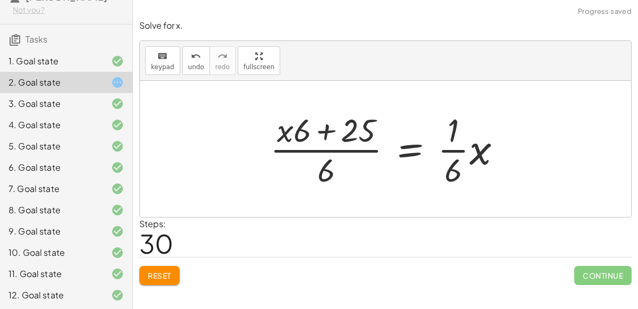
click at [299, 146] on div at bounding box center [390, 149] width 250 height 82
click at [157, 271] on span "Reset" at bounding box center [159, 276] width 23 height 10
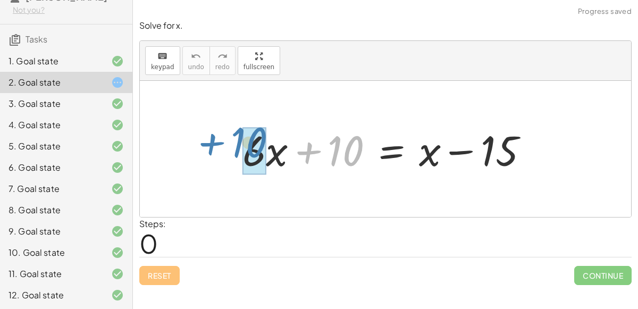
drag, startPoint x: 345, startPoint y: 150, endPoint x: 247, endPoint y: 146, distance: 98.4
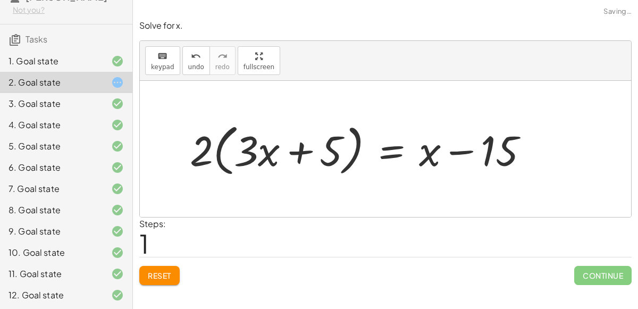
click at [177, 273] on button "Reset" at bounding box center [159, 275] width 40 height 19
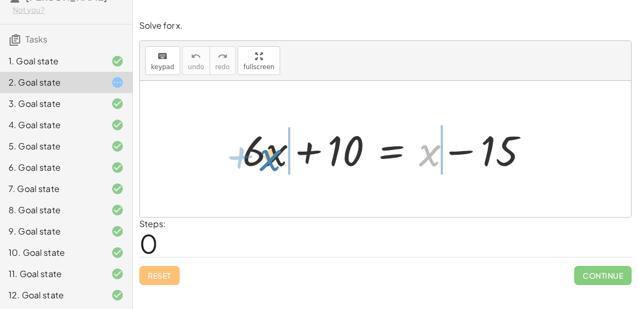
drag, startPoint x: 436, startPoint y: 151, endPoint x: 281, endPoint y: 157, distance: 155.3
click at [281, 157] on div at bounding box center [389, 149] width 305 height 55
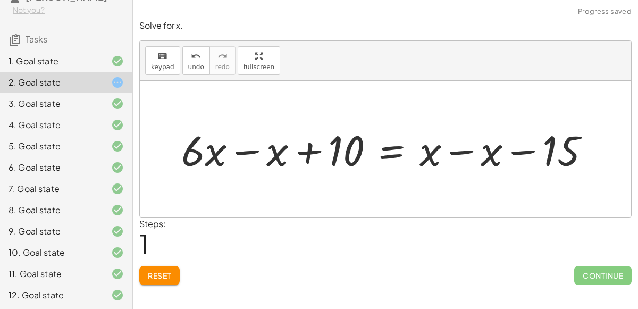
click at [234, 146] on div at bounding box center [390, 149] width 428 height 55
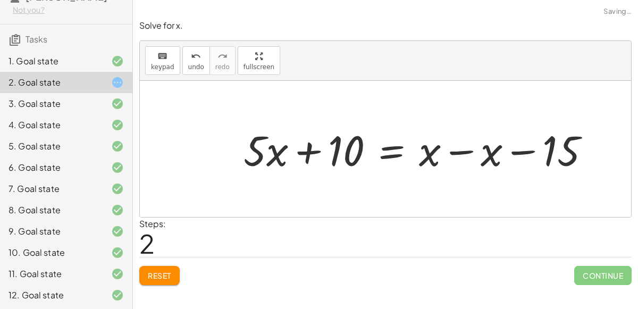
click at [463, 150] on div at bounding box center [421, 149] width 366 height 55
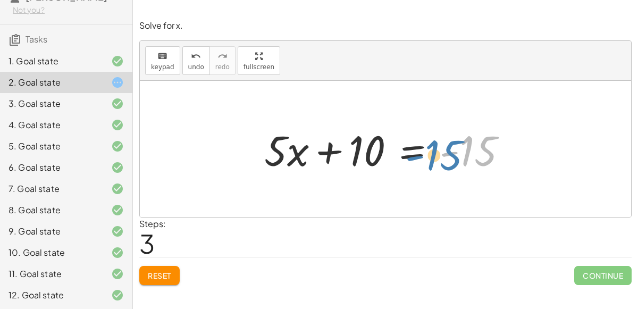
drag, startPoint x: 485, startPoint y: 158, endPoint x: 477, endPoint y: 158, distance: 7.5
click at [477, 158] on div at bounding box center [390, 149] width 262 height 55
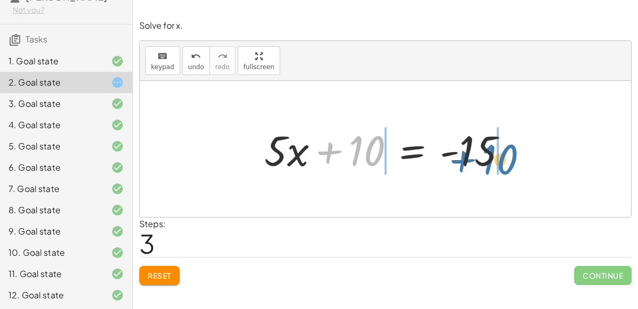
drag, startPoint x: 380, startPoint y: 150, endPoint x: 512, endPoint y: 157, distance: 132.6
click at [512, 157] on div at bounding box center [390, 149] width 262 height 55
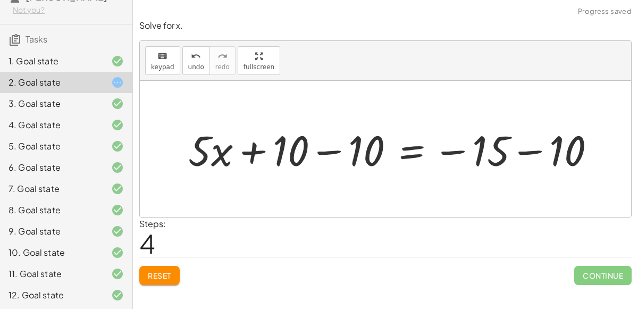
click at [504, 151] on div at bounding box center [396, 149] width 426 height 55
click at [502, 151] on div at bounding box center [396, 149] width 426 height 55
click at [513, 149] on div at bounding box center [396, 149] width 426 height 55
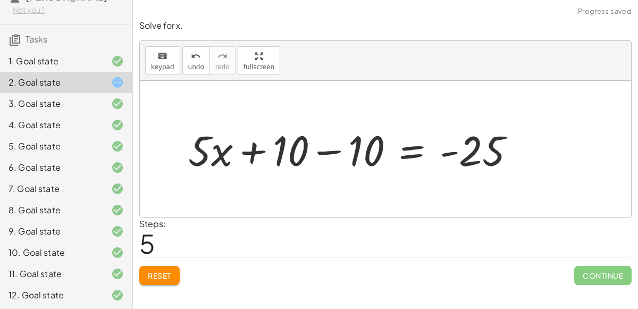
click at [340, 151] on div at bounding box center [356, 149] width 346 height 55
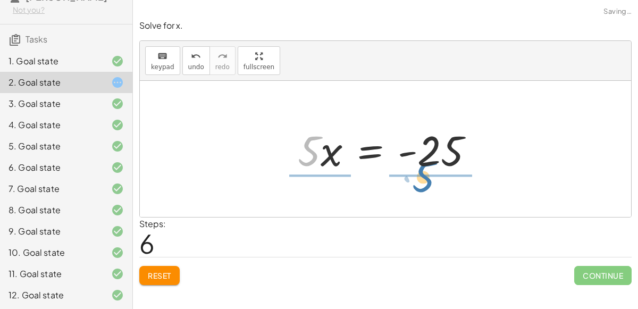
drag, startPoint x: 309, startPoint y: 148, endPoint x: 422, endPoint y: 177, distance: 116.9
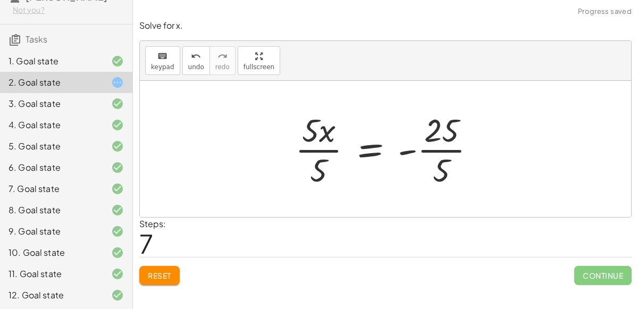
click at [306, 141] on div at bounding box center [390, 149] width 200 height 82
click at [307, 137] on div at bounding box center [390, 149] width 200 height 82
click at [309, 118] on div at bounding box center [390, 149] width 200 height 82
click at [318, 158] on div at bounding box center [390, 149] width 200 height 82
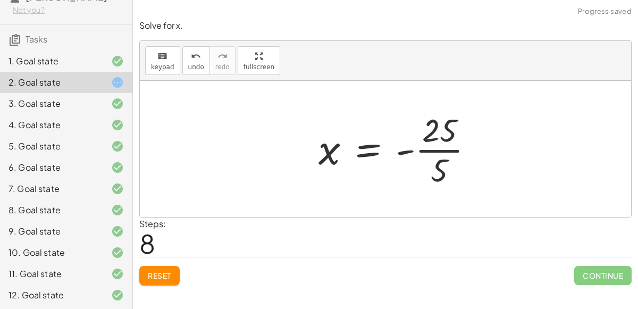
click at [439, 154] on div at bounding box center [400, 149] width 174 height 82
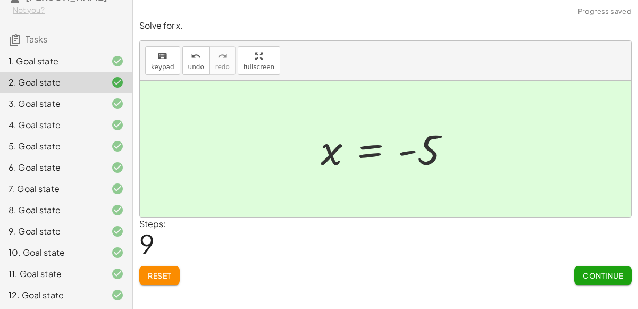
click at [578, 277] on button "Continue" at bounding box center [602, 275] width 57 height 19
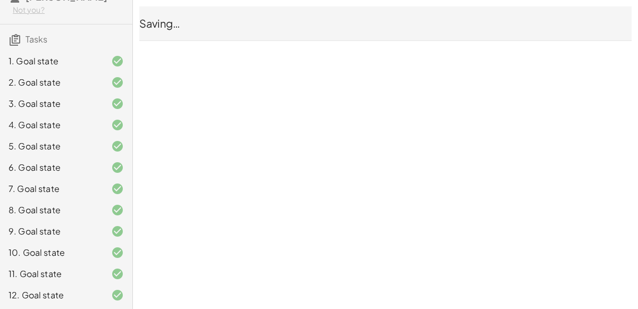
scroll to position [0, 0]
